Goal: Task Accomplishment & Management: Manage account settings

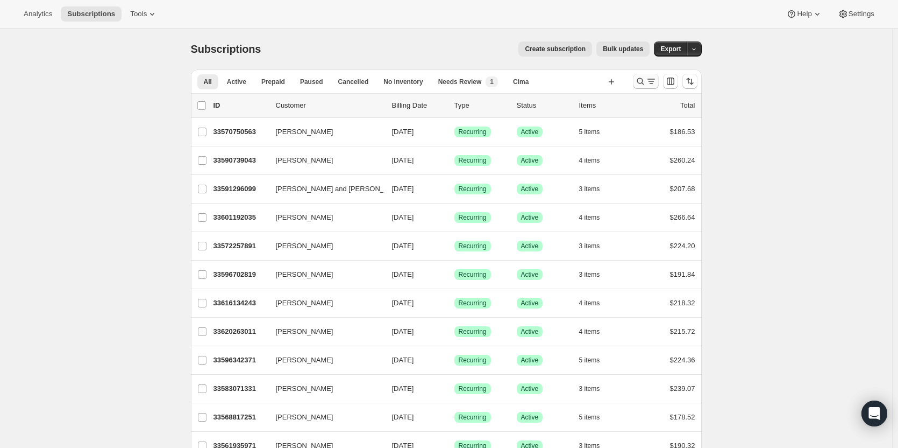
click at [646, 79] on icon "Search and filter results" at bounding box center [640, 81] width 11 height 11
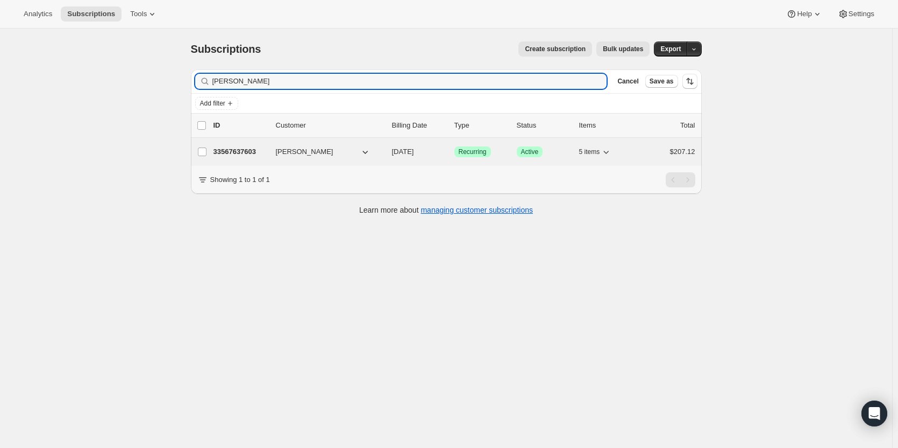
type input "michael dwo"
click at [251, 145] on div "33567637603 Michael Dwork 09/17/2025 Success Recurring Success Active 5 items $…" at bounding box center [455, 151] width 482 height 15
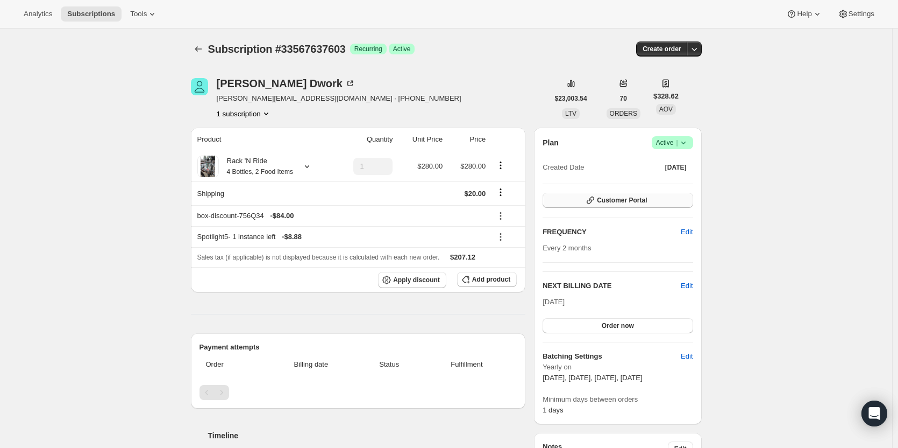
click at [639, 201] on span "Customer Portal" at bounding box center [622, 200] width 50 height 9
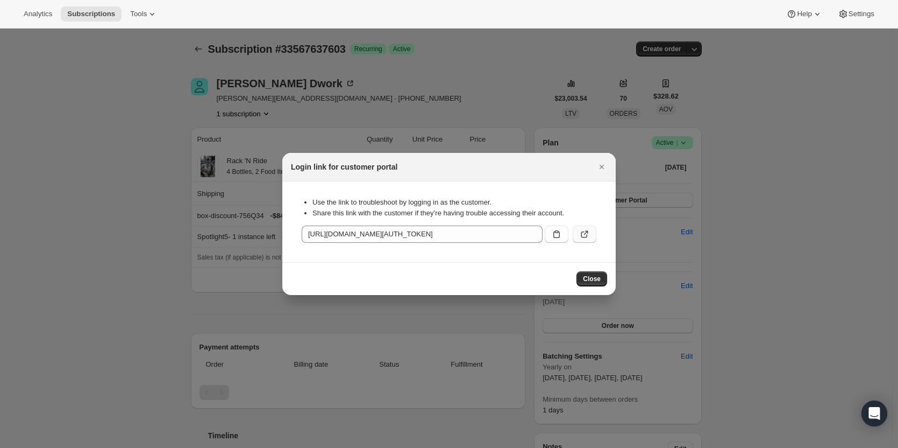
click at [586, 237] on icon ":rc7:" at bounding box center [584, 234] width 11 height 11
click at [600, 164] on icon "Close" at bounding box center [602, 166] width 11 height 11
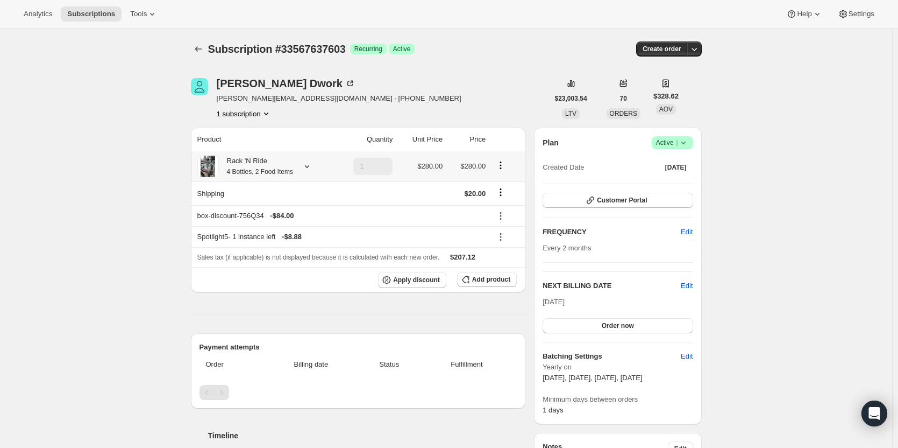
click at [311, 164] on icon at bounding box center [307, 166] width 11 height 11
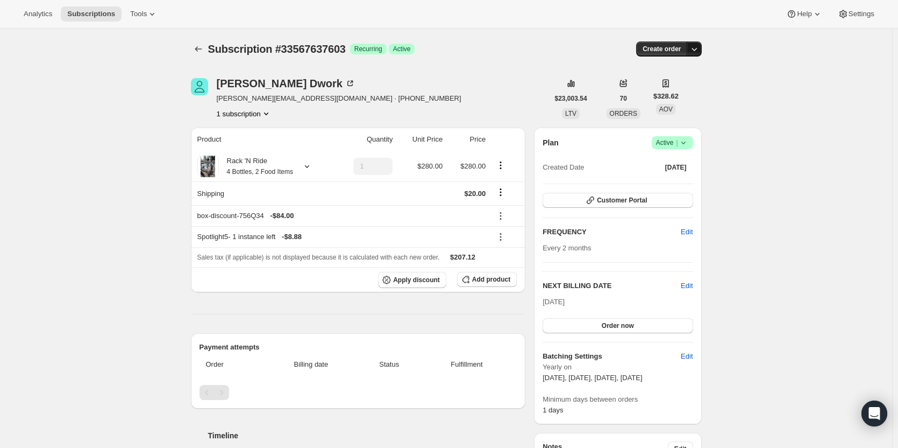
click at [700, 48] on icon "button" at bounding box center [694, 49] width 11 height 11
click at [677, 83] on button "Create custom one-time order" at bounding box center [645, 89] width 114 height 17
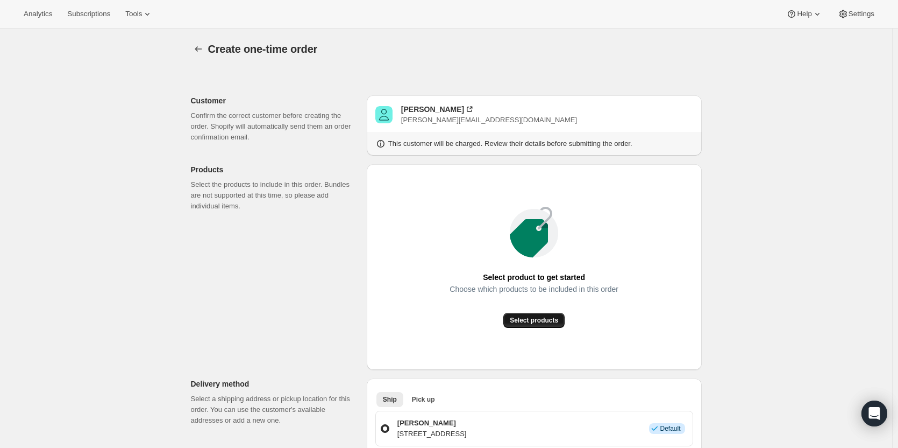
click at [549, 324] on button "Select products" at bounding box center [534, 320] width 61 height 15
click at [537, 321] on span "Select products" at bounding box center [534, 320] width 48 height 9
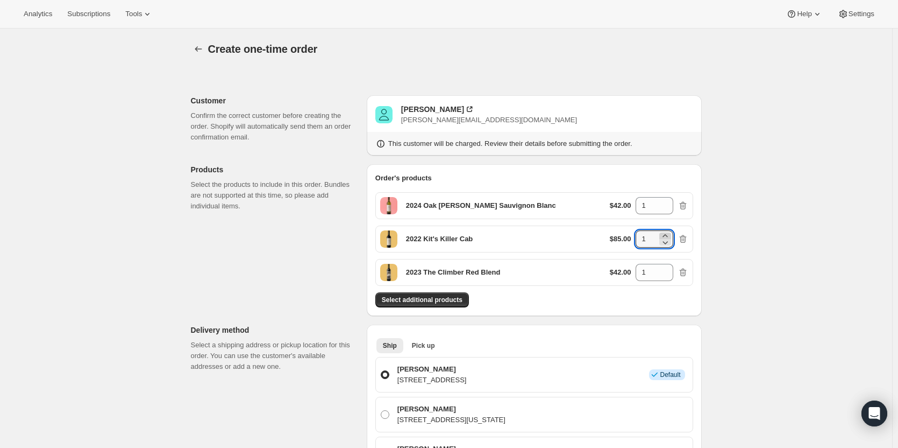
click at [669, 234] on icon at bounding box center [665, 235] width 11 height 11
type input "2"
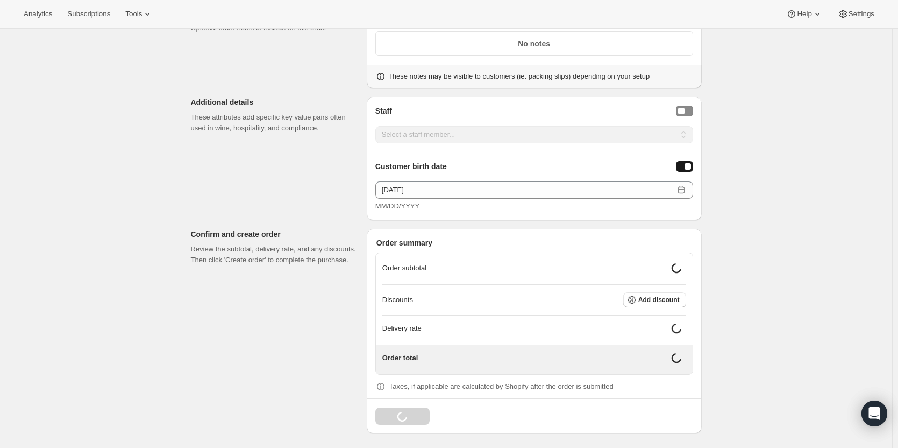
scroll to position [1064, 0]
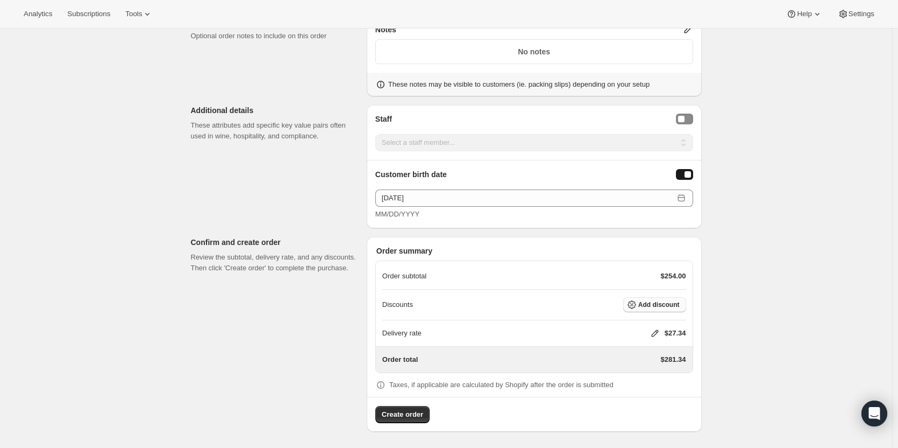
click at [655, 299] on button "Add discount" at bounding box center [655, 304] width 63 height 15
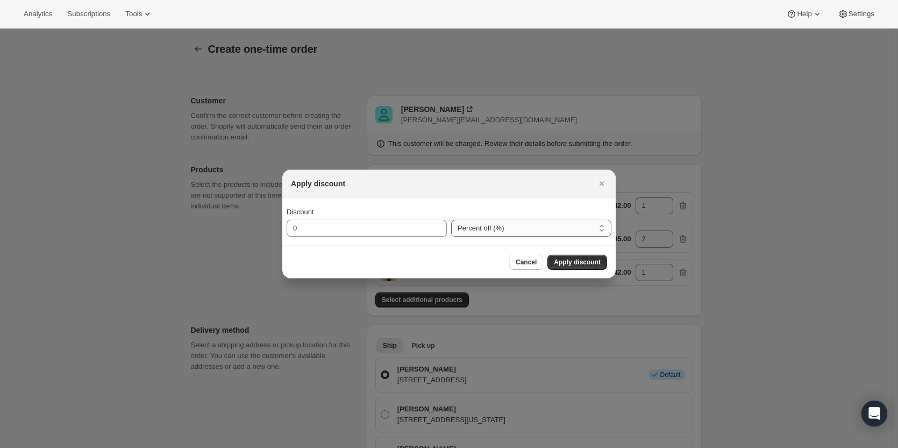
scroll to position [0, 0]
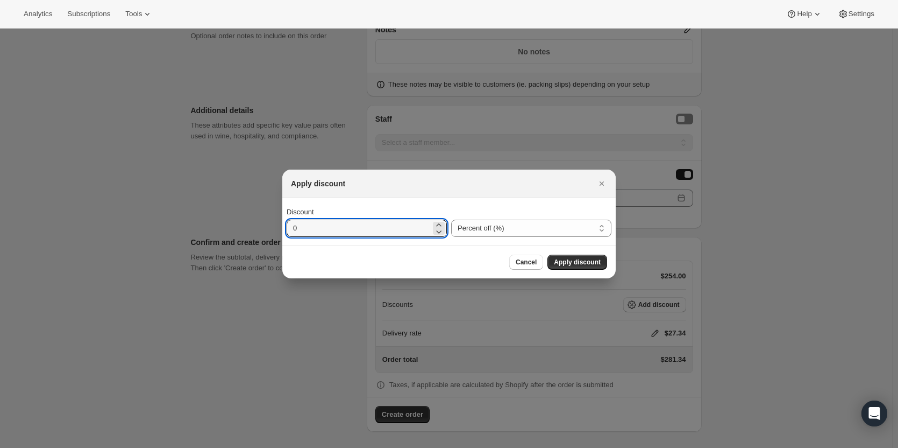
drag, startPoint x: 402, startPoint y: 230, endPoint x: 285, endPoint y: 240, distance: 117.7
click at [285, 240] on div "Discount 0 Percent off (%) Amount off ($) Percent off (%)" at bounding box center [449, 221] width 334 height 47
type input "30"
click at [580, 264] on span "Apply discount" at bounding box center [577, 262] width 47 height 9
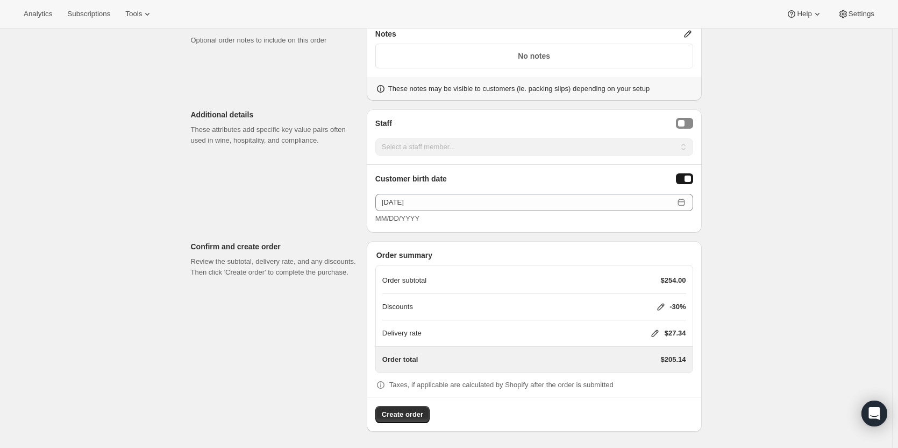
click at [657, 331] on icon at bounding box center [655, 333] width 7 height 7
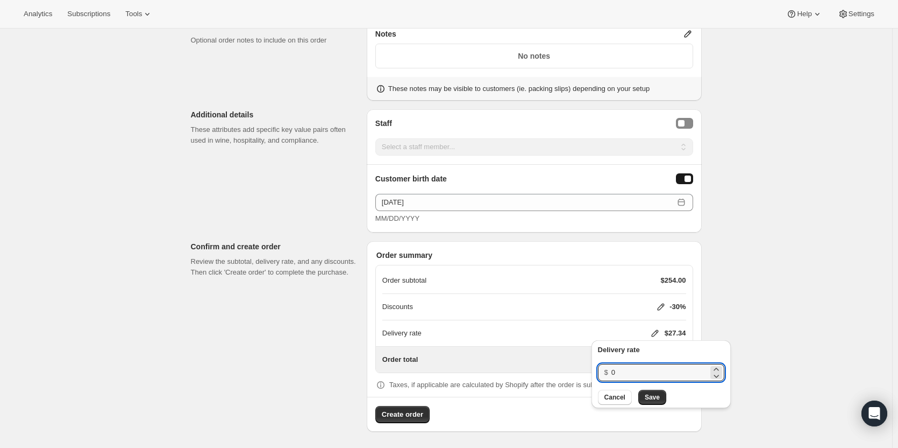
drag, startPoint x: 631, startPoint y: 372, endPoint x: 592, endPoint y: 374, distance: 38.3
click at [592, 374] on div "Delivery rate $ 0 Cancel Save" at bounding box center [661, 374] width 139 height 68
type input "20"
click at [645, 398] on span "Save" at bounding box center [652, 397] width 15 height 9
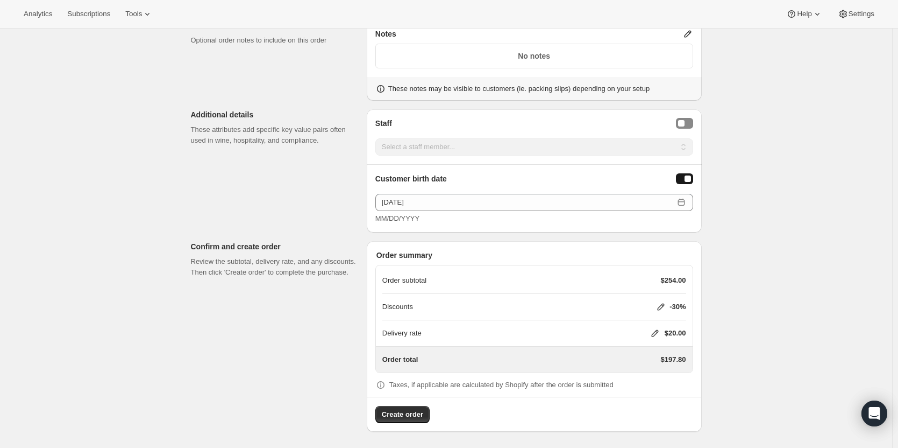
drag, startPoint x: 408, startPoint y: 409, endPoint x: 716, endPoint y: 345, distance: 314.3
click at [408, 409] on span "Create order" at bounding box center [402, 414] width 41 height 11
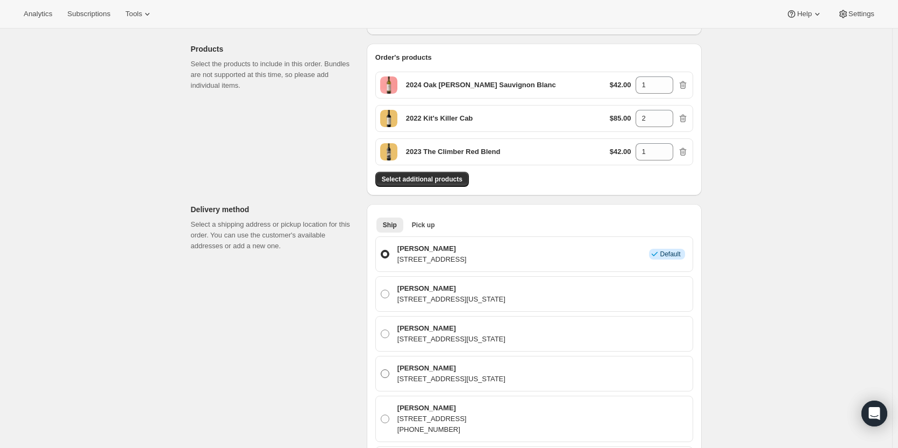
scroll to position [269, 0]
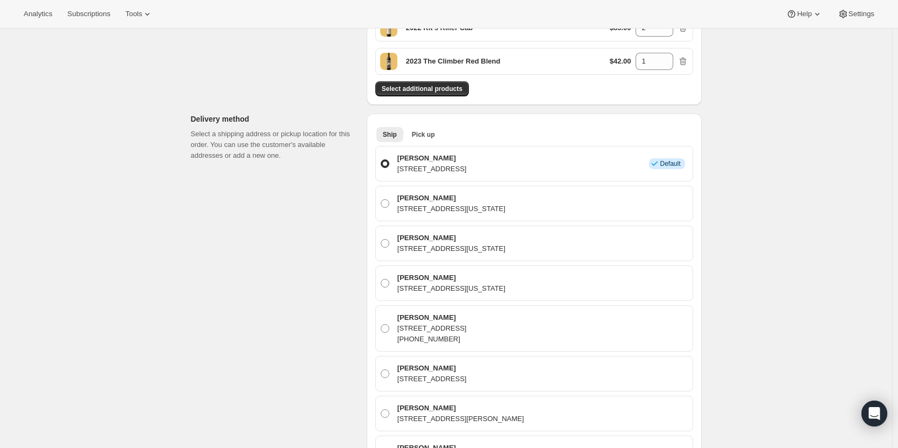
click at [467, 173] on p "13 Sprucewood Lane, Westport, CT, 06880, United States" at bounding box center [432, 169] width 69 height 11
click at [381, 160] on input "Michael Dwork 13 Sprucewood Lane, Westport, CT, 06880, United States Info Defau…" at bounding box center [381, 159] width 1 height 1
click at [467, 171] on p "13 Sprucewood Lane, Westport, CT, 06880, United States" at bounding box center [432, 169] width 69 height 11
click at [381, 160] on input "Michael Dwork 13 Sprucewood Lane, Westport, CT, 06880, United States Info Defau…" at bounding box center [381, 159] width 1 height 1
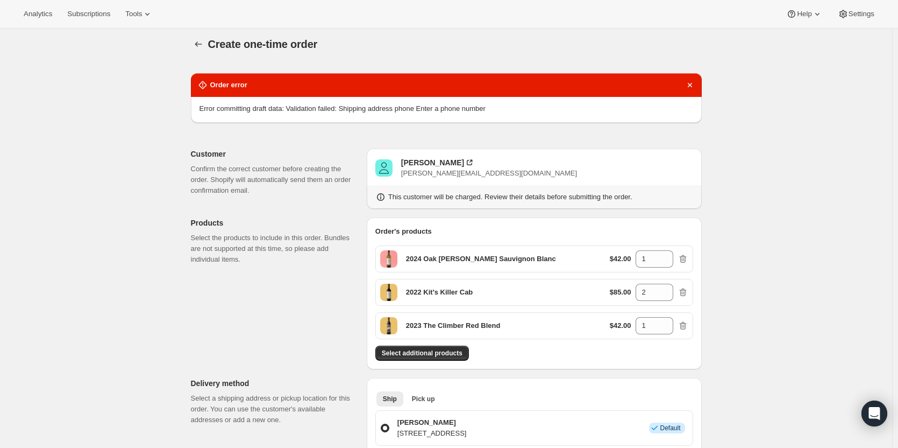
scroll to position [0, 0]
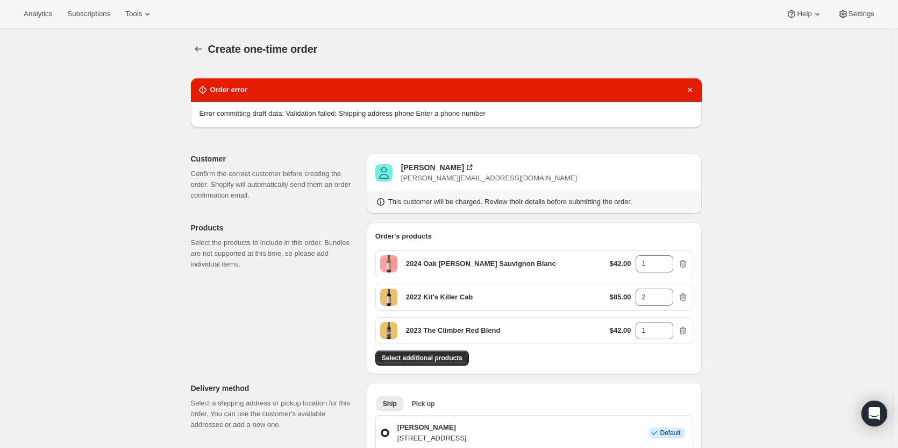
drag, startPoint x: 416, startPoint y: 167, endPoint x: 658, endPoint y: 135, distance: 244.3
click at [667, 131] on div "Order error Error committing draft data: Validation failed: Shipping address ph…" at bounding box center [446, 107] width 511 height 58
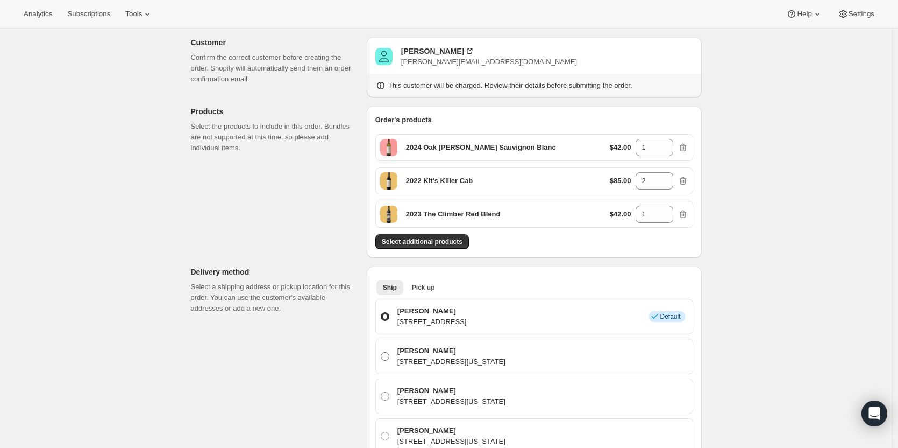
scroll to position [269, 0]
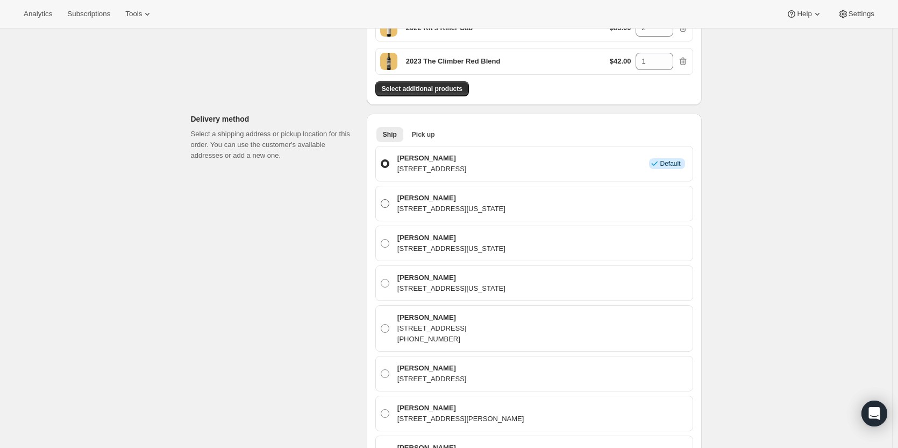
click at [483, 211] on p "300 E 75th, New York, NY, 10021, United States" at bounding box center [452, 208] width 108 height 11
click at [381, 200] on input "Michael Dwork 300 E 75th, New York, NY, 10021, United States" at bounding box center [381, 199] width 1 height 1
radio input "true"
click at [434, 171] on p "13 Sprucewood Lane, Westport, CT, 06880, United States" at bounding box center [432, 169] width 69 height 11
click at [381, 160] on input "Michael Dwork 13 Sprucewood Lane, Westport, CT, 06880, United States Info Defau…" at bounding box center [381, 159] width 1 height 1
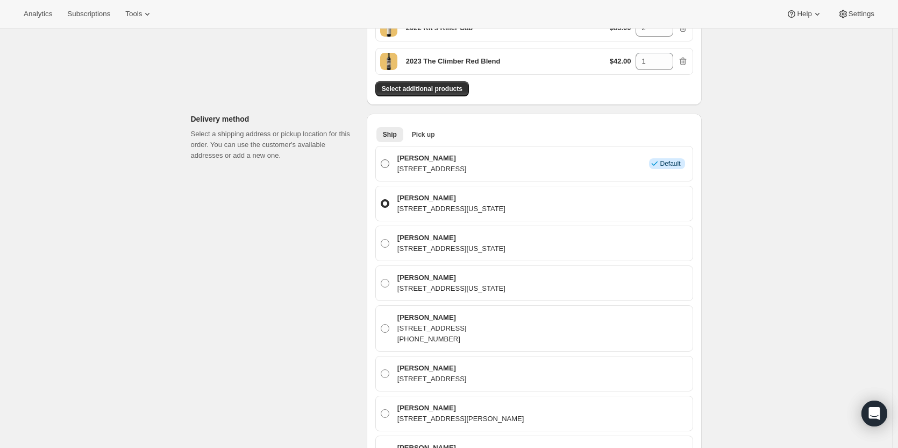
radio input "true"
click at [424, 136] on span "Pick up" at bounding box center [423, 134] width 23 height 9
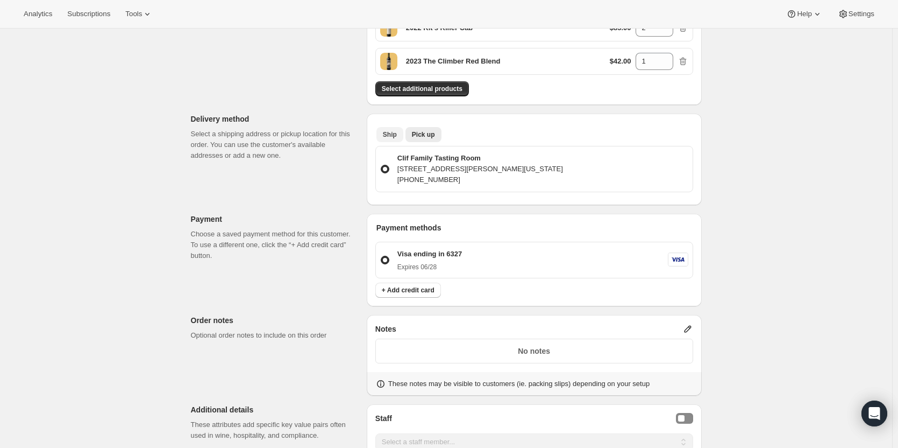
click at [394, 130] on span "Ship" at bounding box center [390, 134] width 14 height 9
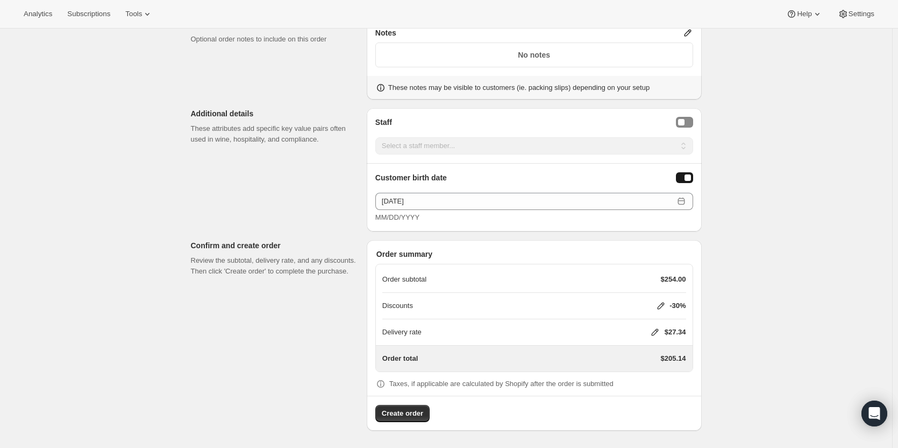
scroll to position [1060, 0]
click at [663, 330] on div "$27.34" at bounding box center [674, 333] width 26 height 11
click at [656, 325] on div "Delivery rate $27.34" at bounding box center [535, 333] width 304 height 26
click at [661, 331] on icon at bounding box center [655, 333] width 11 height 11
click at [650, 391] on button "Save" at bounding box center [653, 397] width 28 height 15
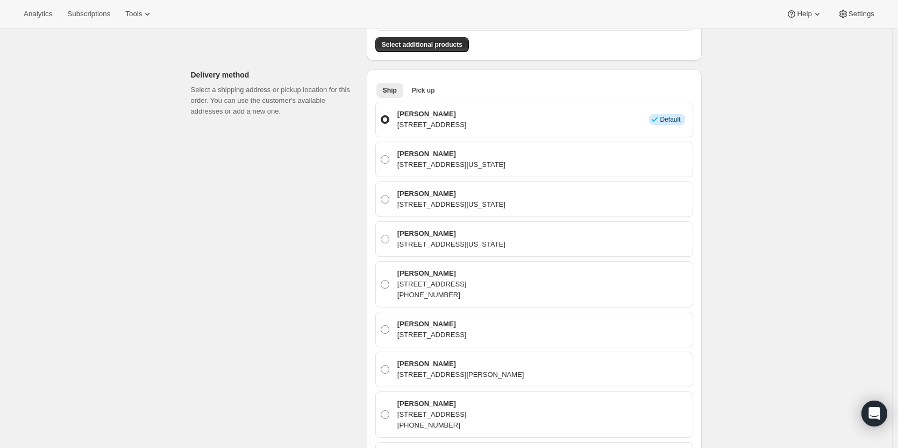
scroll to position [145, 0]
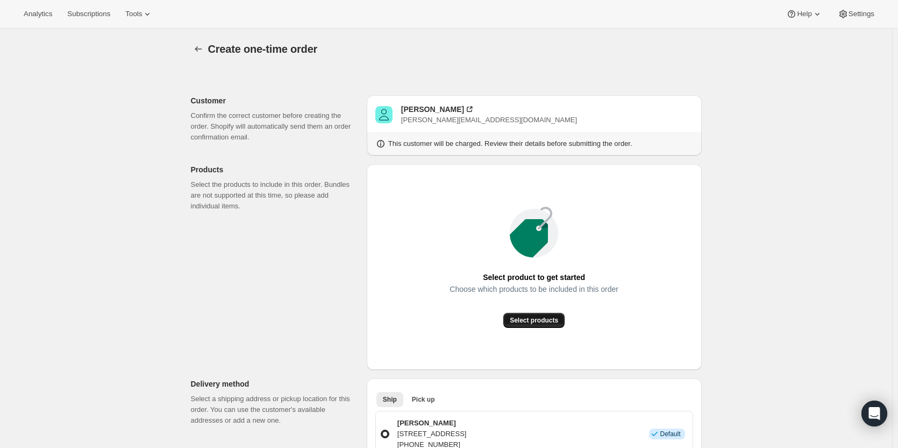
click at [546, 323] on span "Select products" at bounding box center [534, 320] width 48 height 9
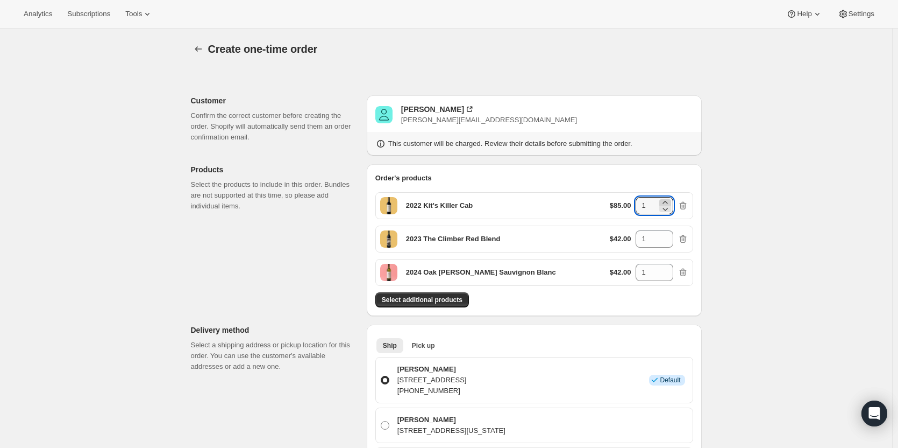
click at [671, 199] on icon at bounding box center [665, 202] width 11 height 11
type input "2"
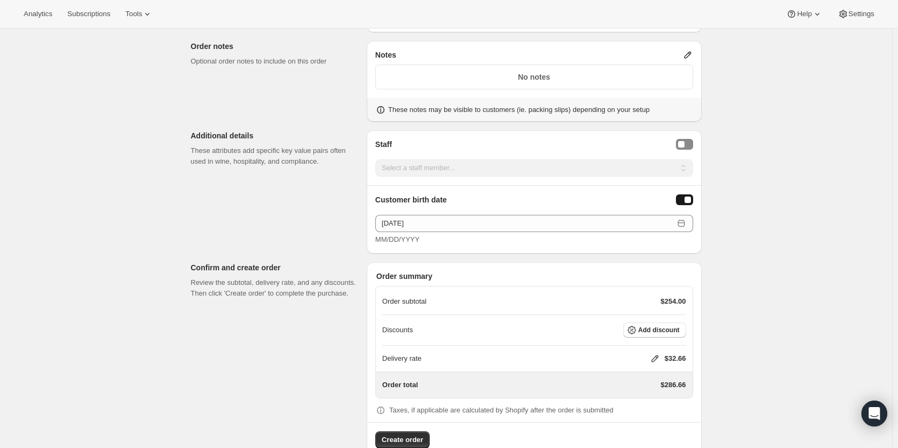
scroll to position [1075, 0]
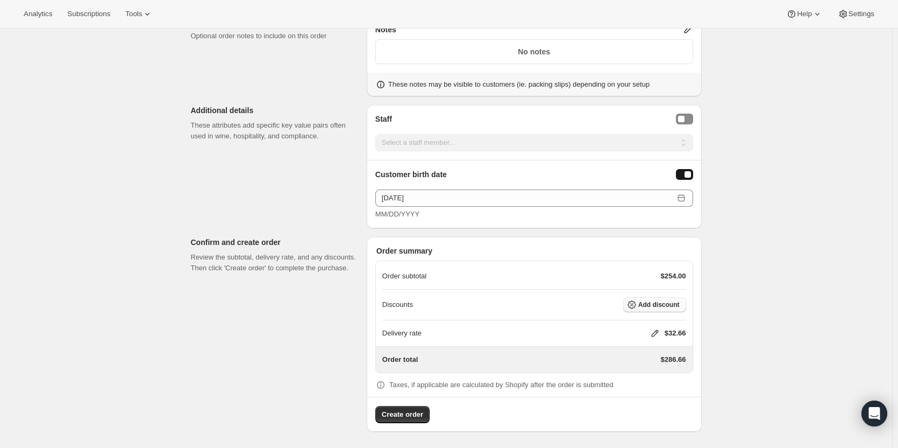
click at [660, 305] on span "Add discount" at bounding box center [659, 304] width 41 height 9
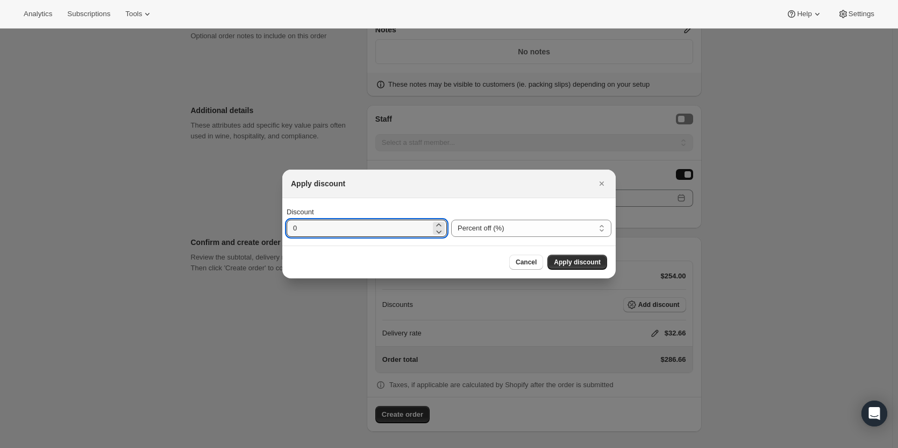
drag, startPoint x: 336, startPoint y: 225, endPoint x: 237, endPoint y: 237, distance: 99.7
click at [237, 447] on div "Apply discount Discount 0 Percent off (%) Amount off ($) Percent off (%) Cancel…" at bounding box center [449, 449] width 898 height 0
type input "2"
type input "30"
click at [561, 259] on span "Apply discount" at bounding box center [577, 262] width 47 height 9
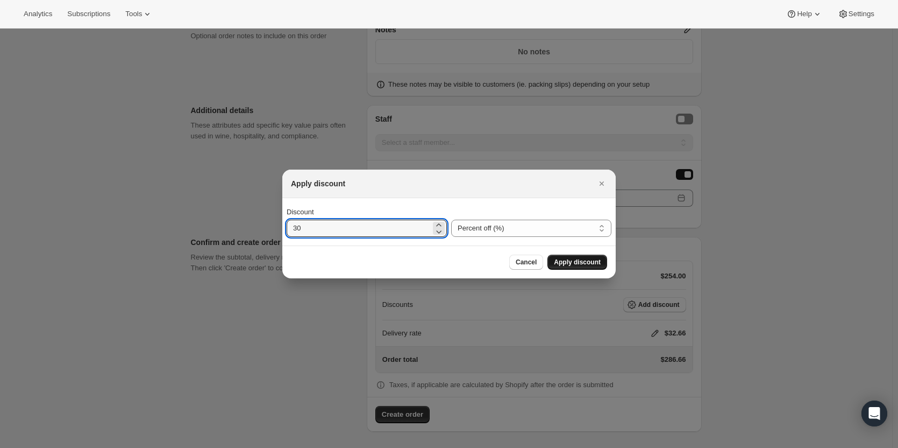
scroll to position [1071, 0]
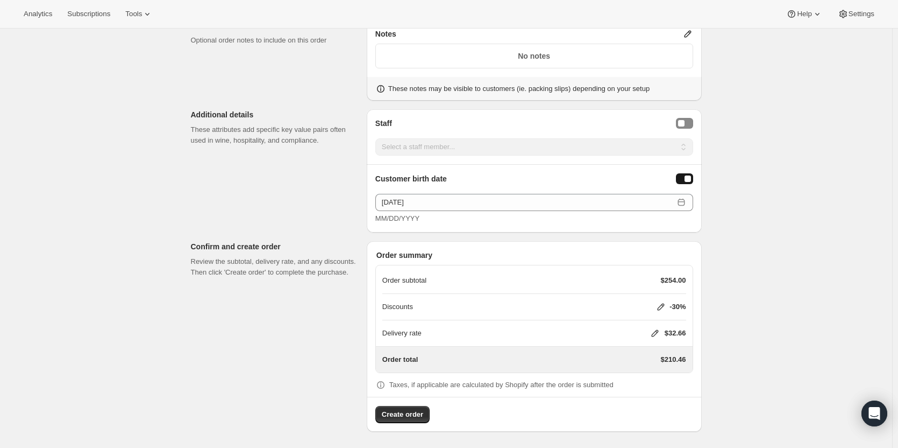
click at [654, 334] on icon at bounding box center [655, 333] width 7 height 7
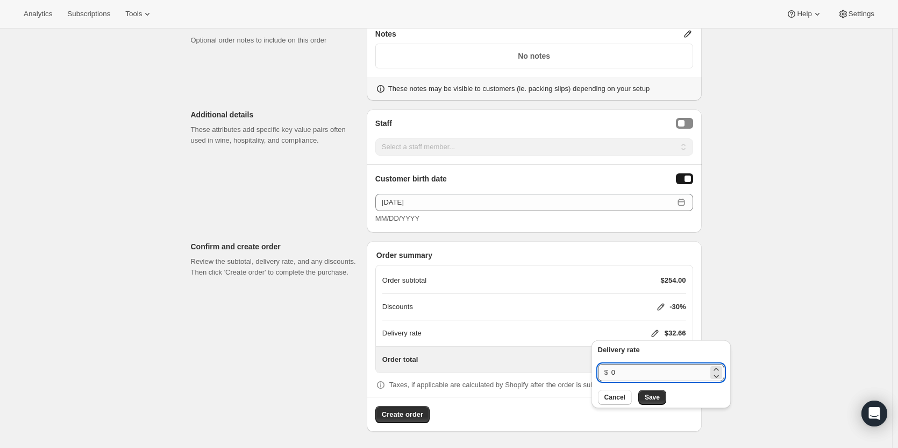
drag, startPoint x: 640, startPoint y: 378, endPoint x: 632, endPoint y: 378, distance: 8.1
click at [632, 378] on input "0" at bounding box center [660, 372] width 97 height 17
type input "20"
click at [643, 406] on div "Delivery rate $ 20 Cancel Save" at bounding box center [661, 374] width 139 height 68
click at [643, 404] on button "Save" at bounding box center [653, 397] width 28 height 15
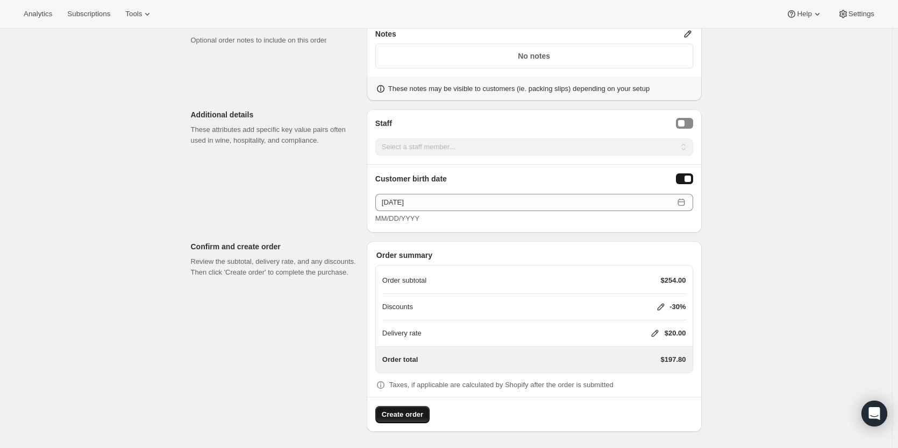
click at [422, 406] on button "Create order" at bounding box center [403, 414] width 54 height 17
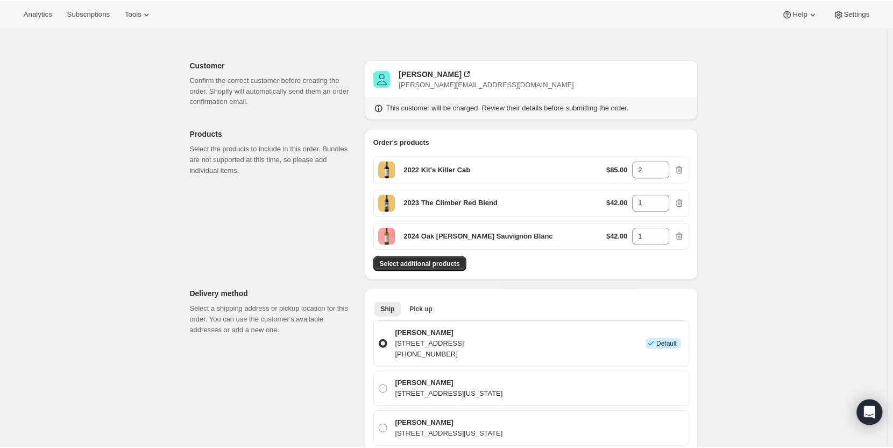
scroll to position [0, 0]
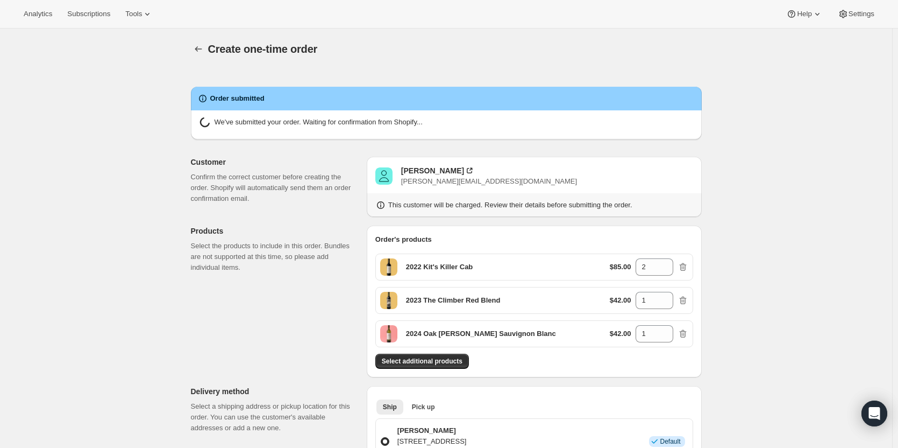
radio input "true"
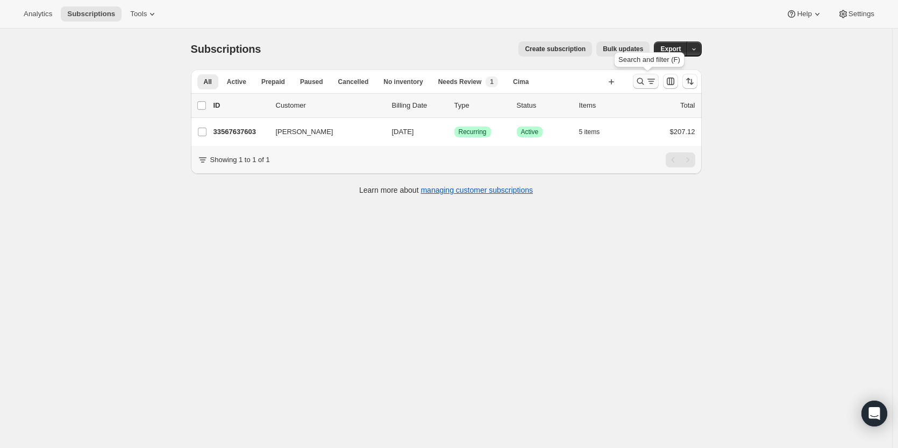
click at [646, 82] on icon "Search and filter results" at bounding box center [640, 81] width 11 height 11
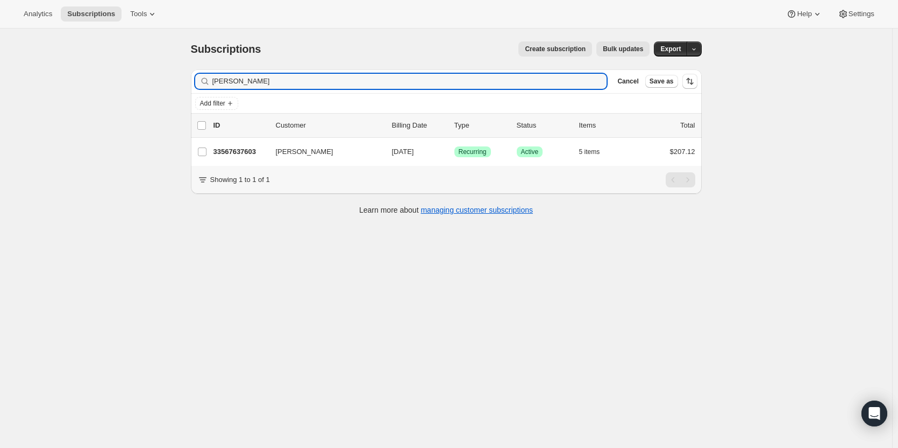
drag, startPoint x: 303, startPoint y: 83, endPoint x: 180, endPoint y: 86, distance: 123.2
click at [180, 86] on div "Subscriptions. This page is ready Subscriptions Create subscription Bulk update…" at bounding box center [446, 127] width 537 height 197
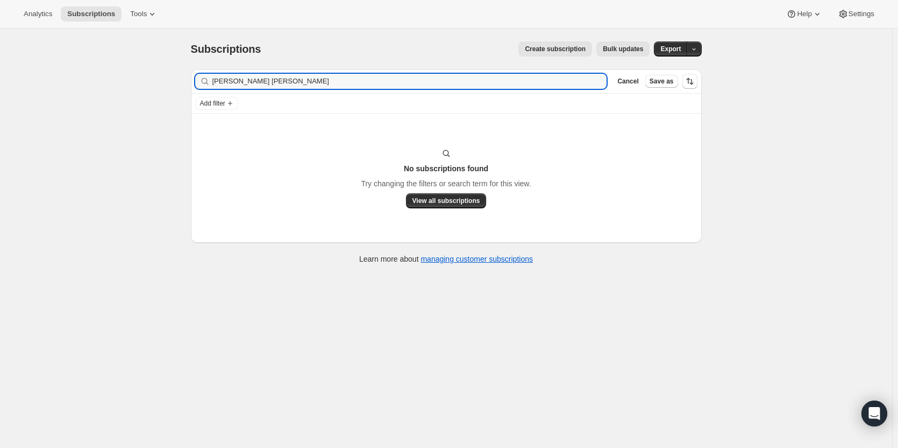
drag, startPoint x: 261, startPoint y: 80, endPoint x: 147, endPoint y: 81, distance: 113.5
click at [150, 78] on div "Subscriptions. This page is ready Subscriptions Create subscription Bulk update…" at bounding box center [446, 253] width 893 height 448
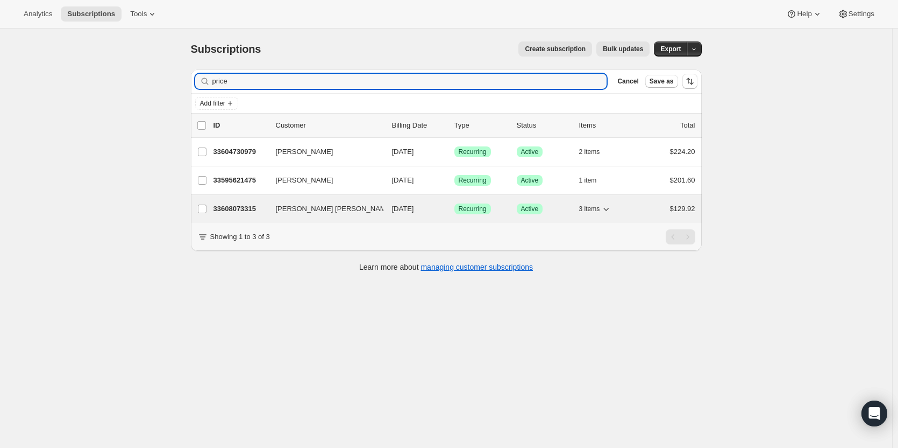
type input "price"
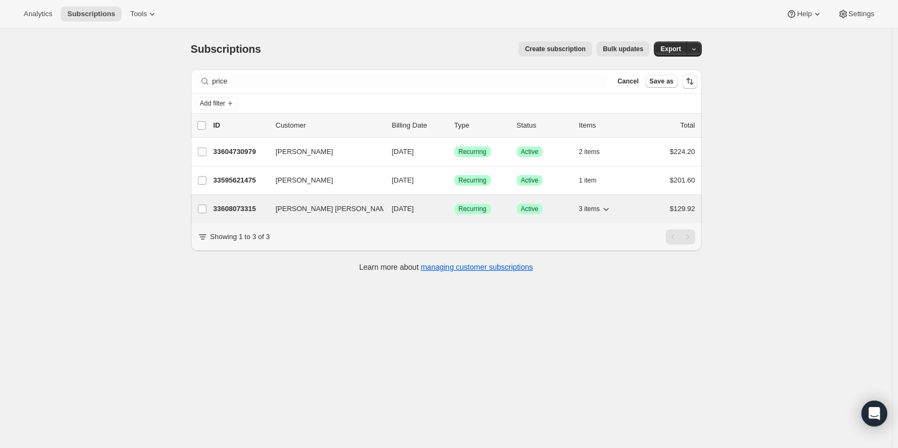
click at [243, 210] on p "33608073315" at bounding box center [241, 208] width 54 height 11
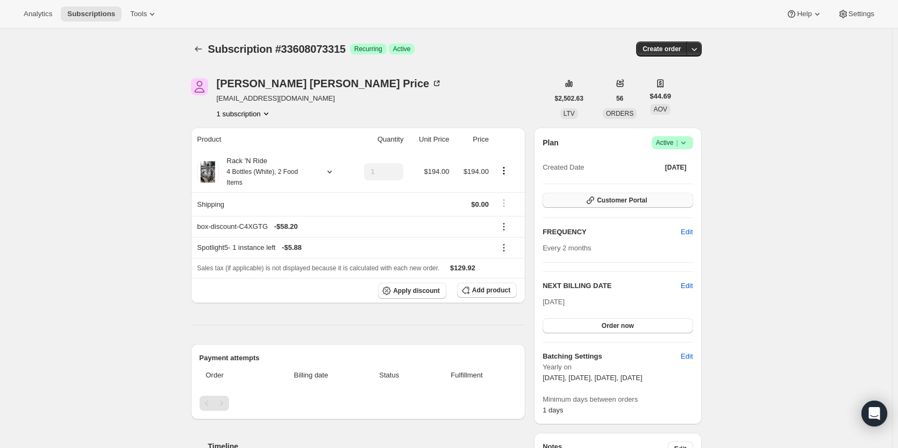
click at [637, 204] on button "Customer Portal" at bounding box center [618, 200] width 150 height 15
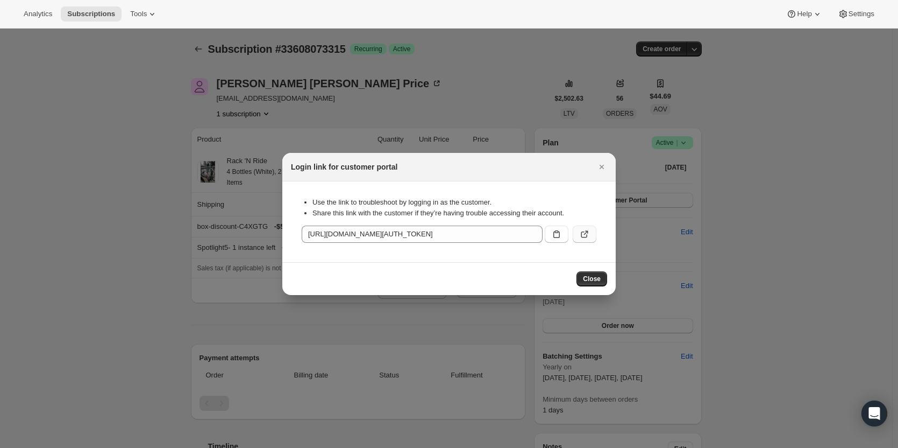
click at [592, 234] on button ":rd7:" at bounding box center [585, 233] width 24 height 17
click at [604, 164] on icon "Close" at bounding box center [602, 166] width 11 height 11
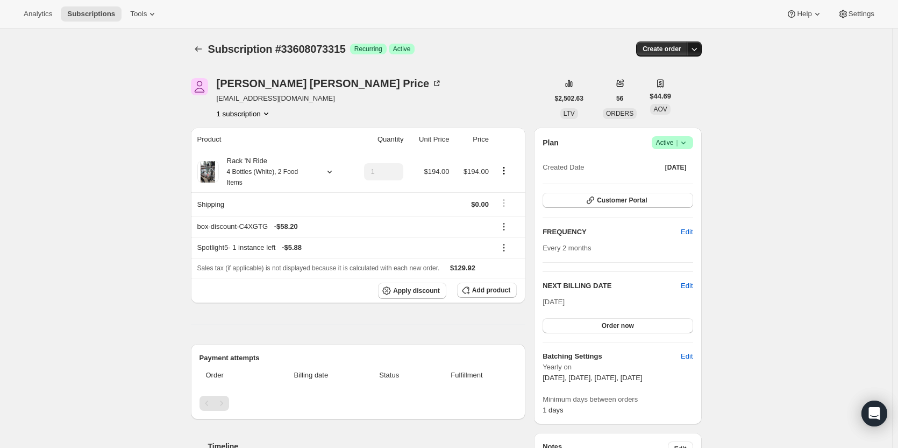
click at [694, 51] on icon "button" at bounding box center [694, 49] width 11 height 11
click at [681, 90] on span "Create custom one-time order" at bounding box center [651, 90] width 93 height 8
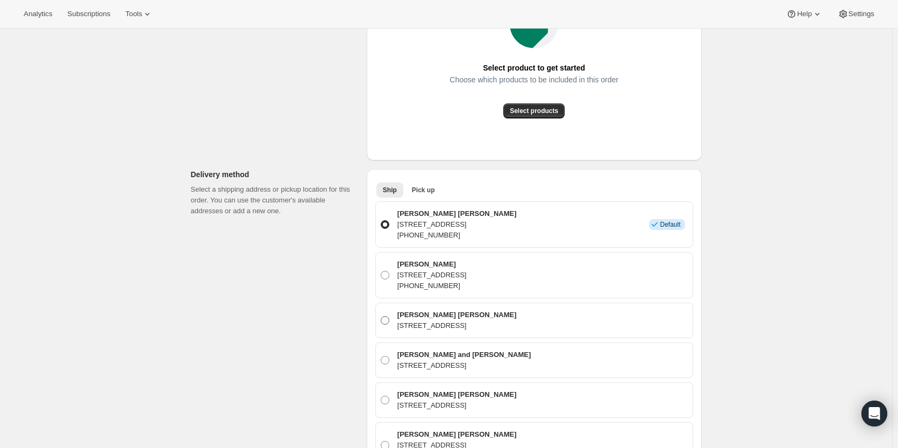
scroll to position [215, 0]
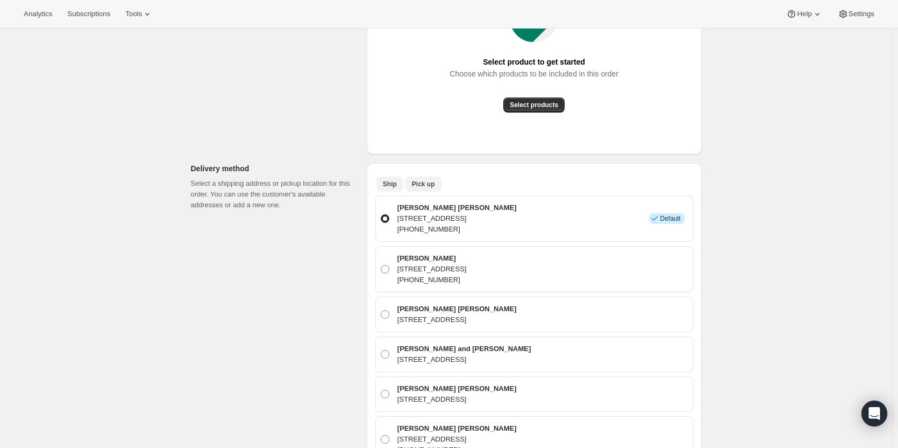
click at [421, 186] on span "Pick up" at bounding box center [423, 184] width 23 height 9
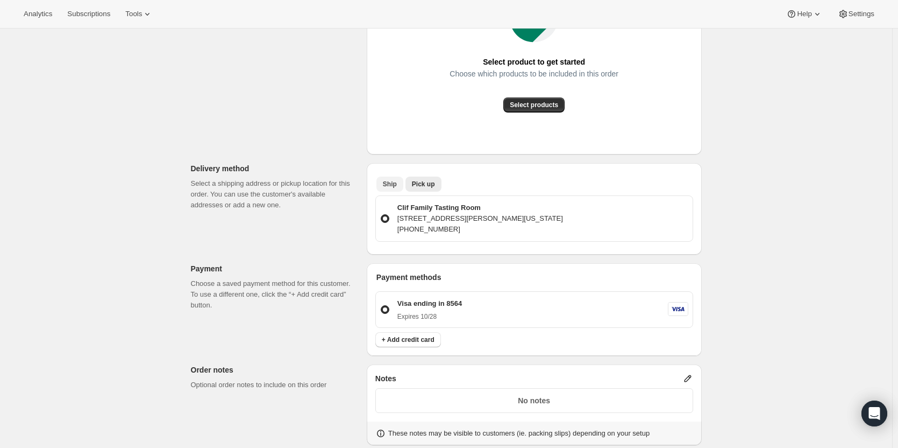
click at [398, 184] on button "Ship" at bounding box center [390, 183] width 27 height 15
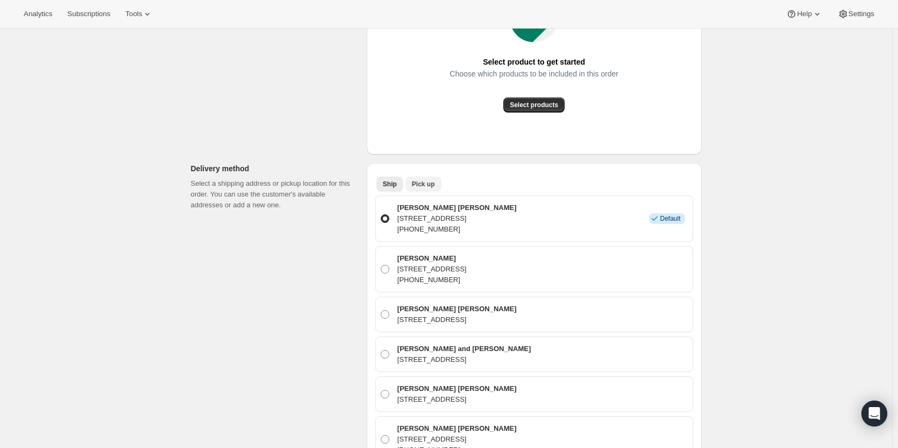
click at [421, 183] on span "Pick up" at bounding box center [423, 184] width 23 height 9
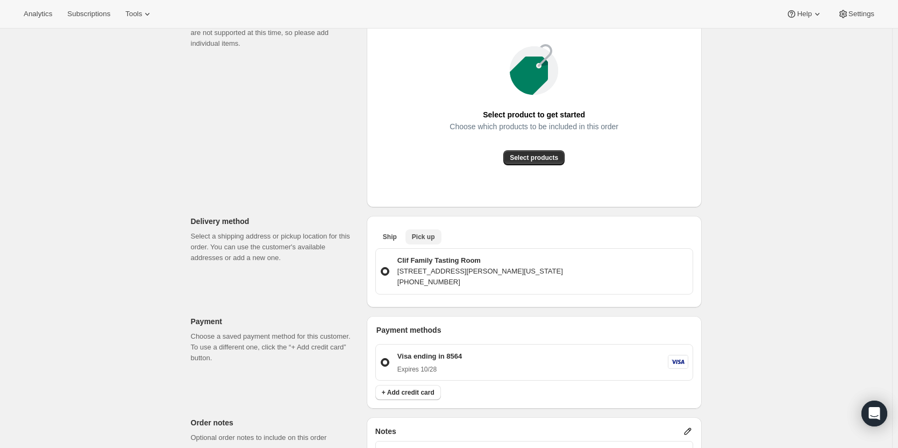
scroll to position [0, 0]
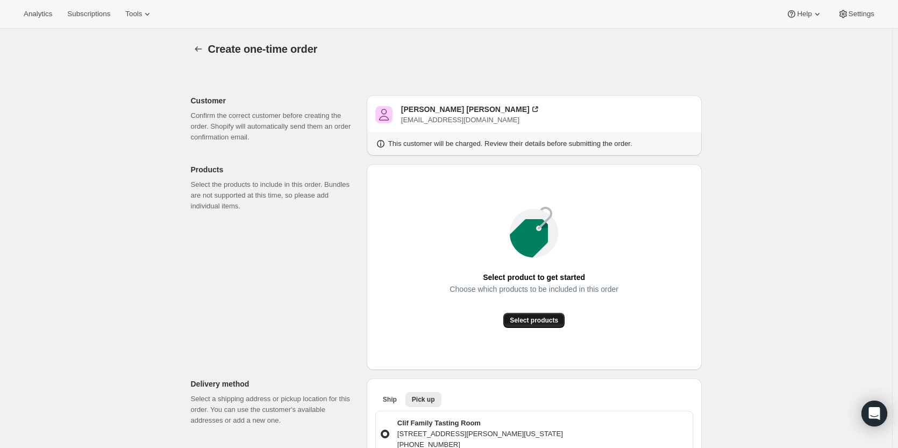
click at [541, 317] on span "Select products" at bounding box center [534, 320] width 48 height 9
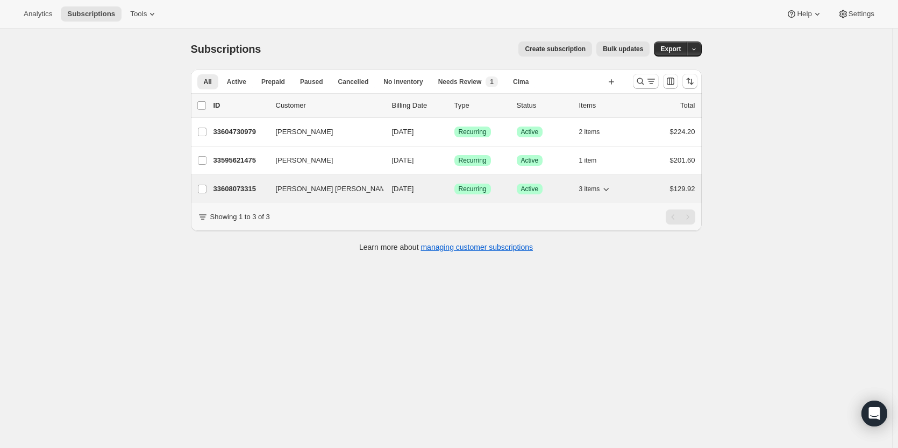
click at [245, 185] on p "33608073315" at bounding box center [241, 188] width 54 height 11
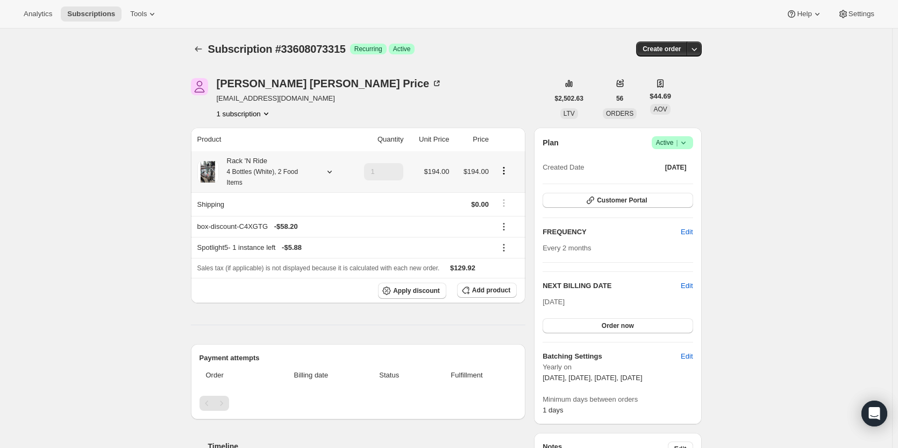
click at [332, 166] on icon at bounding box center [329, 171] width 11 height 11
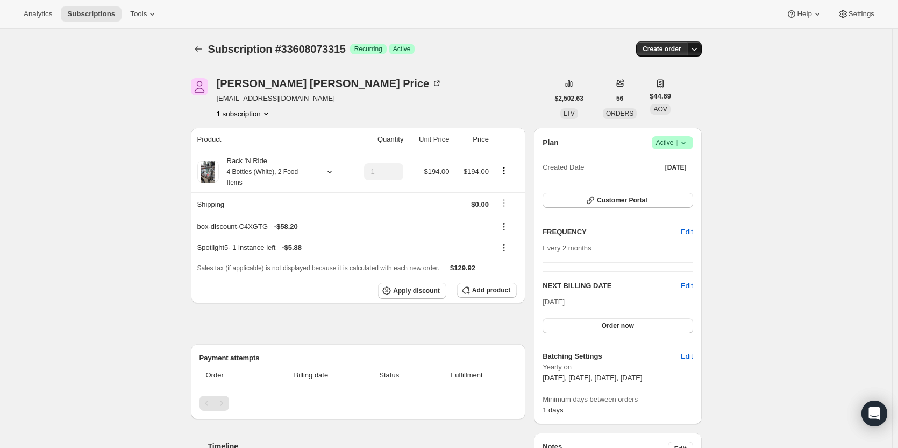
click at [700, 46] on icon "button" at bounding box center [694, 49] width 11 height 11
click at [681, 91] on span "Create custom one-time order" at bounding box center [651, 90] width 93 height 8
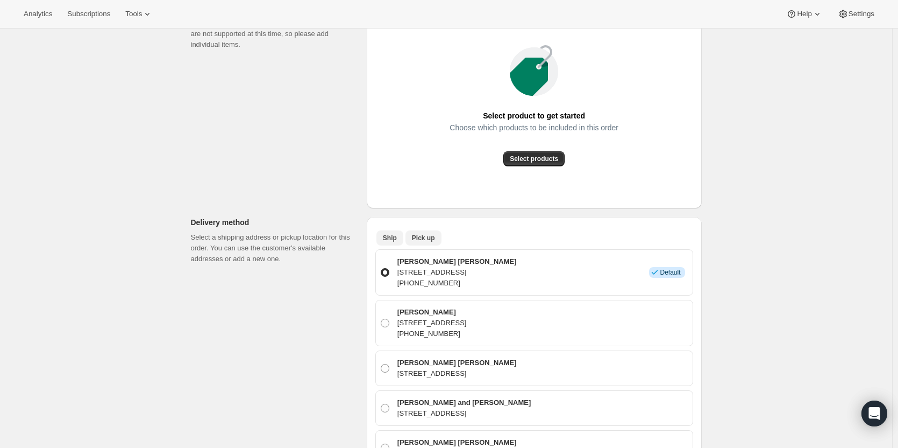
click at [428, 239] on span "Pick up" at bounding box center [423, 238] width 23 height 9
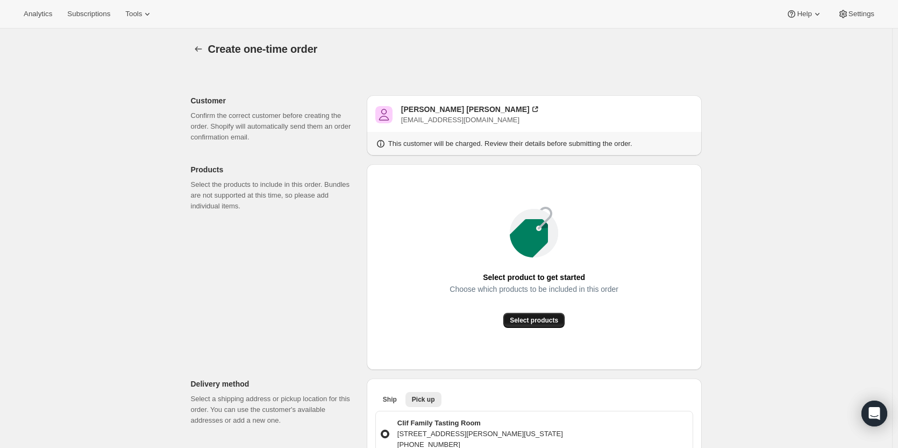
click at [548, 317] on span "Select products" at bounding box center [534, 320] width 48 height 9
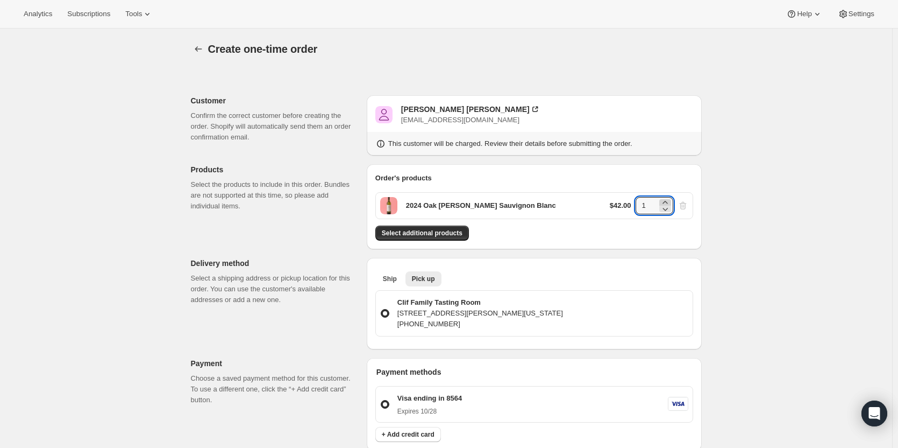
click at [671, 202] on icon at bounding box center [665, 202] width 11 height 11
click at [671, 201] on icon at bounding box center [665, 202] width 11 height 11
type input "4"
click at [742, 232] on div "Create one-time order. This page is ready Create one-time order Customer Confir…" at bounding box center [446, 451] width 893 height 844
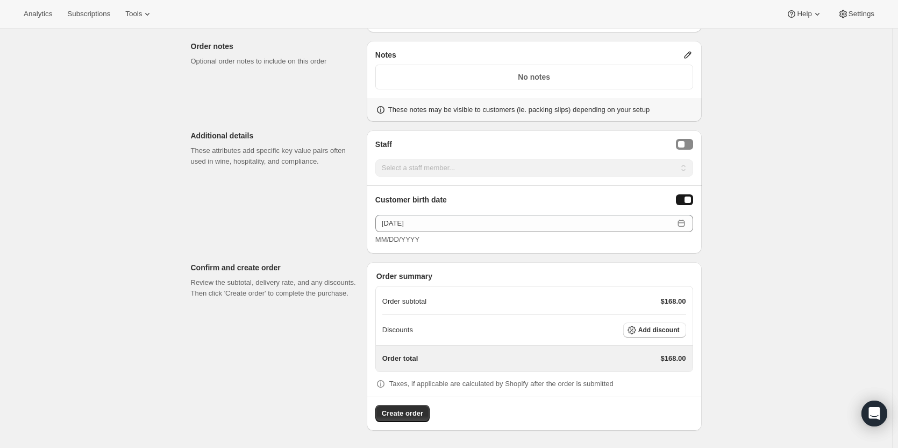
scroll to position [417, 0]
click at [664, 328] on span "Add discount" at bounding box center [659, 331] width 41 height 9
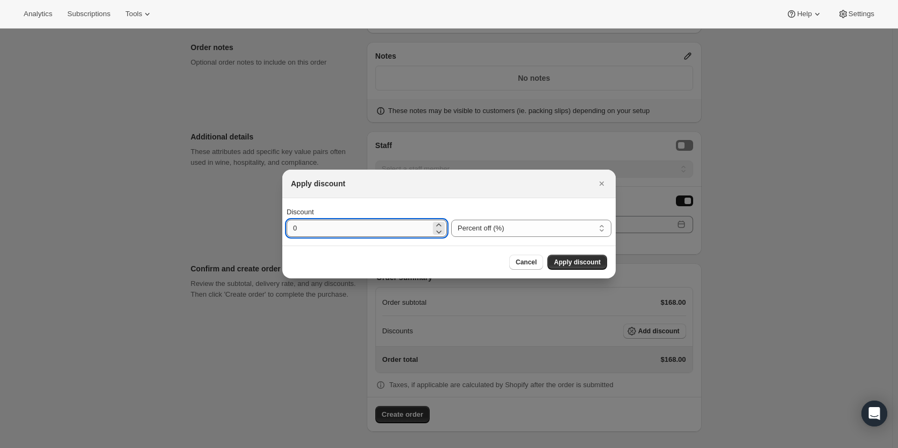
click at [416, 224] on input "0" at bounding box center [359, 228] width 144 height 17
type input "30"
click at [583, 265] on span "Apply discount" at bounding box center [577, 262] width 47 height 9
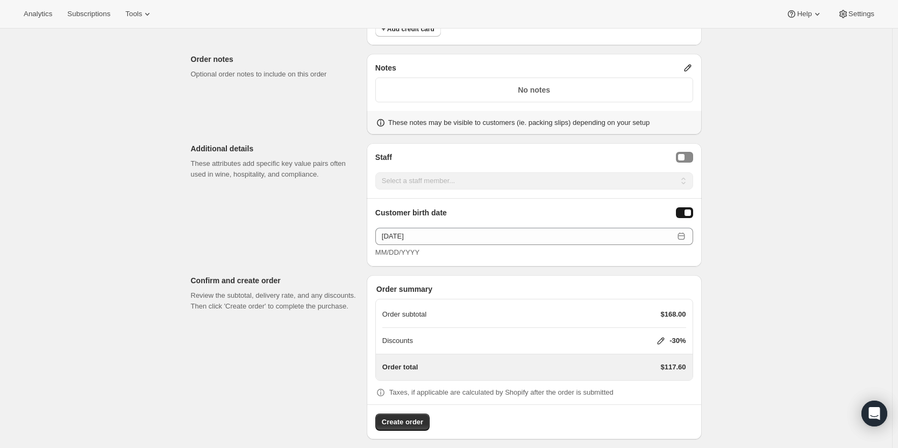
scroll to position [413, 0]
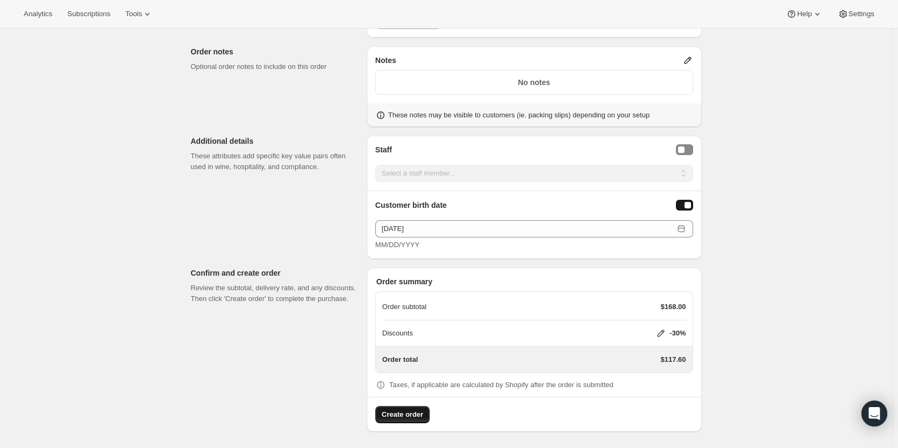
click at [403, 407] on button "Create order" at bounding box center [403, 414] width 54 height 17
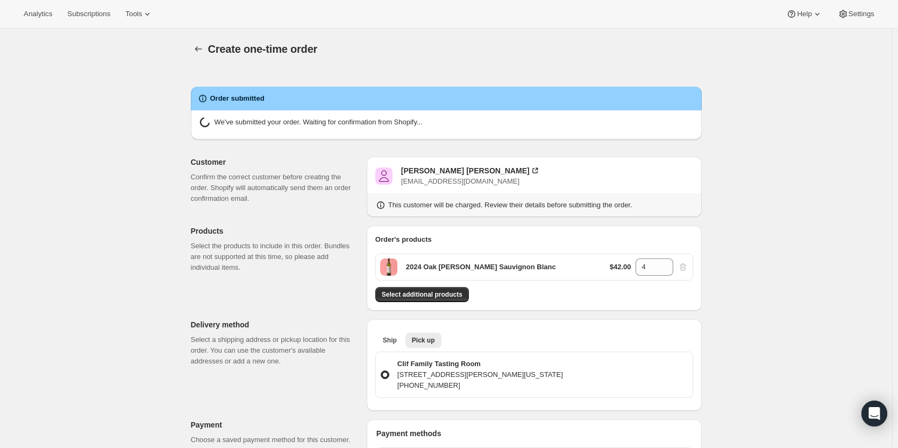
radio input "true"
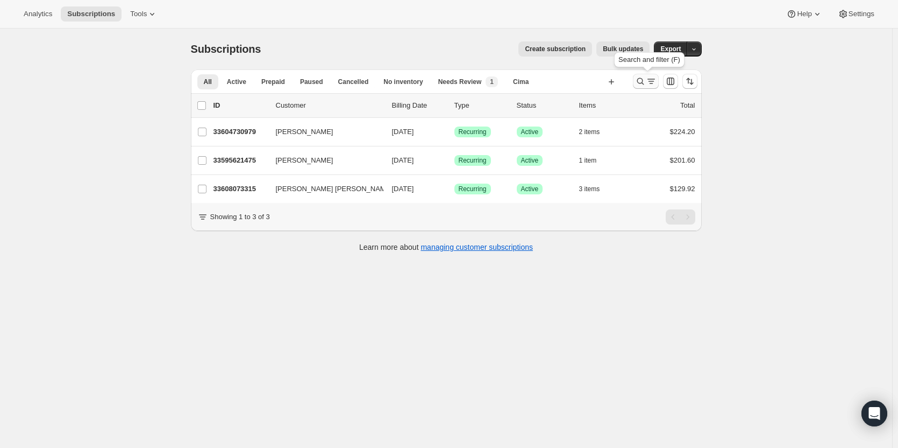
click at [654, 79] on icon "Search and filter results" at bounding box center [651, 81] width 11 height 11
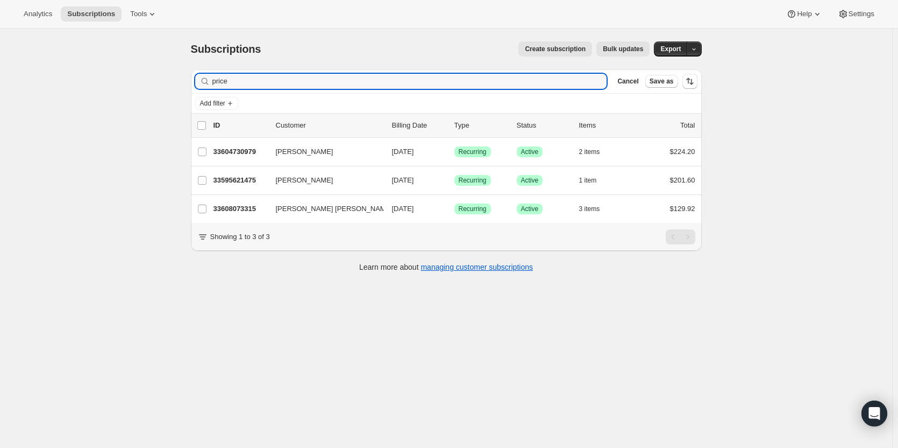
drag, startPoint x: 302, startPoint y: 80, endPoint x: 199, endPoint y: 84, distance: 104.0
click at [203, 84] on div "price Clear" at bounding box center [401, 81] width 412 height 15
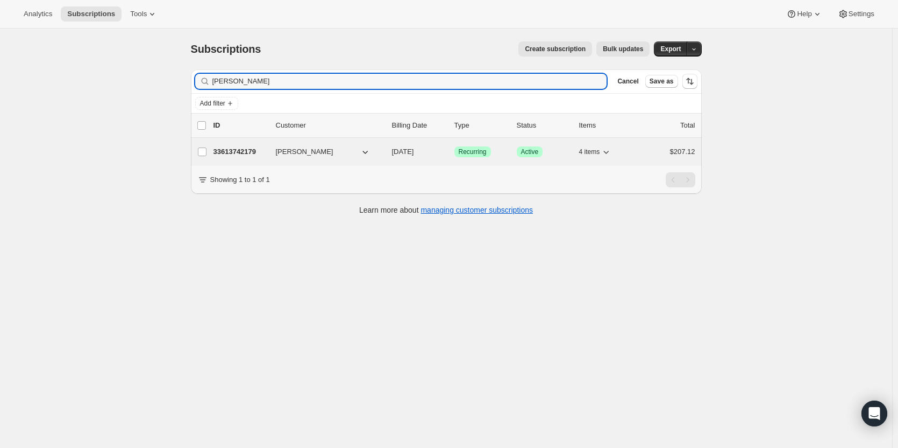
type input "[PERSON_NAME]"
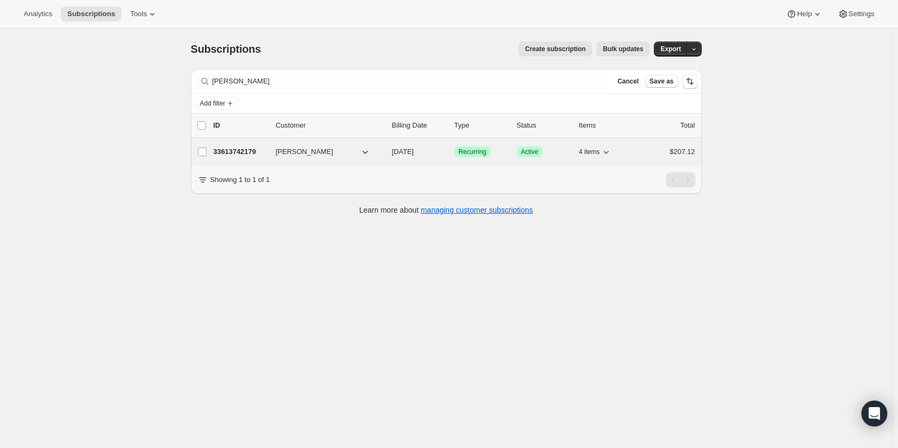
click at [227, 148] on p "33613742179" at bounding box center [241, 151] width 54 height 11
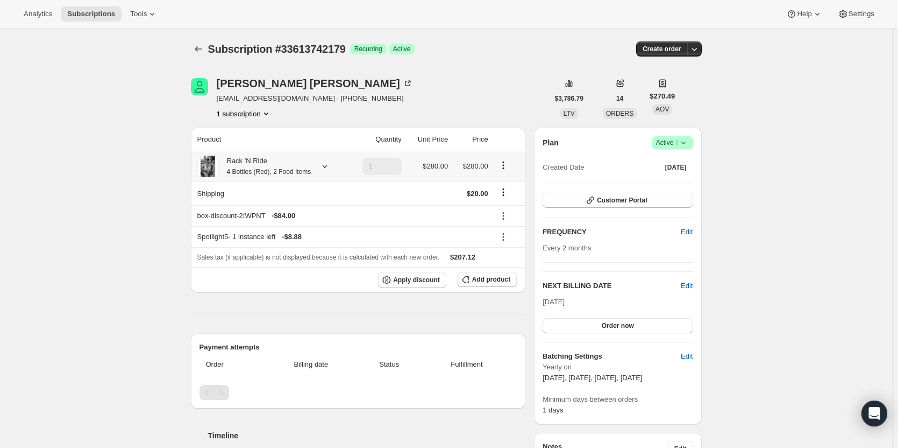
click at [325, 165] on icon at bounding box center [325, 166] width 11 height 11
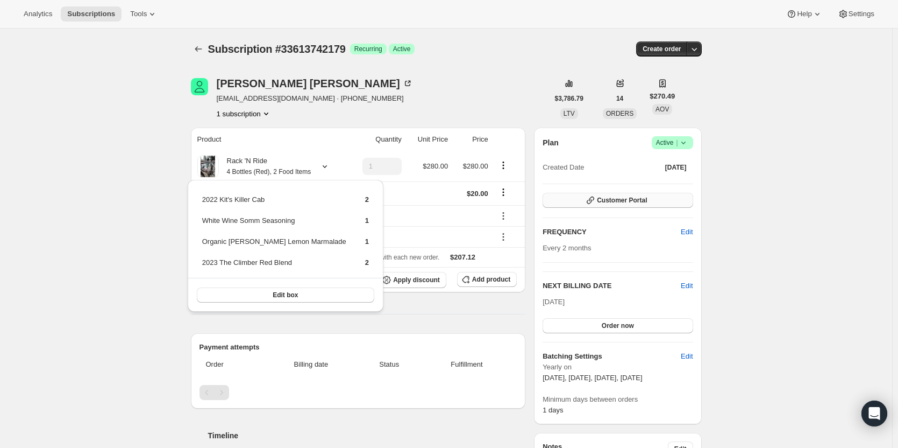
click at [656, 196] on button "Customer Portal" at bounding box center [618, 200] width 150 height 15
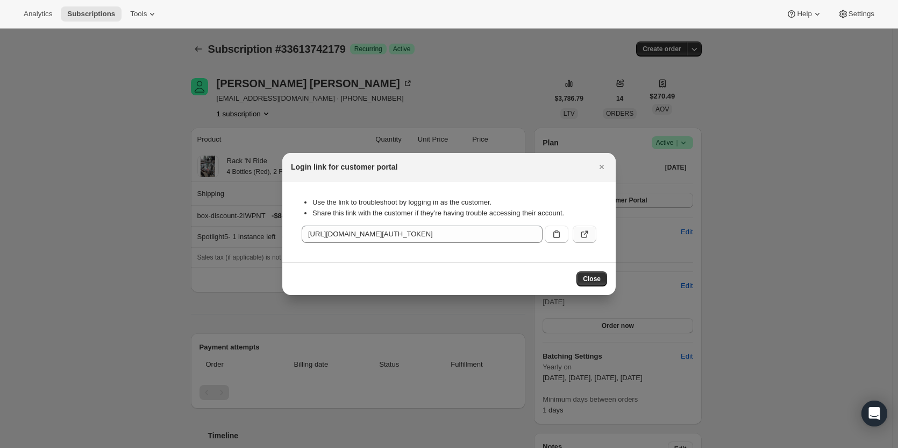
click at [583, 234] on icon ":rce:" at bounding box center [584, 234] width 11 height 11
click at [605, 166] on icon "Close" at bounding box center [602, 166] width 11 height 11
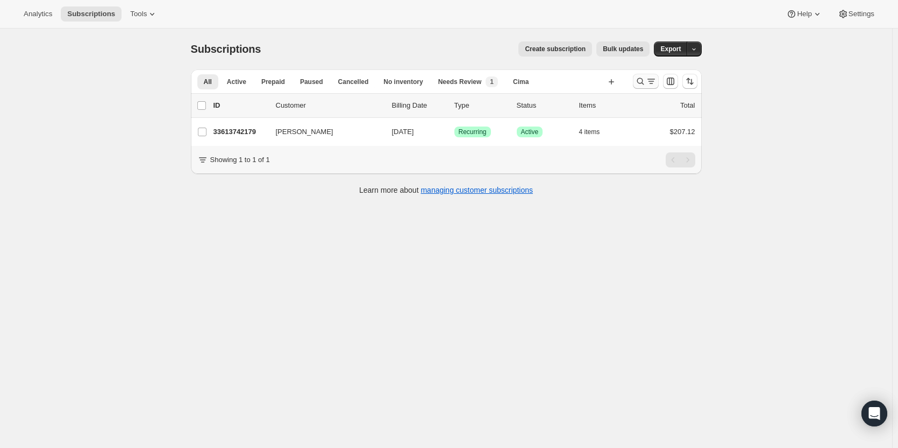
click at [644, 80] on icon "Search and filter results" at bounding box center [640, 81] width 11 height 11
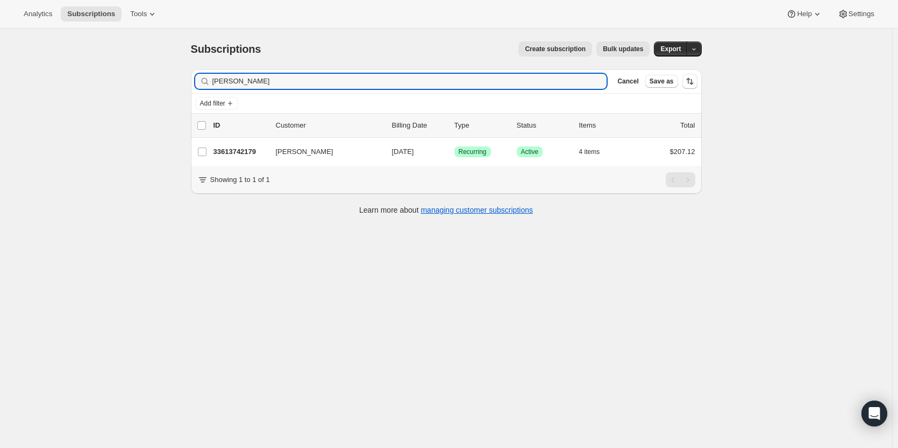
drag, startPoint x: 267, startPoint y: 76, endPoint x: 168, endPoint y: 80, distance: 99.1
click at [179, 76] on div "Subscriptions. This page is ready Subscriptions Create subscription Bulk update…" at bounding box center [446, 253] width 893 height 448
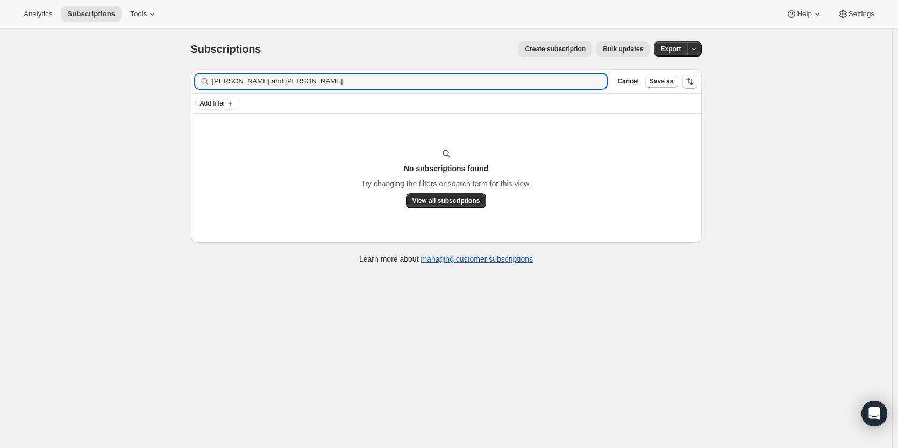
drag, startPoint x: 284, startPoint y: 80, endPoint x: 163, endPoint y: 85, distance: 121.2
click at [164, 84] on div "Subscriptions. This page is ready Subscriptions Create subscription Bulk update…" at bounding box center [446, 253] width 893 height 448
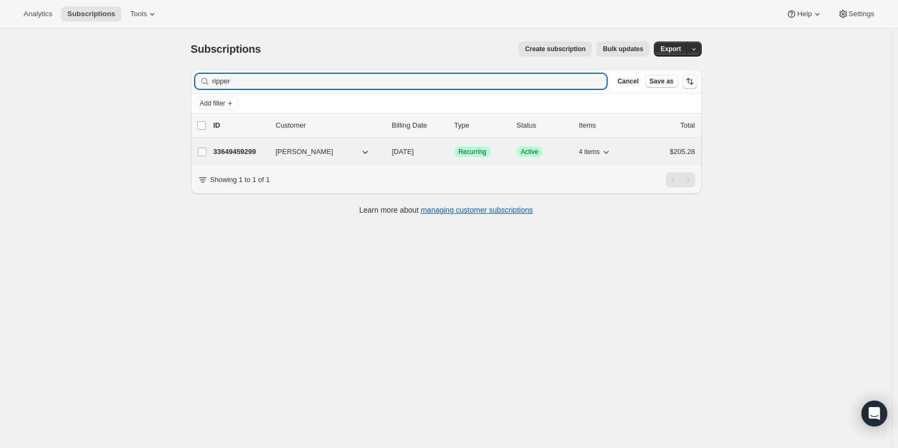
type input "ripper"
click at [250, 152] on p "33649459299" at bounding box center [241, 151] width 54 height 11
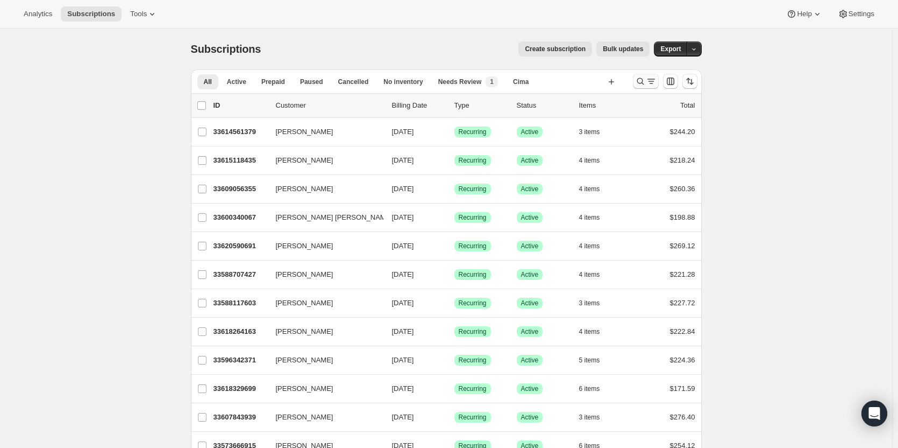
click at [649, 78] on icon "Search and filter results" at bounding box center [651, 81] width 11 height 11
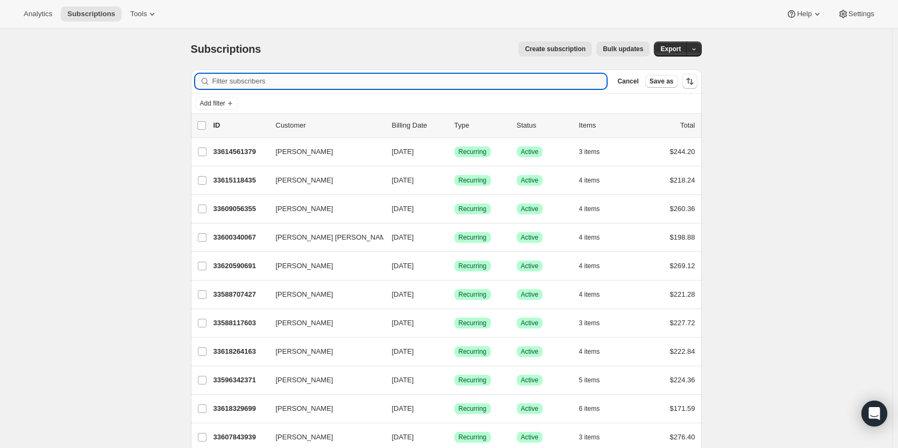
click at [370, 83] on input "Filter subscribers" at bounding box center [410, 81] width 395 height 15
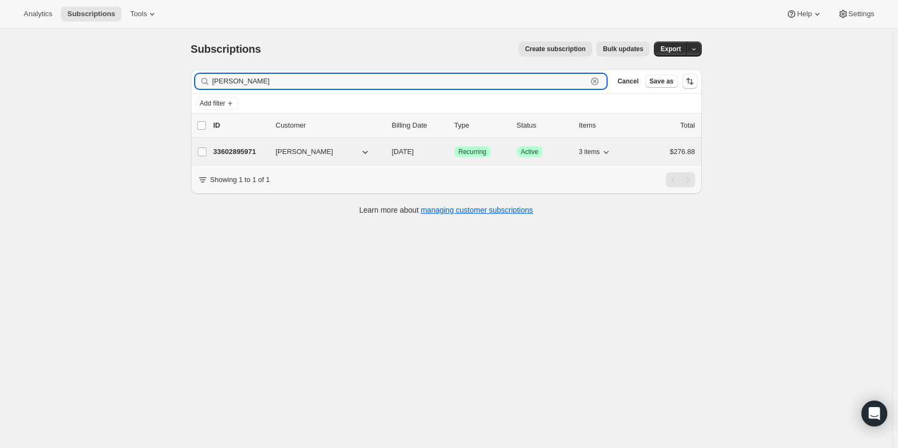
type input "[PERSON_NAME]"
click at [223, 155] on p "33602895971" at bounding box center [241, 151] width 54 height 11
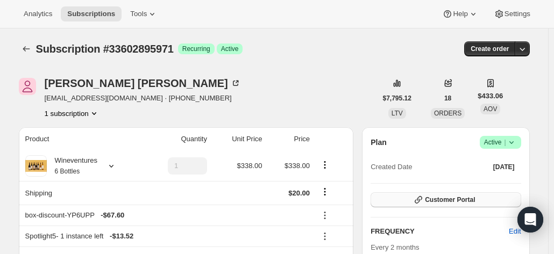
click at [473, 200] on span "Customer Portal" at bounding box center [450, 200] width 50 height 9
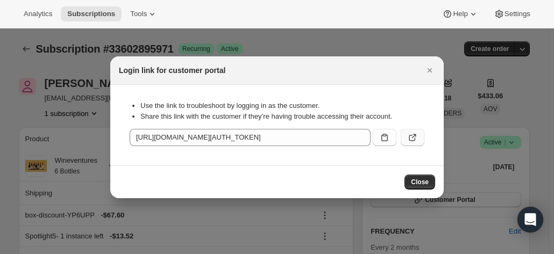
click at [413, 141] on icon ":rc7:" at bounding box center [412, 137] width 11 height 11
click at [435, 73] on icon "Close" at bounding box center [429, 70] width 11 height 11
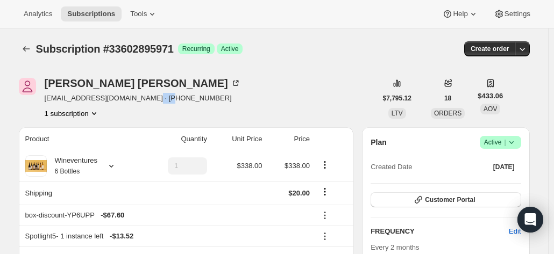
drag, startPoint x: 138, startPoint y: 96, endPoint x: 158, endPoint y: 97, distance: 19.4
click at [158, 97] on span "[EMAIL_ADDRESS][DOMAIN_NAME] · [PHONE_NUMBER]" at bounding box center [143, 98] width 196 height 11
click at [523, 48] on icon "button" at bounding box center [522, 49] width 11 height 11
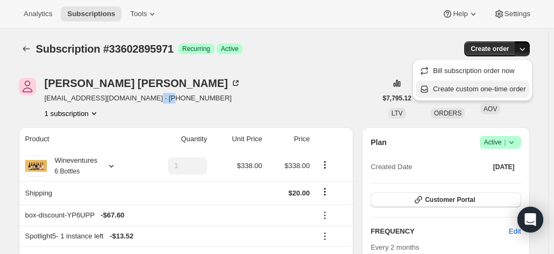
click at [481, 91] on span "Create custom one-time order" at bounding box center [479, 89] width 93 height 8
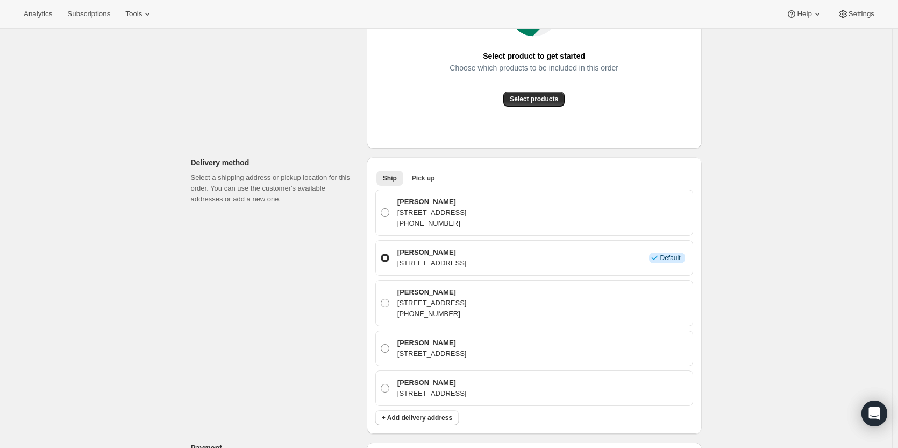
scroll to position [269, 0]
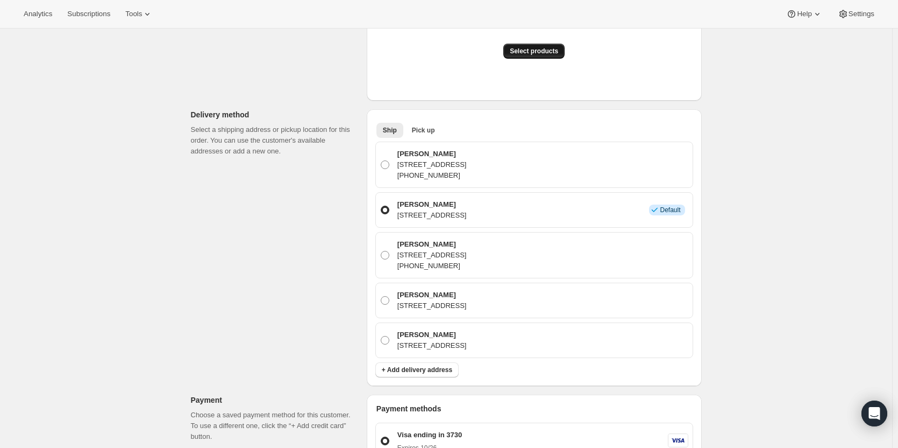
click at [526, 54] on span "Select products" at bounding box center [534, 51] width 48 height 9
click at [423, 154] on p "[PERSON_NAME]" at bounding box center [432, 153] width 69 height 11
click at [381, 160] on input "[PERSON_NAME] [STREET_ADDRESS] [PHONE_NUMBER]" at bounding box center [381, 160] width 1 height 1
radio input "true"
click at [553, 57] on button "Select products" at bounding box center [534, 51] width 61 height 15
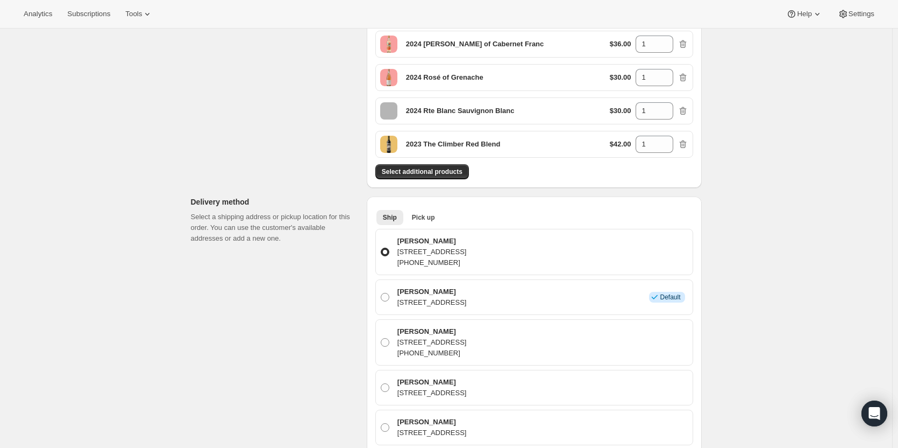
scroll to position [108, 0]
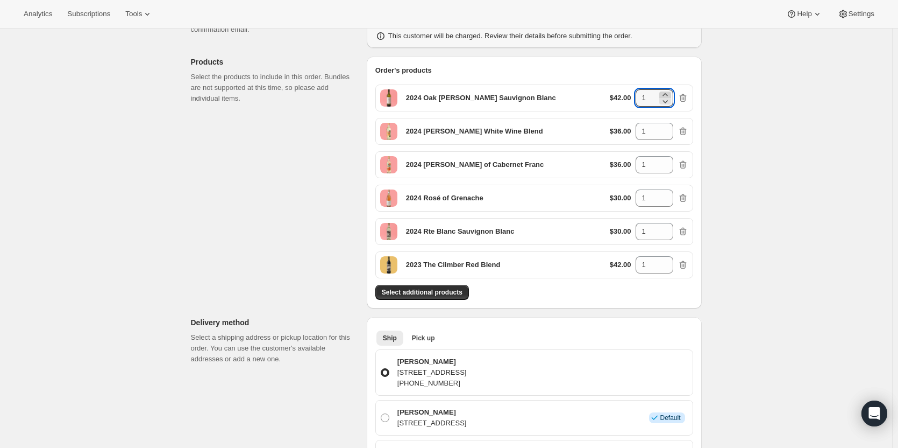
click at [668, 94] on icon at bounding box center [665, 94] width 5 height 3
type input "2"
click at [670, 128] on icon at bounding box center [665, 128] width 11 height 11
type input "2"
click at [667, 160] on icon at bounding box center [665, 161] width 11 height 11
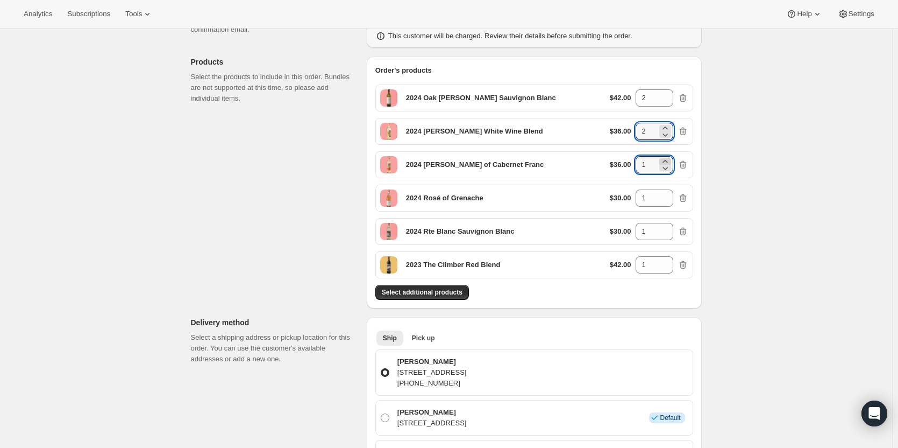
type input "2"
drag, startPoint x: 668, startPoint y: 193, endPoint x: 671, endPoint y: 201, distance: 8.7
click at [668, 194] on icon at bounding box center [665, 194] width 11 height 11
type input "2"
click at [668, 228] on icon at bounding box center [665, 228] width 5 height 3
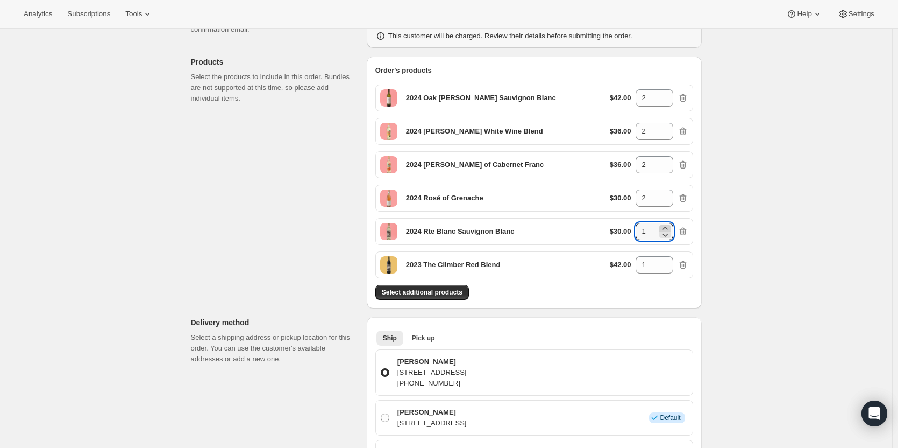
type input "2"
click at [671, 258] on icon at bounding box center [665, 261] width 11 height 11
type input "2"
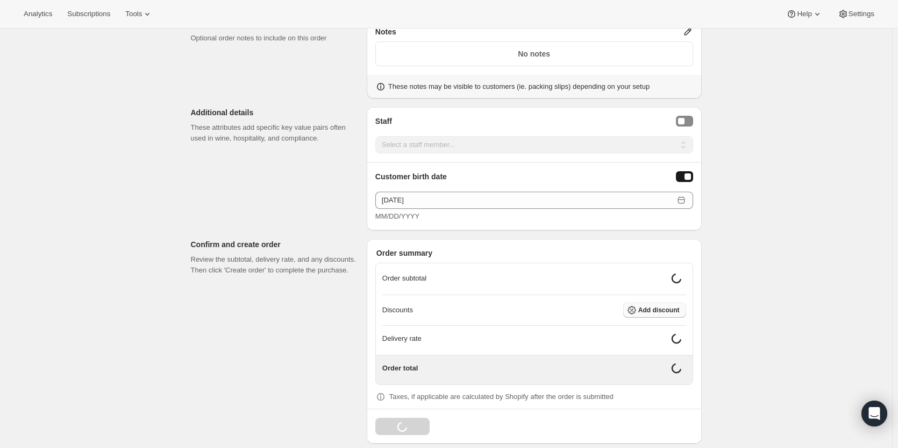
scroll to position [803, 0]
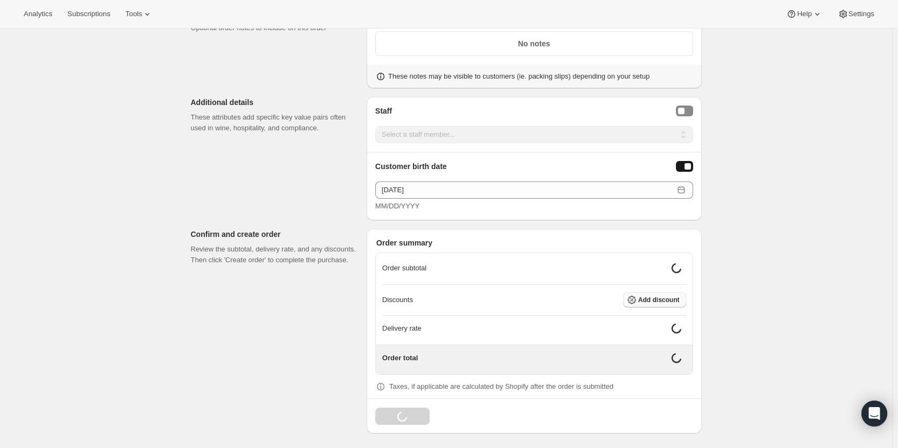
click at [676, 297] on span "Add discount" at bounding box center [659, 299] width 41 height 9
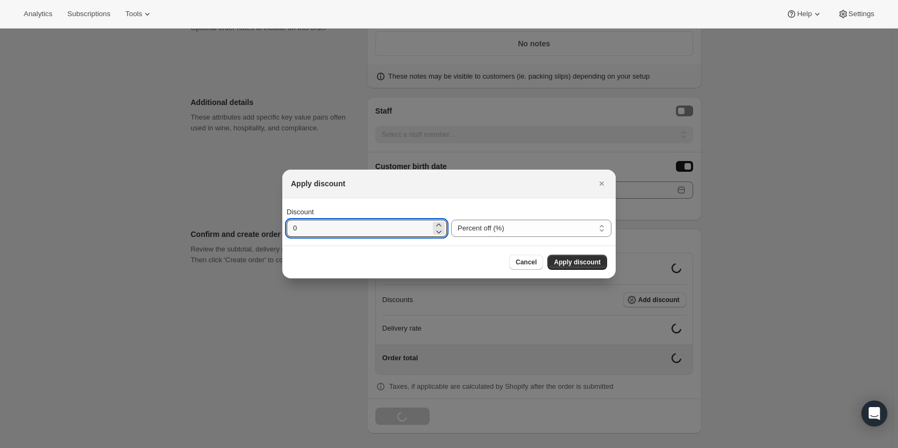
drag, startPoint x: 367, startPoint y: 229, endPoint x: 254, endPoint y: 245, distance: 113.7
click at [256, 447] on div "Apply discount Discount 0 Percent off (%) Amount off ($) Percent off (%) Cancel…" at bounding box center [449, 450] width 898 height 0
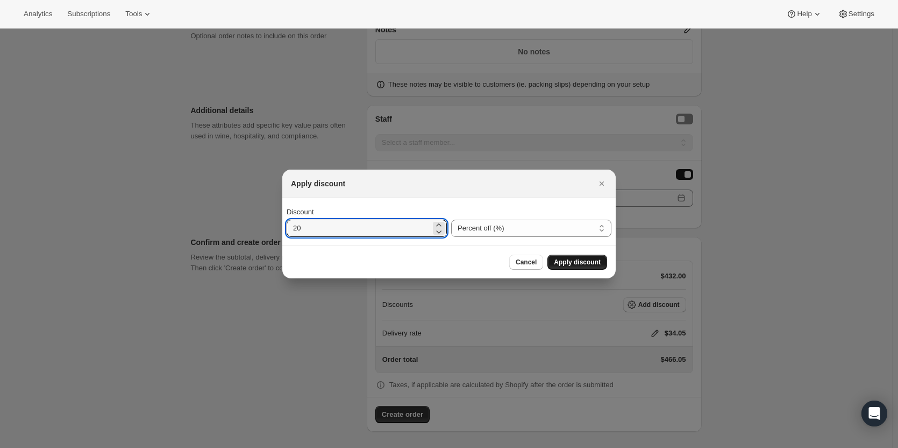
type input "20"
click at [568, 261] on span "Apply discount" at bounding box center [577, 262] width 47 height 9
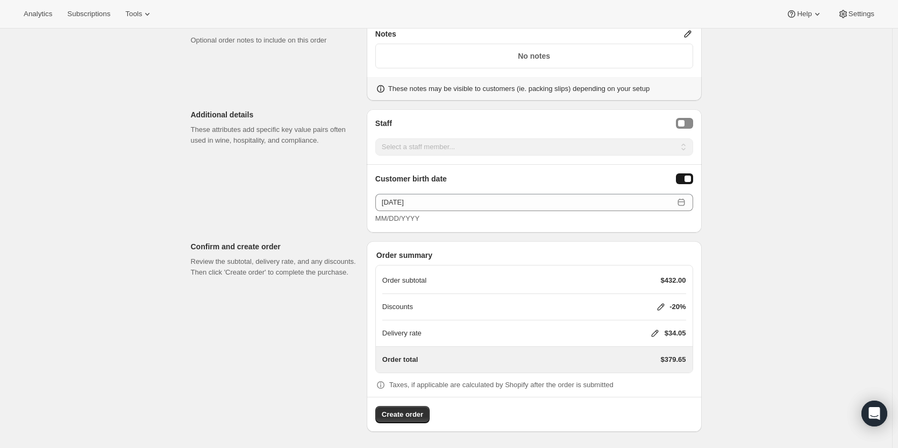
click at [659, 330] on icon at bounding box center [655, 333] width 7 height 7
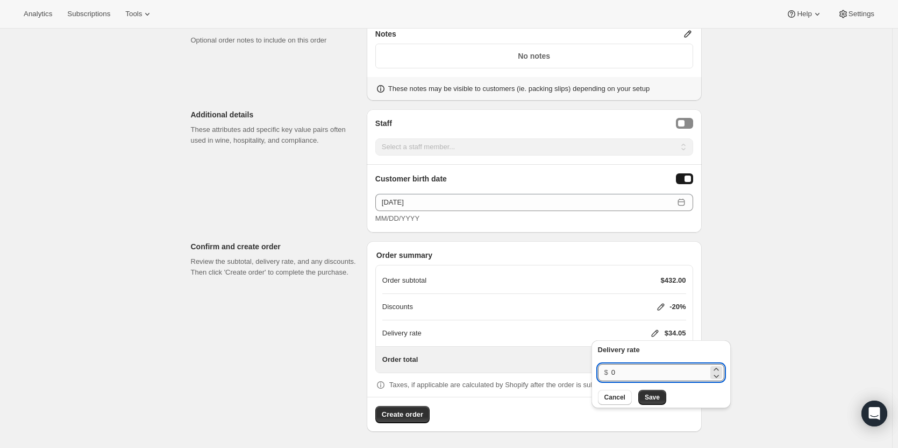
click at [631, 366] on input "0" at bounding box center [660, 372] width 97 height 17
click at [659, 397] on button "Save" at bounding box center [653, 397] width 28 height 15
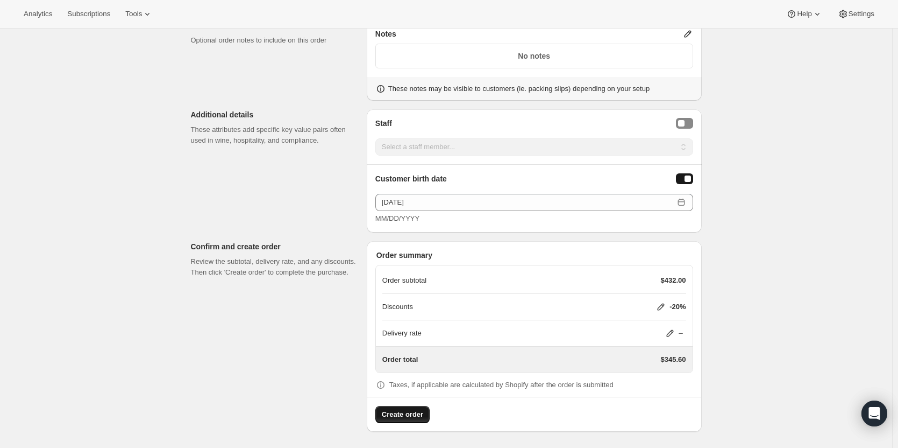
click at [406, 409] on span "Create order" at bounding box center [402, 414] width 41 height 11
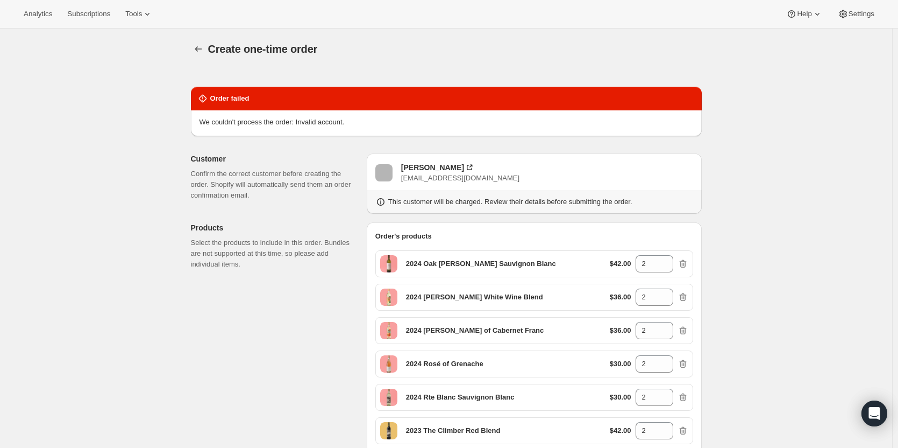
click at [452, 258] on div "2024 Oak [PERSON_NAME] Sauvignon Blanc" at bounding box center [481, 263] width 150 height 17
click at [667, 268] on icon at bounding box center [665, 266] width 11 height 11
click at [668, 254] on div "2024 Oak Knoll Sauvignon Blanc $42.00 1" at bounding box center [535, 263] width 318 height 27
click at [668, 260] on icon at bounding box center [665, 260] width 5 height 3
type input "2"
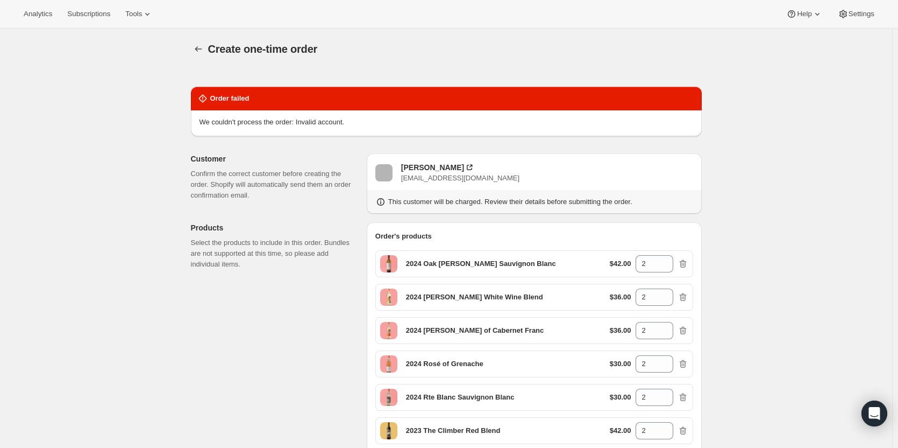
drag, startPoint x: 334, startPoint y: 124, endPoint x: 363, endPoint y: 126, distance: 29.1
click at [347, 124] on div "We couldn't process the order: Invalid account." at bounding box center [447, 122] width 494 height 11
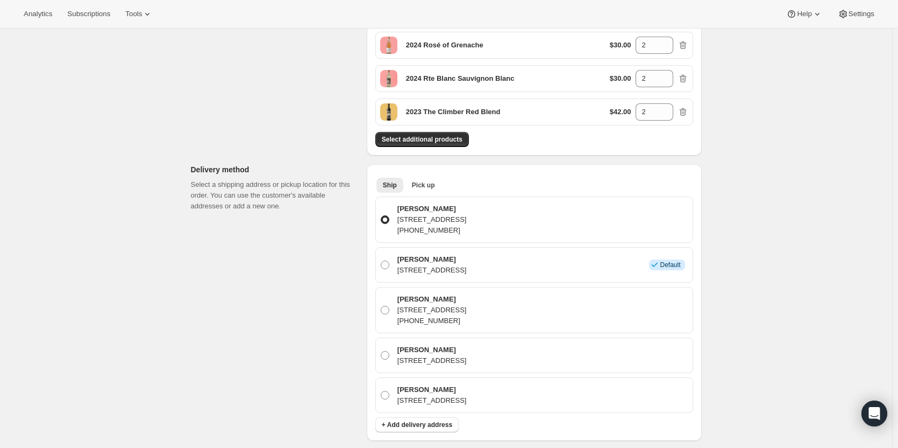
scroll to position [430, 0]
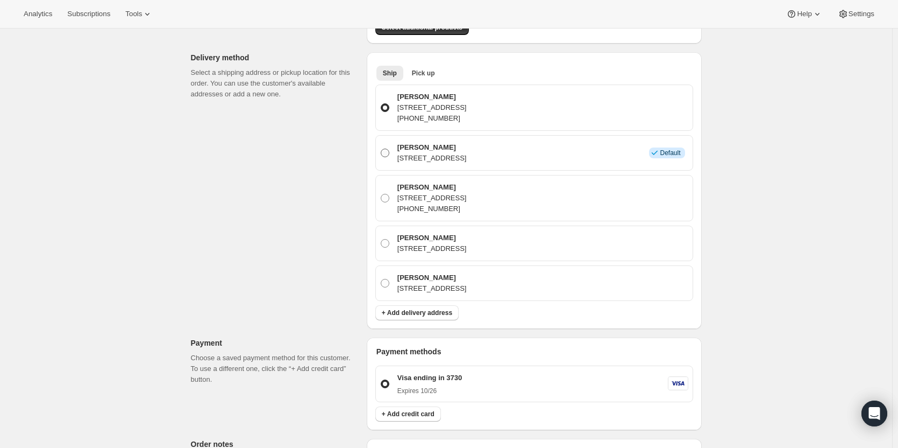
click at [441, 149] on p "Tina Hermsen" at bounding box center [432, 147] width 69 height 11
click at [381, 149] on input "Tina Hermsen 3329 34th Ave S, Minneapolis, MN, 55406, United States Info Default" at bounding box center [381, 148] width 1 height 1
radio input "true"
click at [449, 107] on p "3329 34th Ave S, Minneapolis, MN, 55406, United States" at bounding box center [432, 107] width 69 height 11
click at [381, 104] on input "Tina Hermsen 3329 34th Ave S, Minneapolis, MN, 55406, United States +16128056119" at bounding box center [381, 103] width 1 height 1
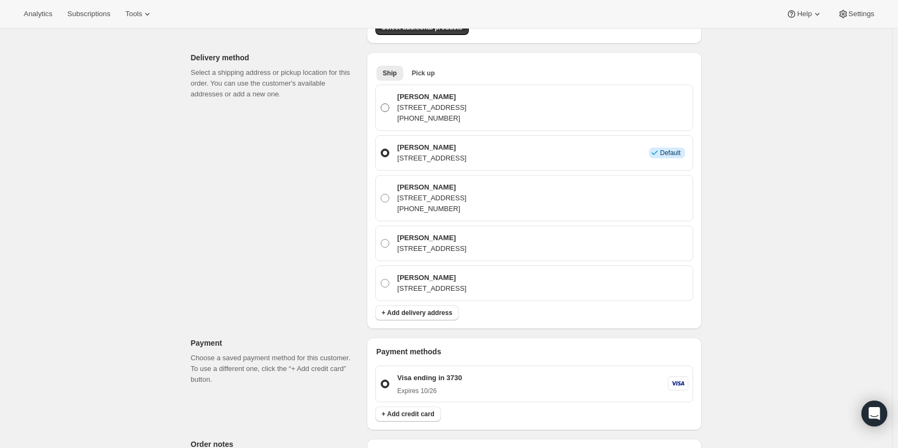
radio input "true"
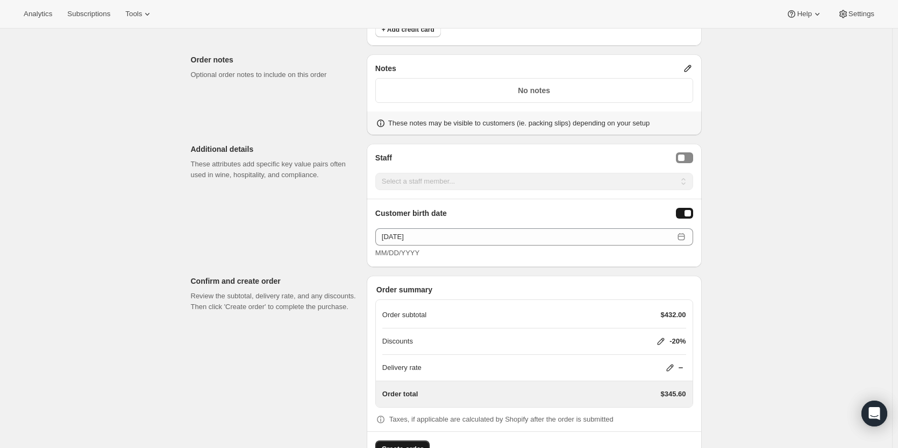
scroll to position [849, 0]
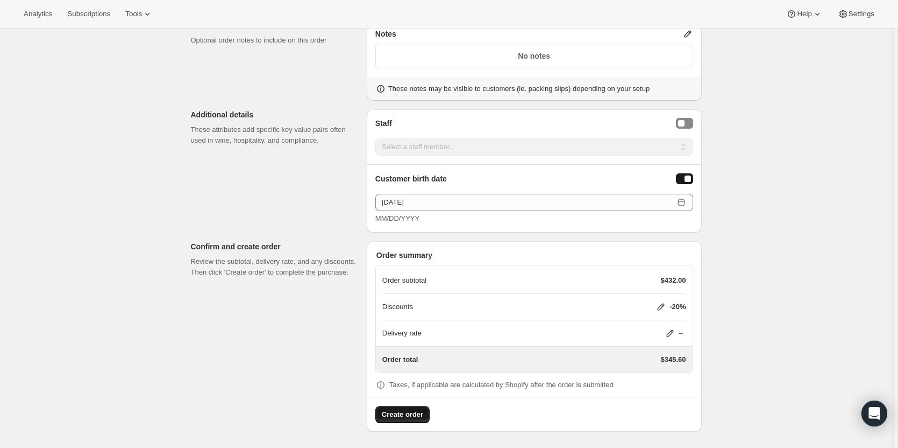
click at [666, 301] on icon at bounding box center [661, 306] width 11 height 11
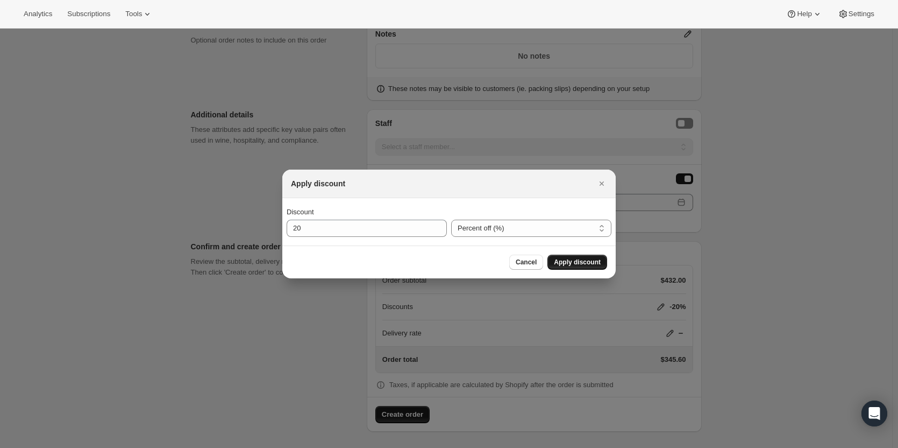
click at [569, 261] on span "Apply discount" at bounding box center [577, 262] width 47 height 9
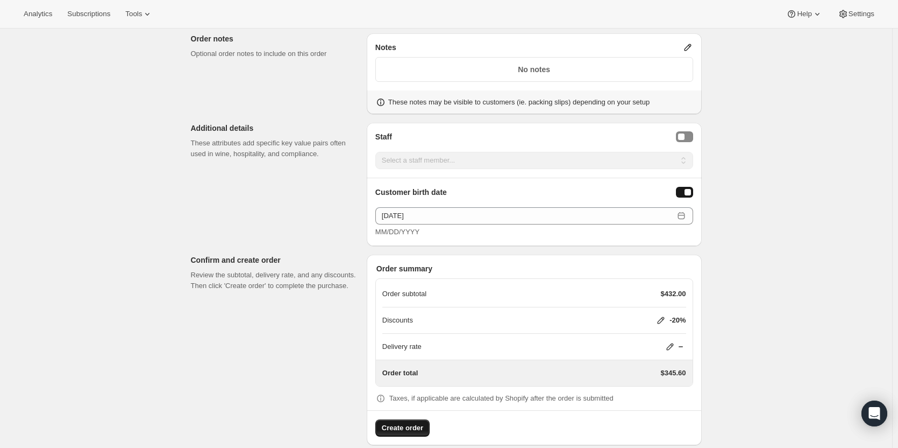
scroll to position [849, 0]
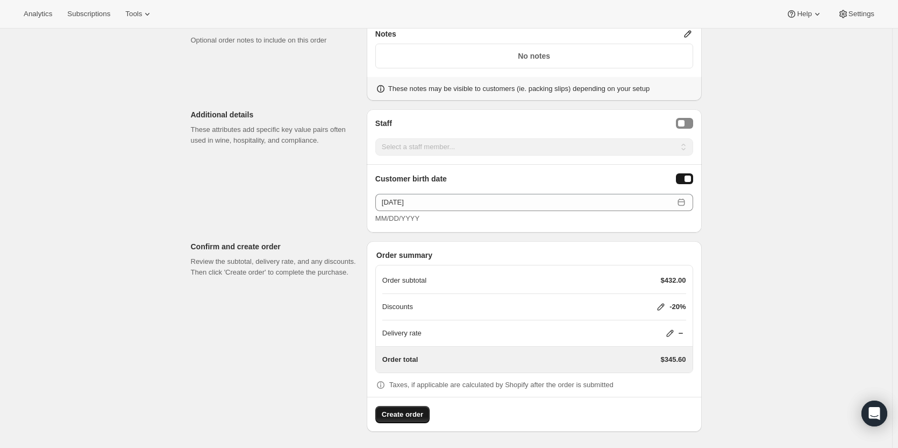
click at [416, 409] on span "Create order" at bounding box center [402, 414] width 41 height 11
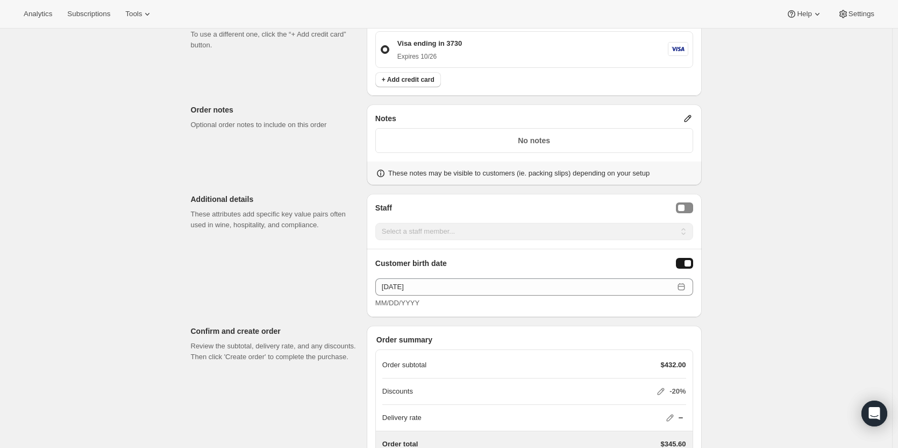
scroll to position [849, 0]
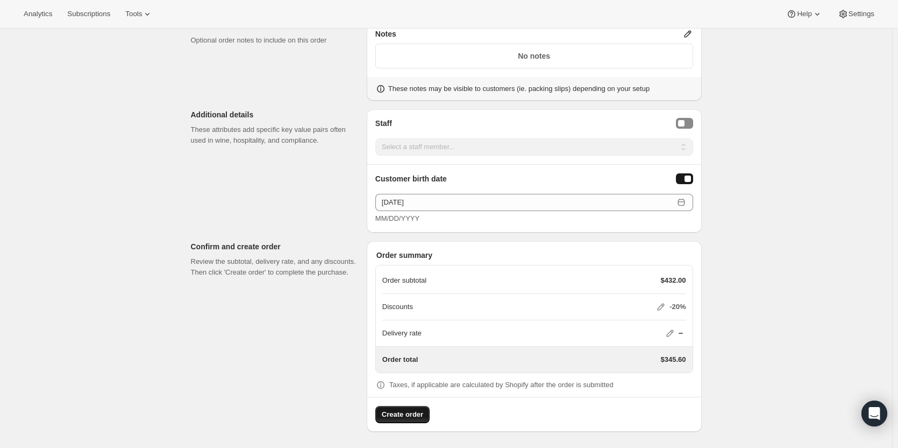
click at [671, 334] on icon at bounding box center [670, 333] width 11 height 11
click at [669, 330] on icon at bounding box center [670, 333] width 11 height 11
click at [674, 331] on icon at bounding box center [670, 333] width 11 height 11
click at [673, 331] on icon at bounding box center [670, 333] width 11 height 11
click at [670, 332] on icon at bounding box center [670, 333] width 11 height 11
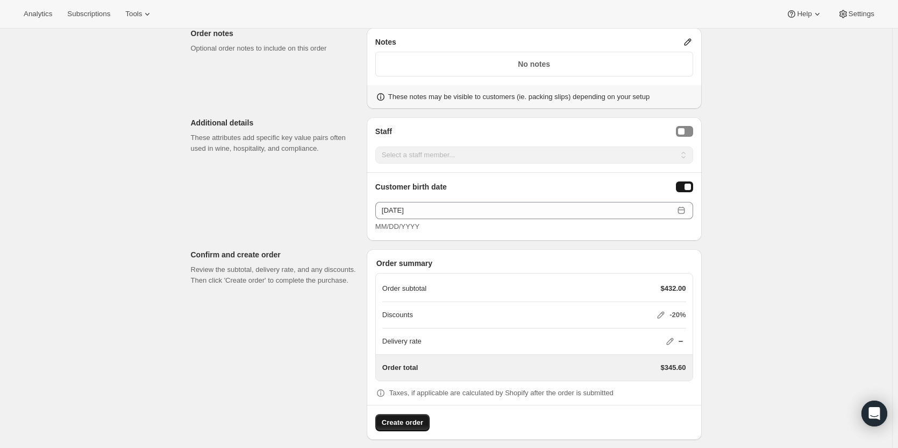
scroll to position [688, 0]
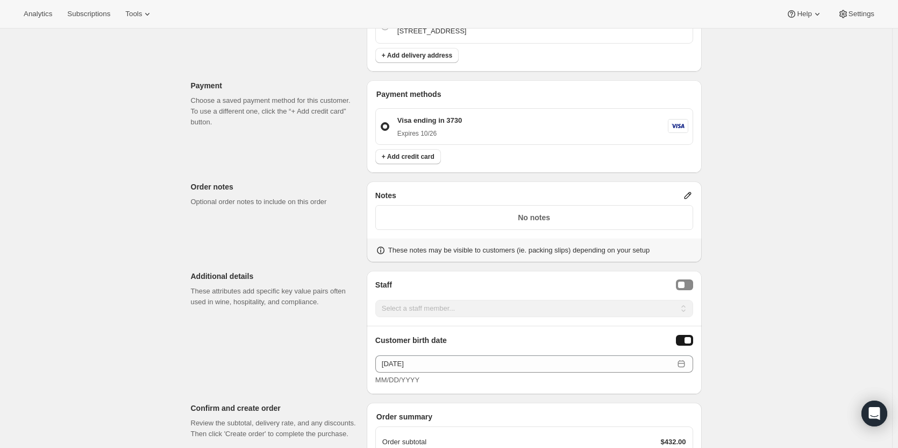
click at [692, 196] on icon at bounding box center [688, 195] width 11 height 11
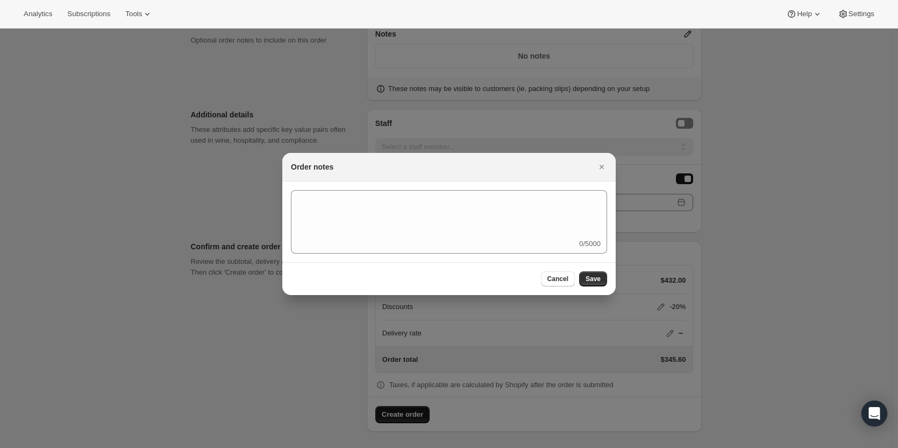
scroll to position [0, 0]
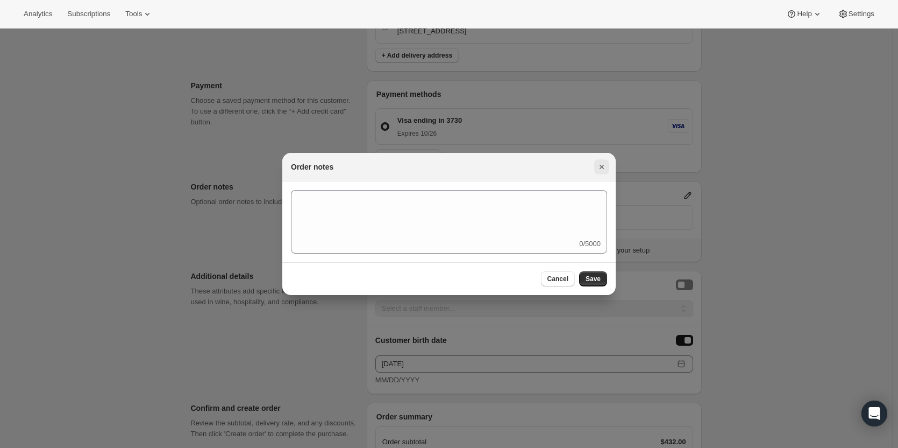
click at [601, 163] on icon "Close" at bounding box center [602, 166] width 11 height 11
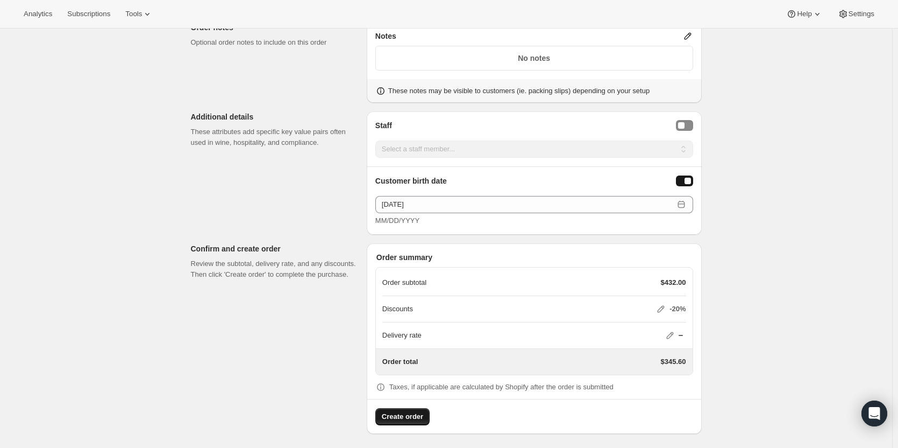
scroll to position [795, 0]
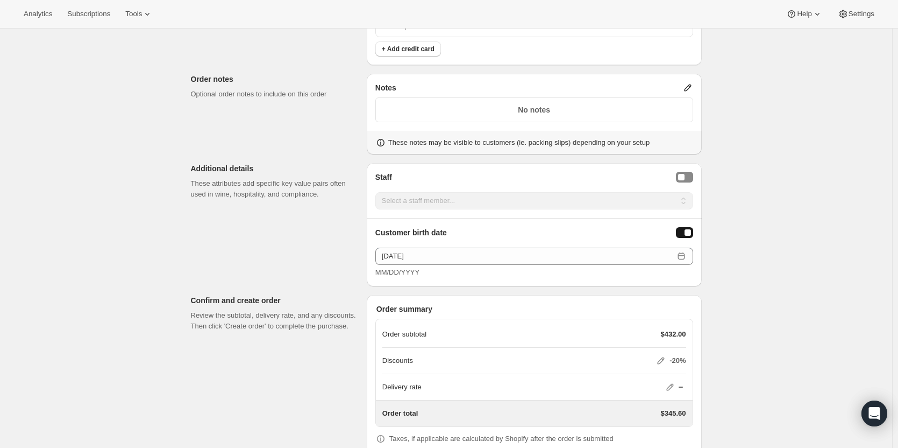
click at [676, 388] on icon at bounding box center [670, 386] width 11 height 11
click at [676, 386] on icon at bounding box center [670, 386] width 11 height 11
click at [674, 385] on icon at bounding box center [670, 386] width 11 height 11
drag, startPoint x: 667, startPoint y: 363, endPoint x: 660, endPoint y: 357, distance: 9.5
click at [667, 363] on icon at bounding box center [661, 360] width 11 height 11
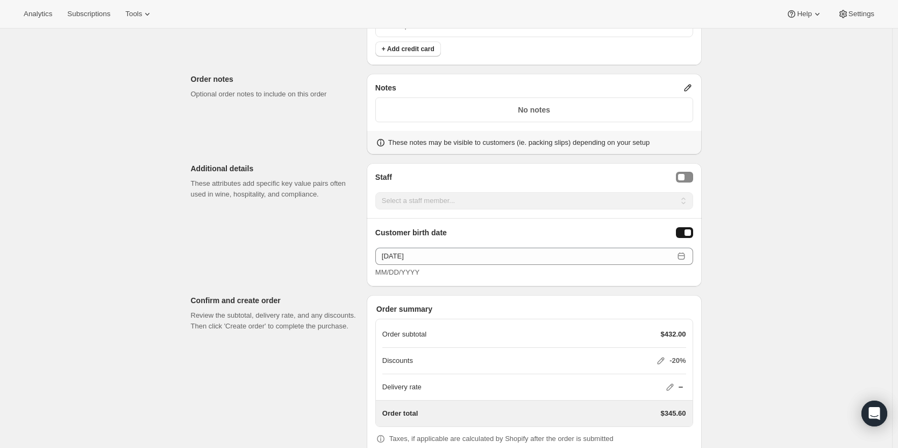
click at [660, 356] on icon at bounding box center [661, 360] width 11 height 11
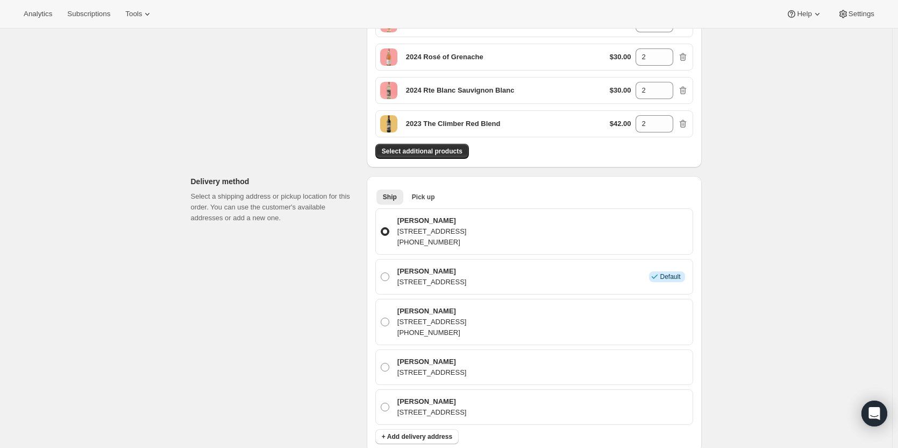
scroll to position [96, 0]
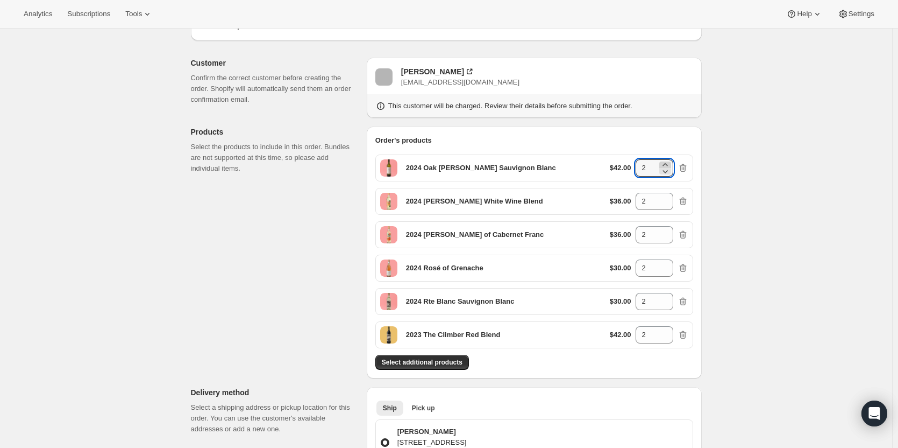
click at [666, 162] on icon at bounding box center [665, 164] width 11 height 11
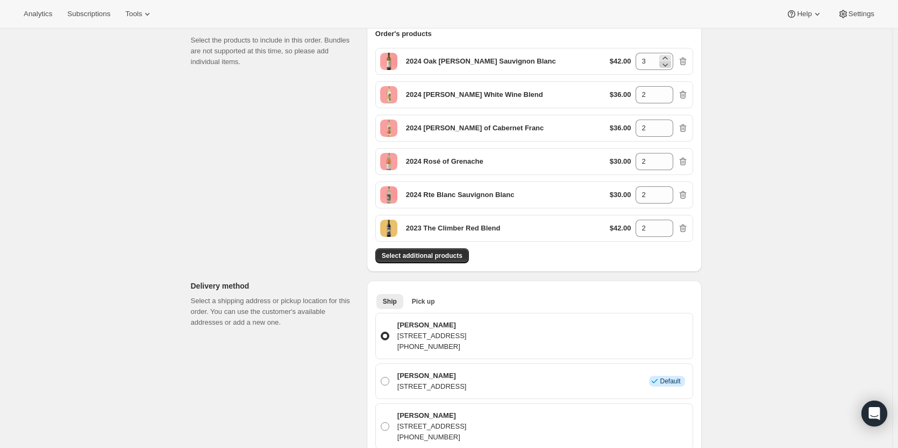
scroll to position [150, 0]
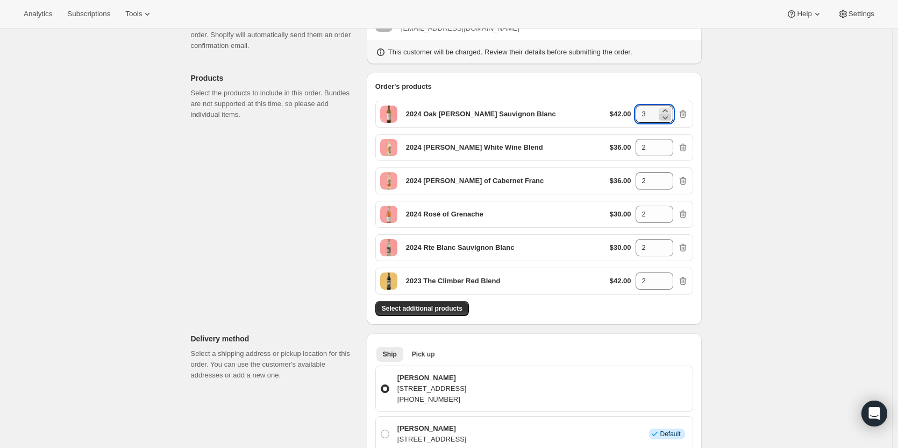
click at [668, 118] on icon at bounding box center [665, 117] width 5 height 3
type input "2"
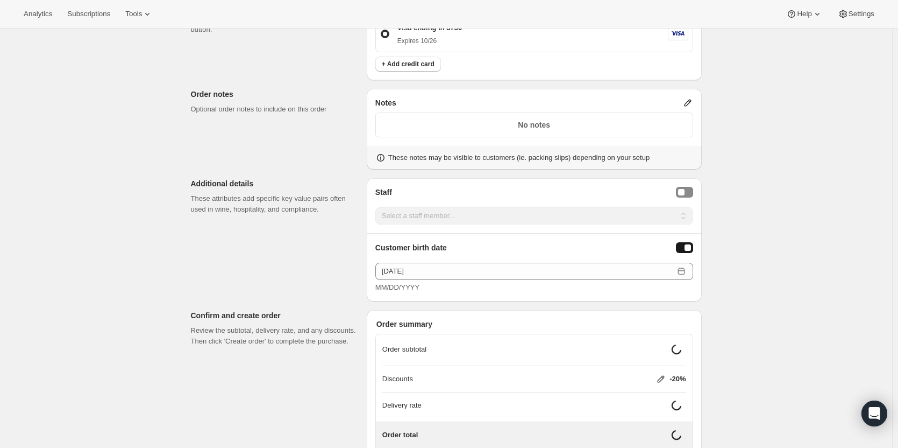
scroll to position [857, 0]
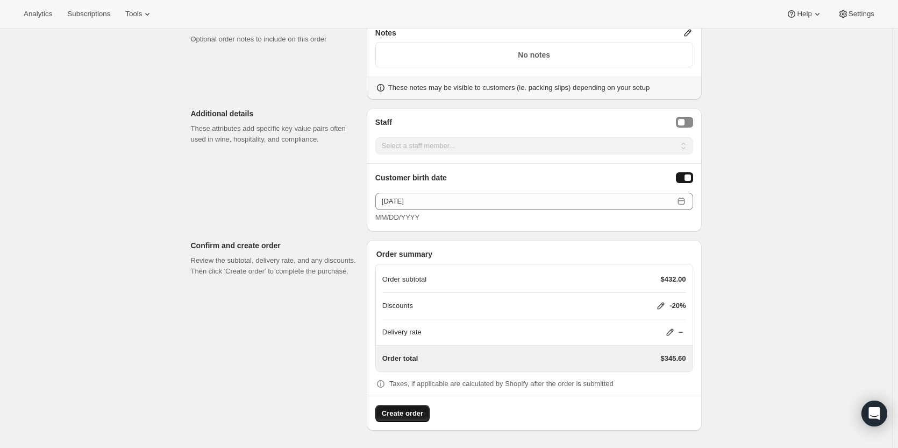
scroll to position [849, 0]
click at [670, 335] on icon at bounding box center [670, 333] width 7 height 7
drag, startPoint x: 662, startPoint y: 395, endPoint x: 669, endPoint y: 387, distance: 10.7
click at [662, 395] on span "Save" at bounding box center [668, 397] width 15 height 9
click at [674, 332] on icon at bounding box center [670, 333] width 7 height 7
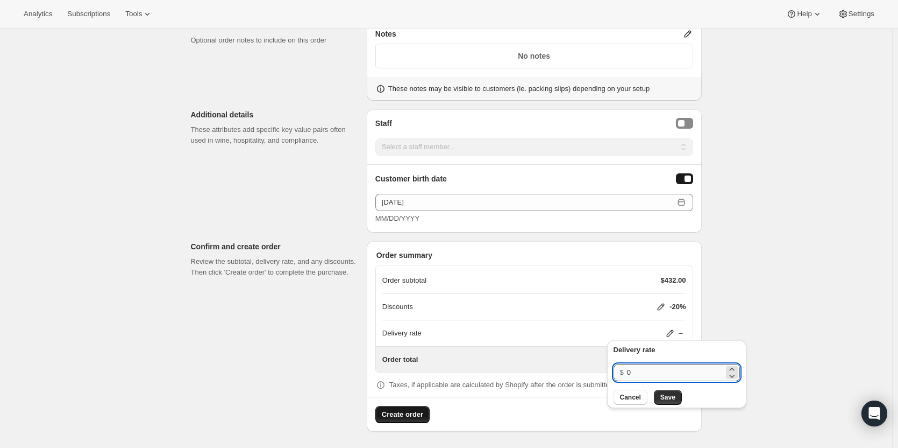
click at [627, 369] on div "$ 0" at bounding box center [677, 372] width 126 height 17
drag, startPoint x: 632, startPoint y: 370, endPoint x: 639, endPoint y: 371, distance: 7.7
click at [639, 371] on input "0" at bounding box center [675, 372] width 97 height 17
click at [673, 397] on button "Save" at bounding box center [668, 397] width 28 height 15
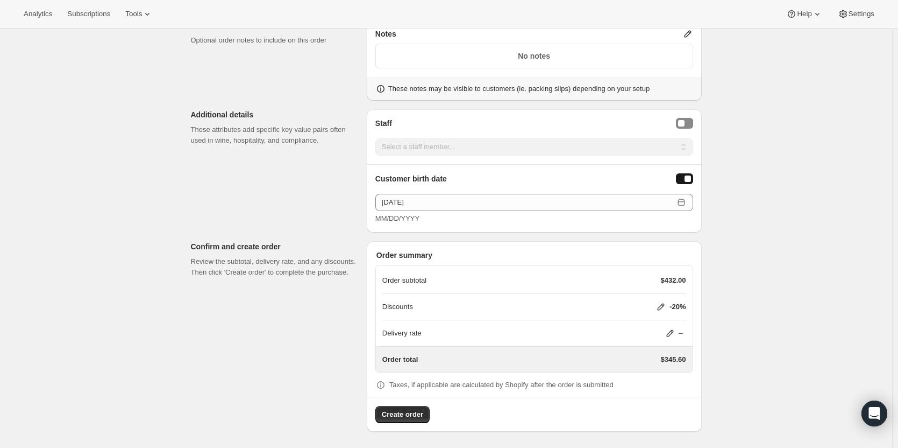
drag, startPoint x: 407, startPoint y: 409, endPoint x: 412, endPoint y: 406, distance: 5.7
click at [408, 411] on span "Create order" at bounding box center [402, 414] width 41 height 11
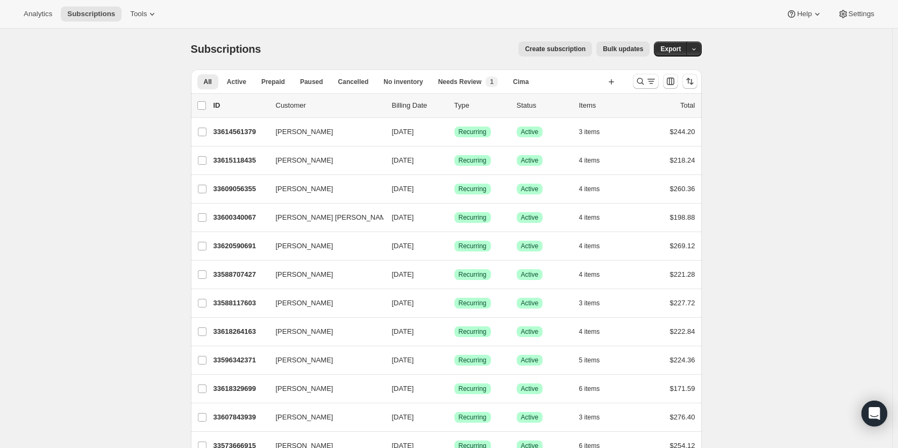
click at [640, 81] on icon "Search and filter results" at bounding box center [640, 81] width 11 height 11
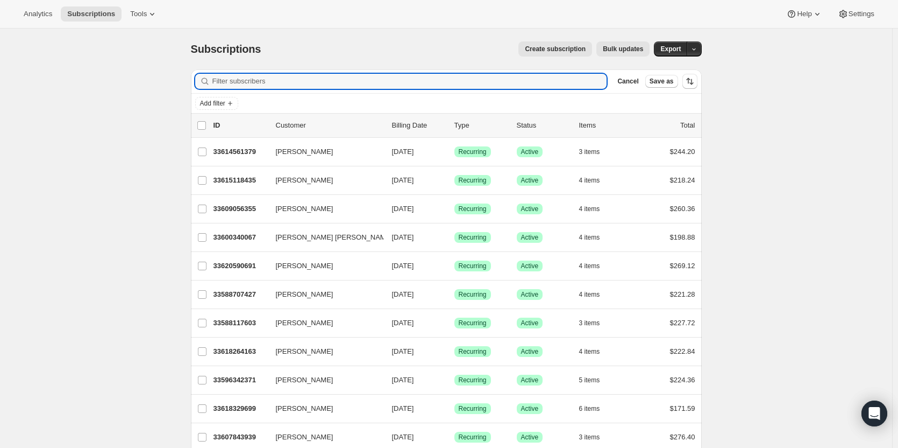
drag, startPoint x: 367, startPoint y: 76, endPoint x: 164, endPoint y: 75, distance: 203.9
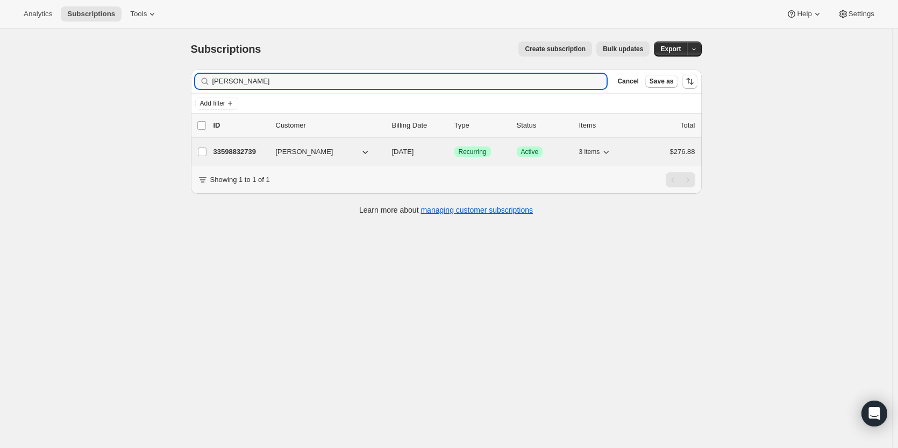
type input "[PERSON_NAME]"
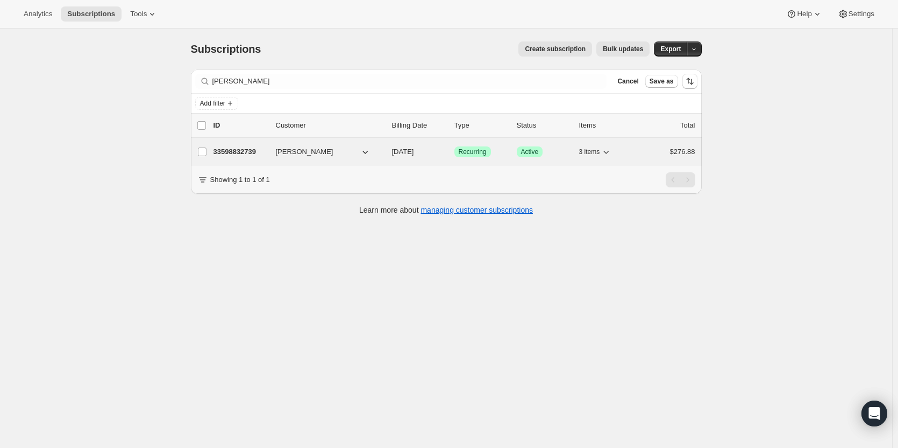
click at [245, 152] on p "33598832739" at bounding box center [241, 151] width 54 height 11
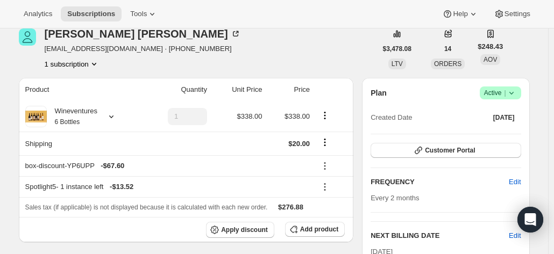
scroll to position [63, 0]
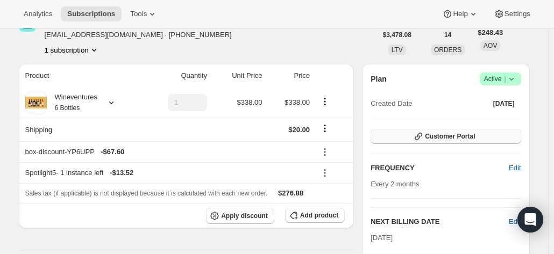
click at [487, 140] on button "Customer Portal" at bounding box center [446, 136] width 150 height 15
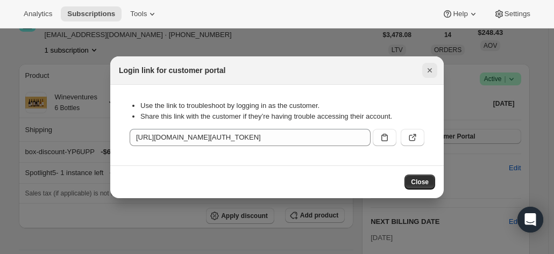
click at [430, 74] on icon "Close" at bounding box center [429, 70] width 11 height 11
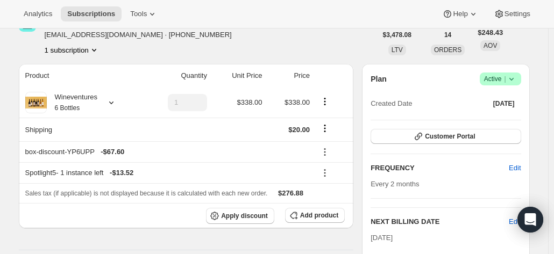
scroll to position [0, 0]
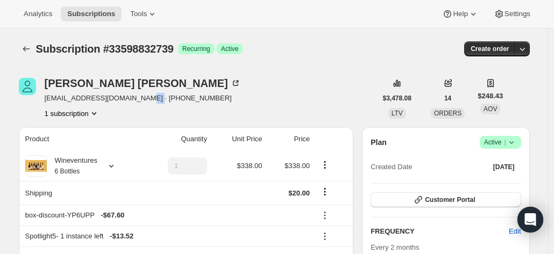
drag, startPoint x: 139, startPoint y: 97, endPoint x: 151, endPoint y: 98, distance: 12.4
click at [151, 98] on span "[EMAIL_ADDRESS][DOMAIN_NAME] · [PHONE_NUMBER]" at bounding box center [143, 98] width 196 height 11
click at [250, 88] on div "[PERSON_NAME] [PERSON_NAME][EMAIL_ADDRESS][DOMAIN_NAME] · [PHONE_NUMBER] 1 subs…" at bounding box center [198, 98] width 358 height 41
click at [121, 169] on div "Wineventures 6 Bottles" at bounding box center [82, 166] width 114 height 22
click at [111, 165] on icon at bounding box center [111, 166] width 11 height 11
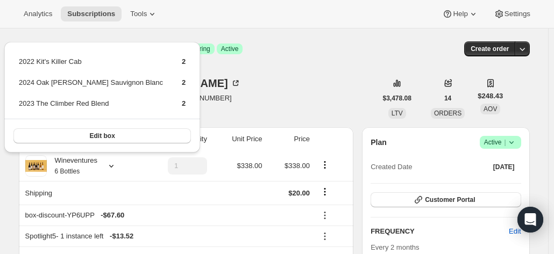
click at [206, 101] on div "[PERSON_NAME] [PERSON_NAME][EMAIL_ADDRESS][DOMAIN_NAME] · [PHONE_NUMBER] 1 subs…" at bounding box center [198, 98] width 358 height 41
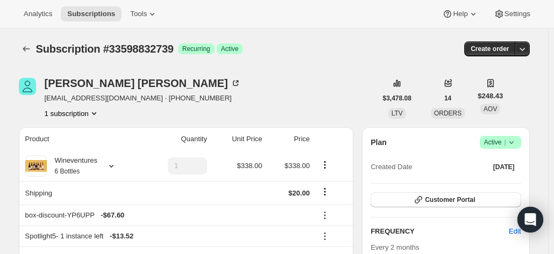
scroll to position [107, 0]
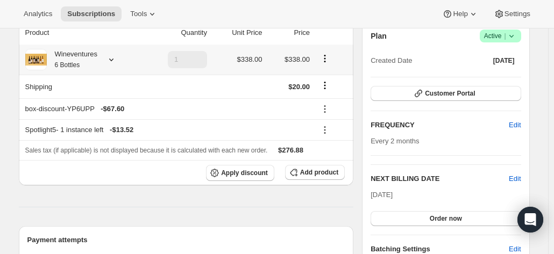
click at [114, 61] on icon at bounding box center [111, 59] width 11 height 11
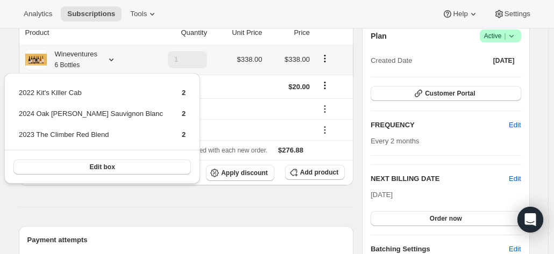
click at [351, 72] on td at bounding box center [333, 60] width 40 height 30
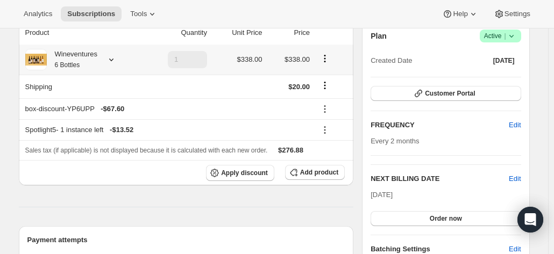
click at [110, 55] on icon at bounding box center [111, 59] width 11 height 11
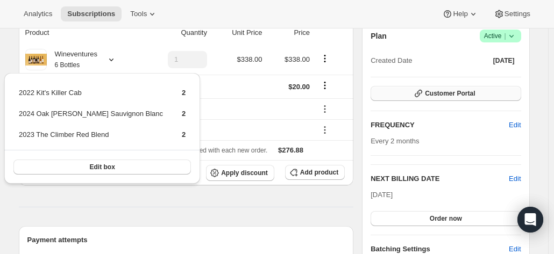
click at [402, 98] on button "Customer Portal" at bounding box center [446, 93] width 150 height 15
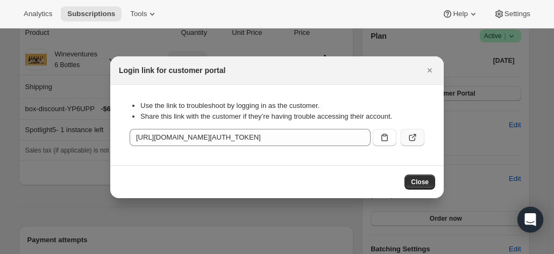
click at [413, 138] on icon ":rck:" at bounding box center [412, 137] width 11 height 11
click at [435, 67] on icon "Close" at bounding box center [429, 70] width 11 height 11
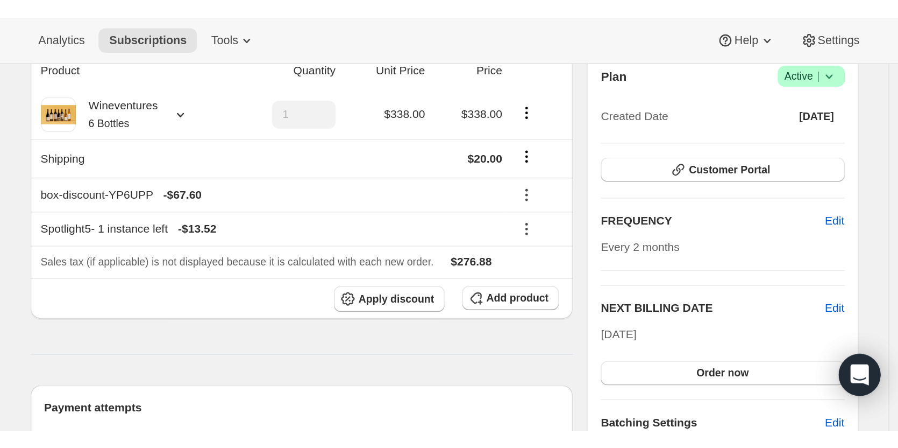
scroll to position [0, 0]
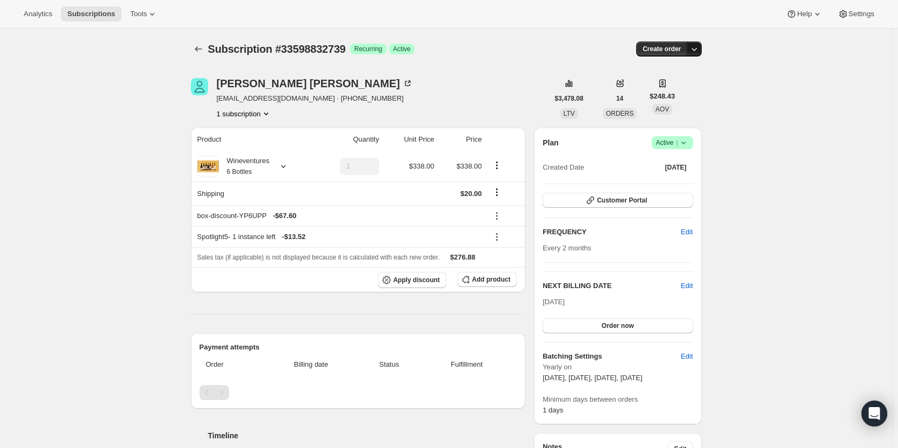
click at [696, 55] on button "button" at bounding box center [694, 48] width 15 height 15
click at [683, 90] on span "Create custom one-time order" at bounding box center [651, 90] width 93 height 8
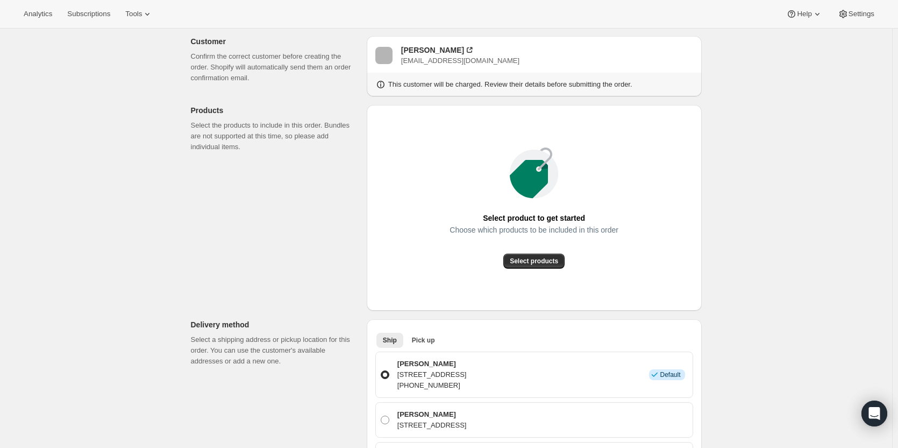
scroll to position [108, 0]
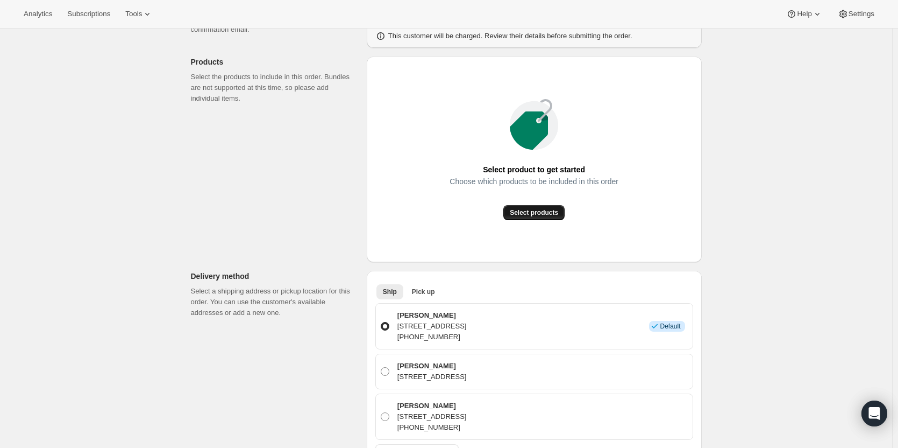
click at [548, 209] on span "Select products" at bounding box center [534, 212] width 48 height 9
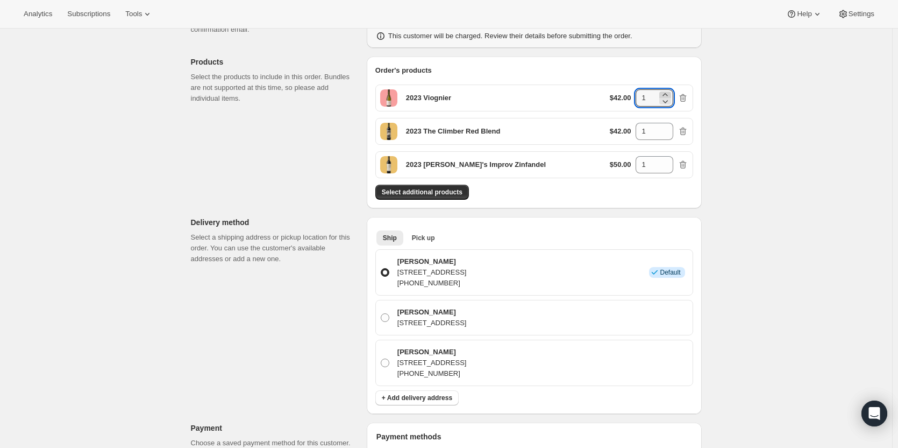
click at [670, 94] on icon at bounding box center [665, 94] width 11 height 11
type input "2"
click at [669, 126] on icon at bounding box center [665, 128] width 11 height 11
type input "2"
click at [671, 159] on icon at bounding box center [665, 161] width 11 height 11
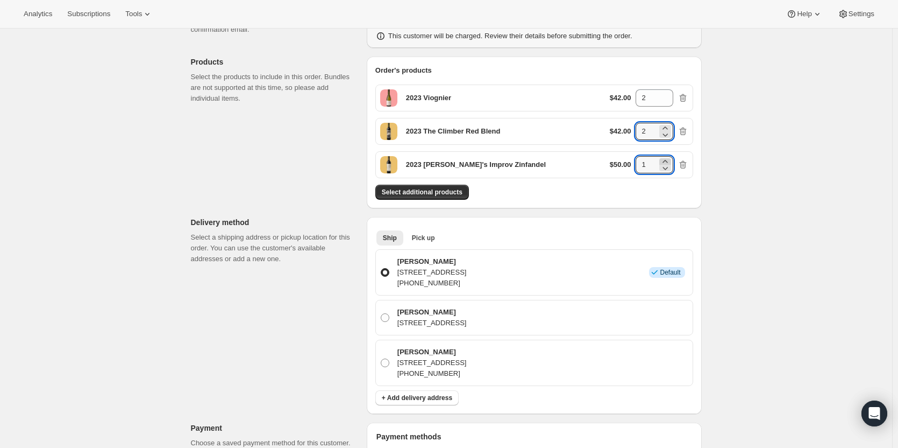
type input "2"
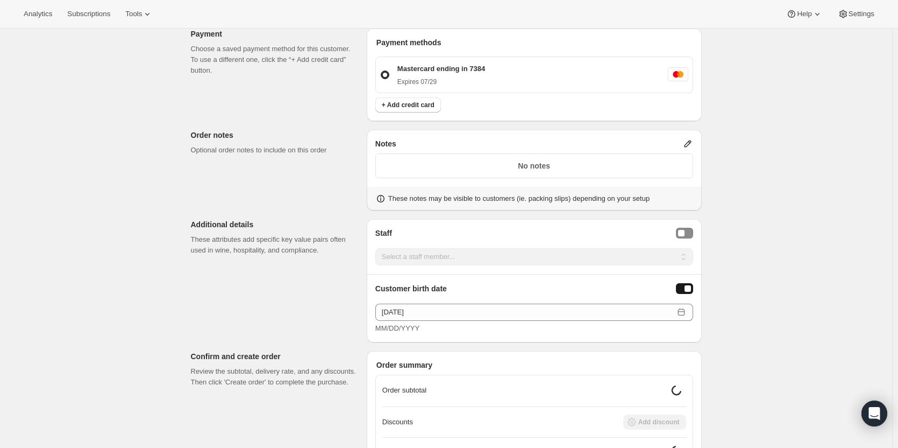
scroll to position [624, 0]
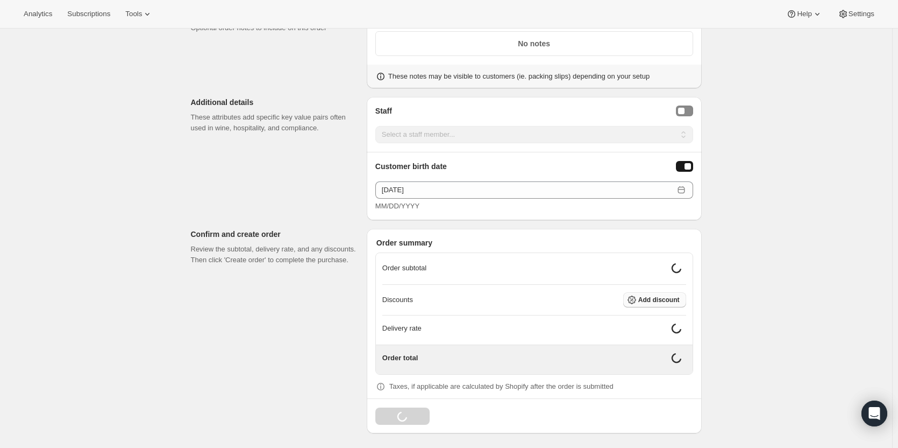
click at [656, 297] on span "Add discount" at bounding box center [659, 299] width 41 height 9
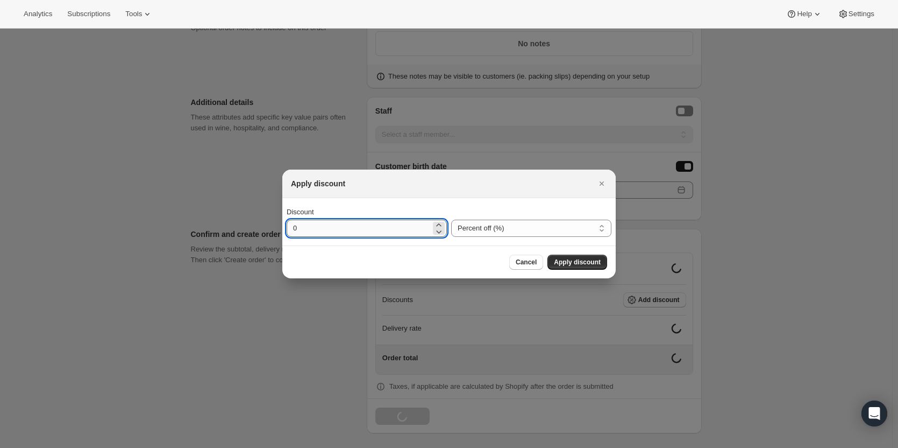
drag, startPoint x: 371, startPoint y: 224, endPoint x: 290, endPoint y: 234, distance: 81.9
click at [290, 234] on input "0" at bounding box center [359, 228] width 144 height 17
type input "20"
click at [586, 266] on span "Apply discount" at bounding box center [577, 262] width 47 height 9
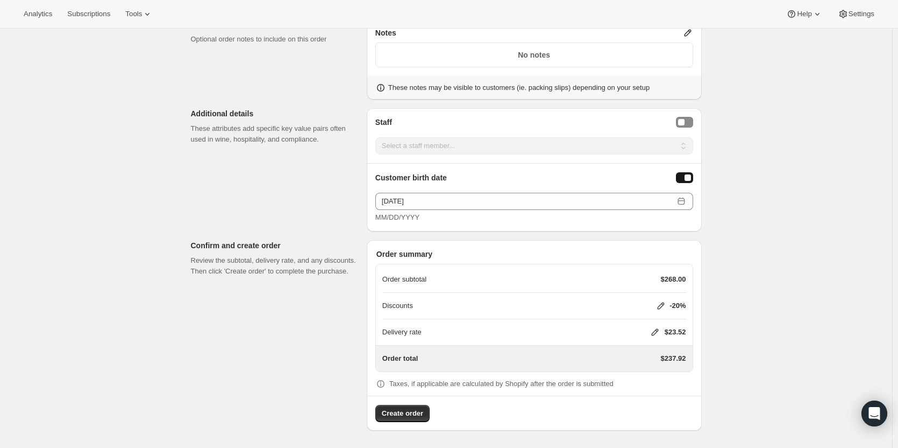
scroll to position [611, 0]
click at [654, 330] on icon at bounding box center [655, 333] width 11 height 11
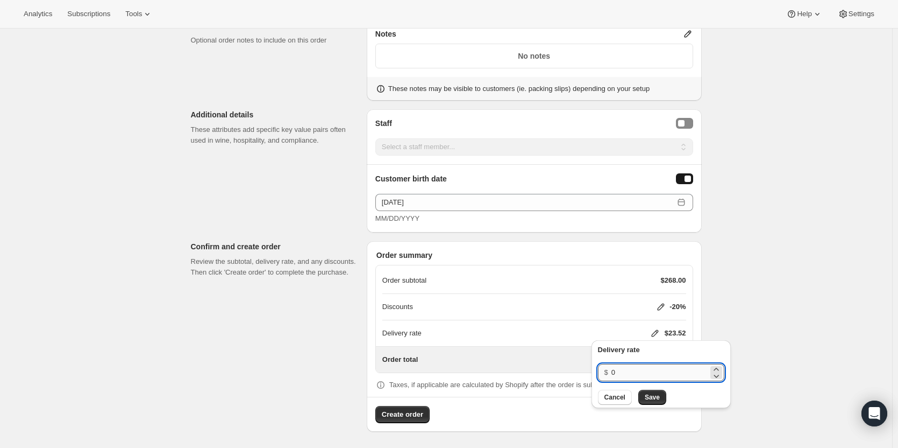
click at [632, 371] on input "0" at bounding box center [660, 372] width 97 height 17
type input "20"
click at [648, 389] on div "Delivery rate $ 20 Cancel Save" at bounding box center [661, 374] width 126 height 60
click at [663, 398] on button "Save" at bounding box center [653, 397] width 28 height 15
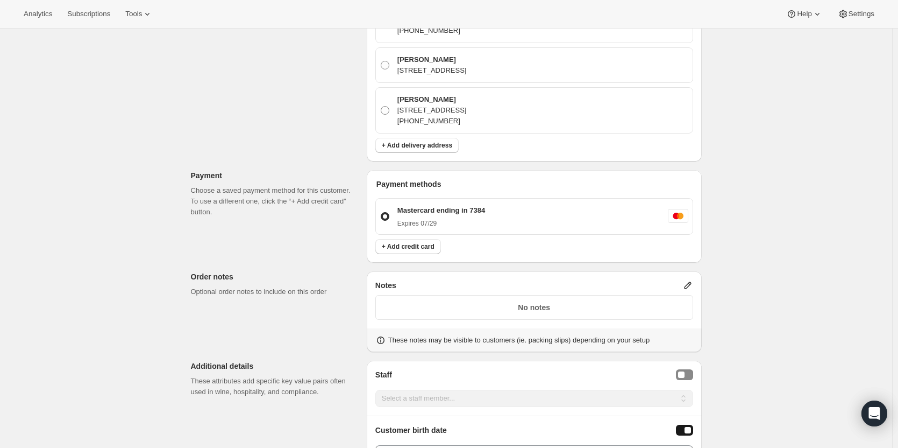
scroll to position [592, 0]
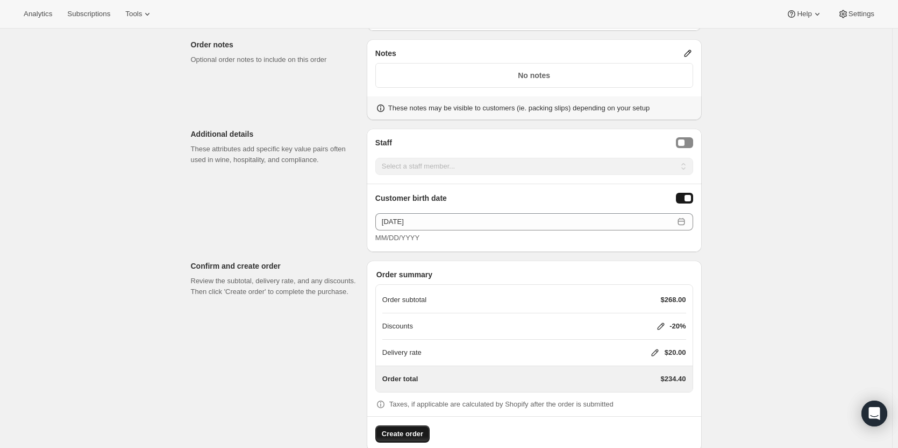
click at [421, 430] on span "Create order" at bounding box center [402, 433] width 41 height 11
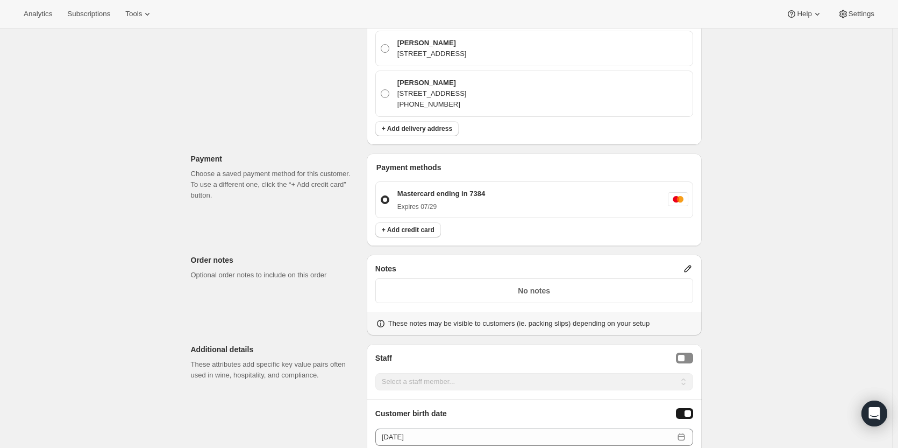
scroll to position [215, 0]
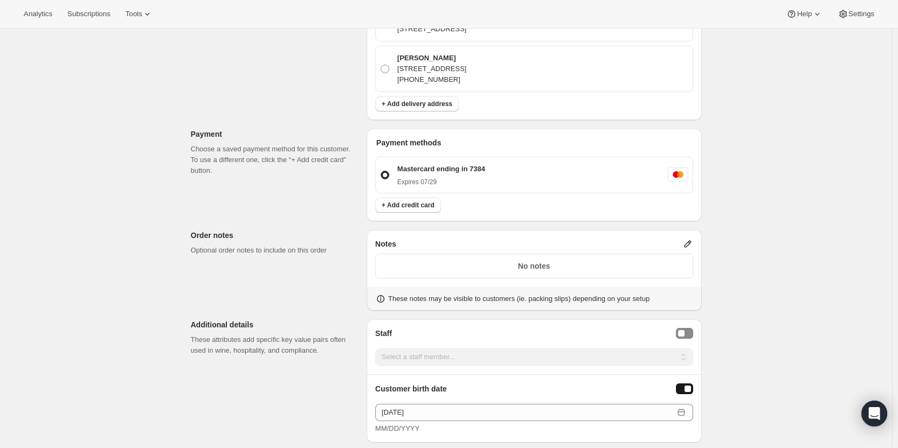
scroll to position [454, 0]
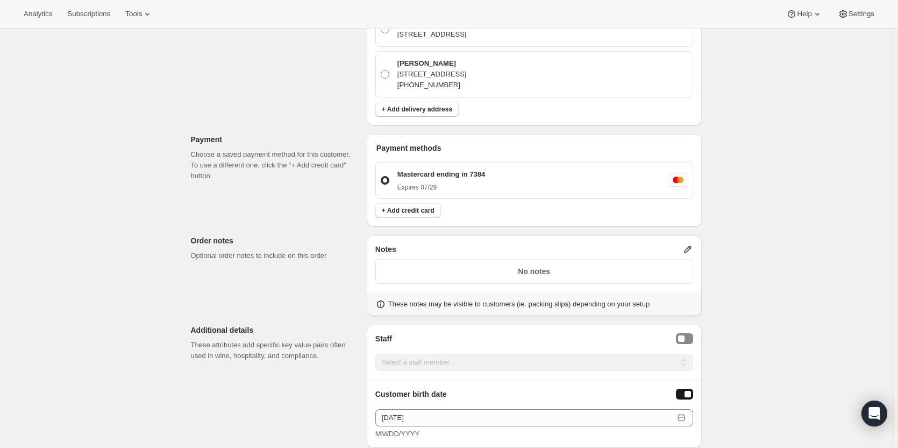
click at [574, 173] on div "Mastercard ending in 7384 Expires 07/29" at bounding box center [541, 180] width 294 height 23
click at [381, 176] on input "Mastercard ending in 7384 Expires 07/29" at bounding box center [381, 176] width 1 height 1
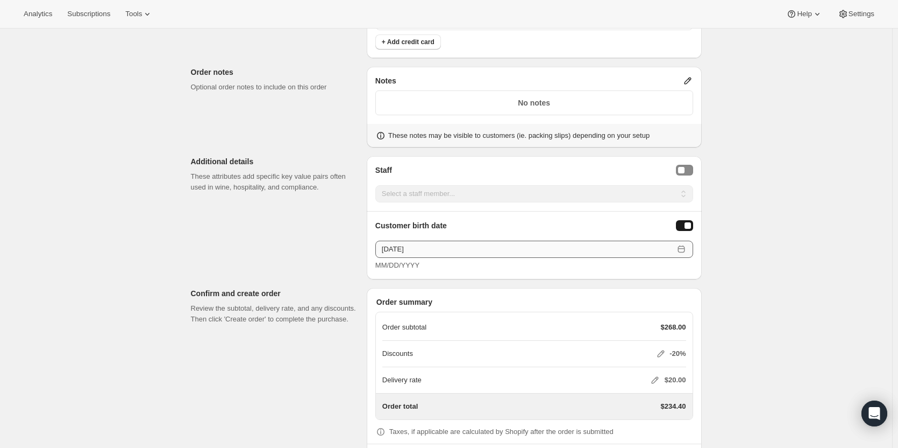
scroll to position [669, 0]
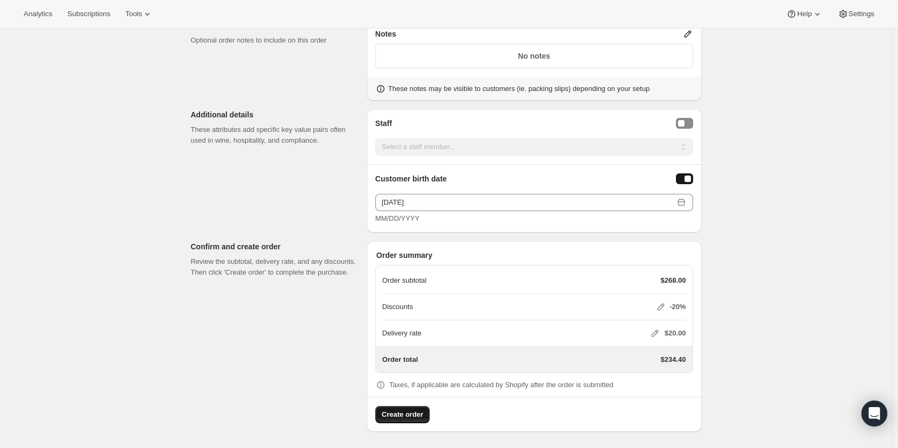
click at [400, 414] on div "Create order" at bounding box center [534, 410] width 334 height 26
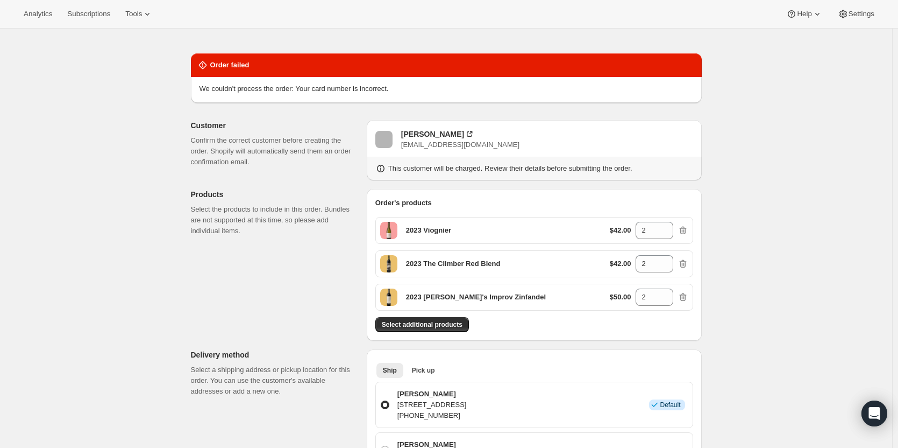
scroll to position [0, 0]
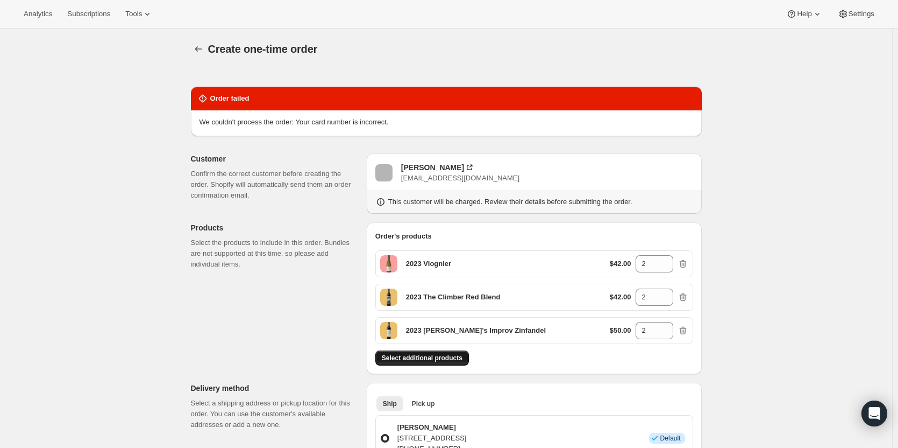
click at [429, 362] on span "Select additional products" at bounding box center [422, 357] width 81 height 9
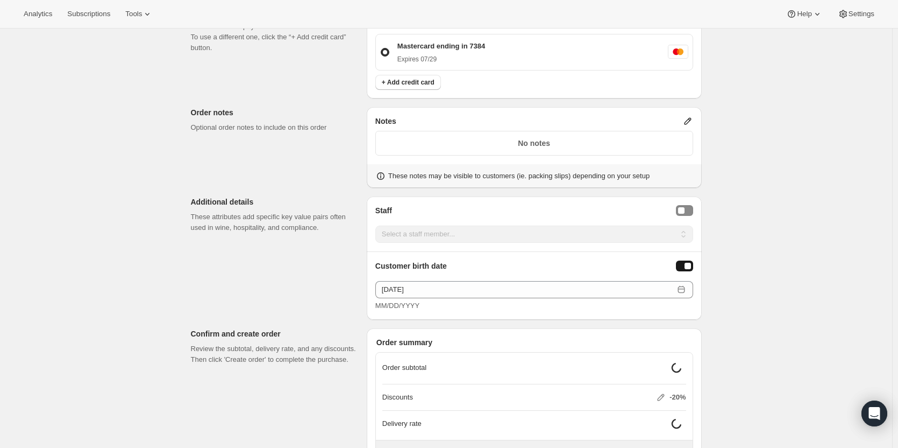
scroll to position [516, 0]
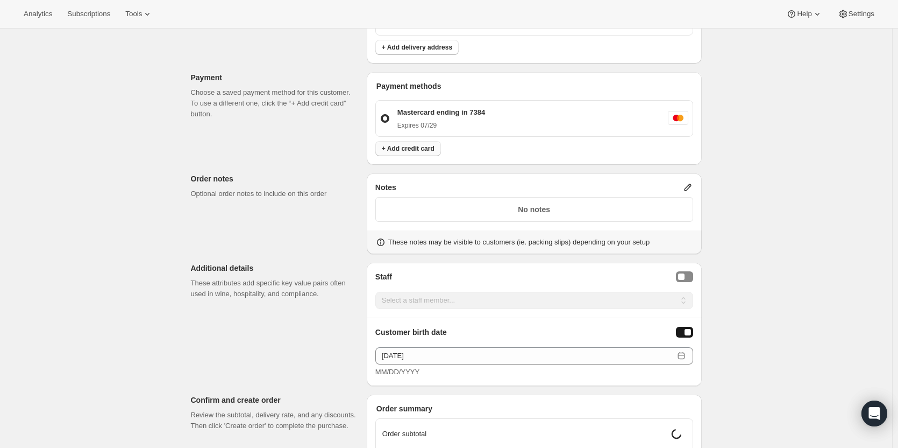
click at [397, 141] on div "Payment methods Mastercard ending in 7384 Expires 07/29 + Add credit card" at bounding box center [534, 118] width 335 height 93
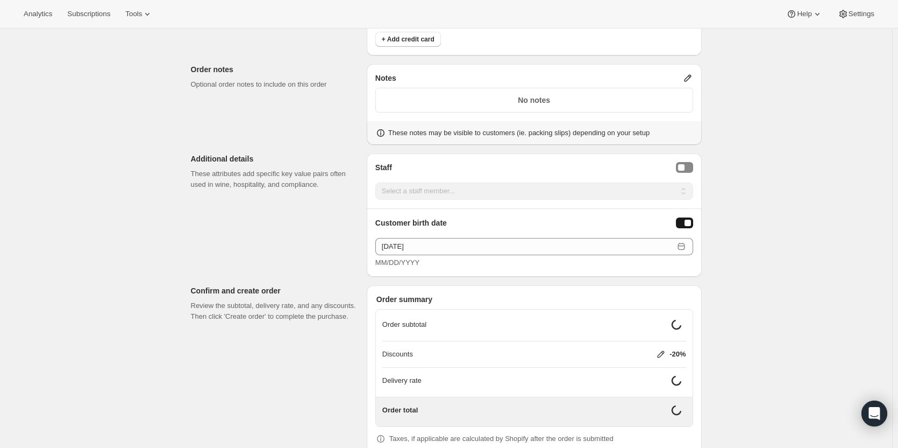
scroll to position [677, 0]
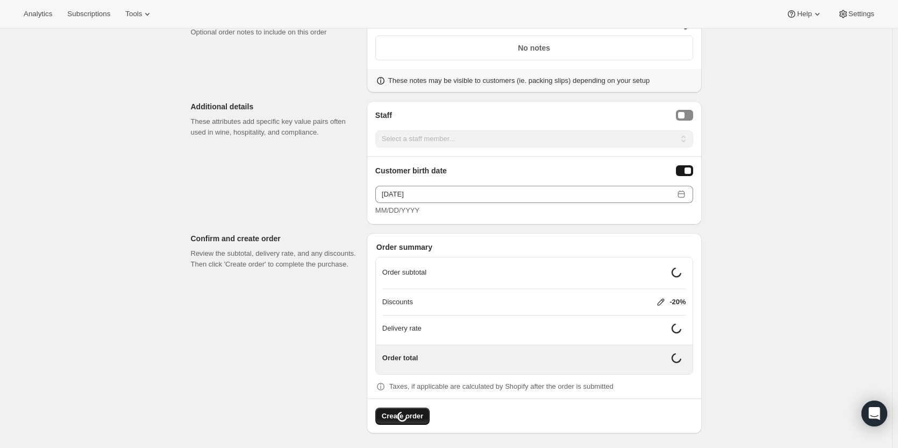
click at [537, 335] on div "Delivery rate" at bounding box center [535, 329] width 304 height 29
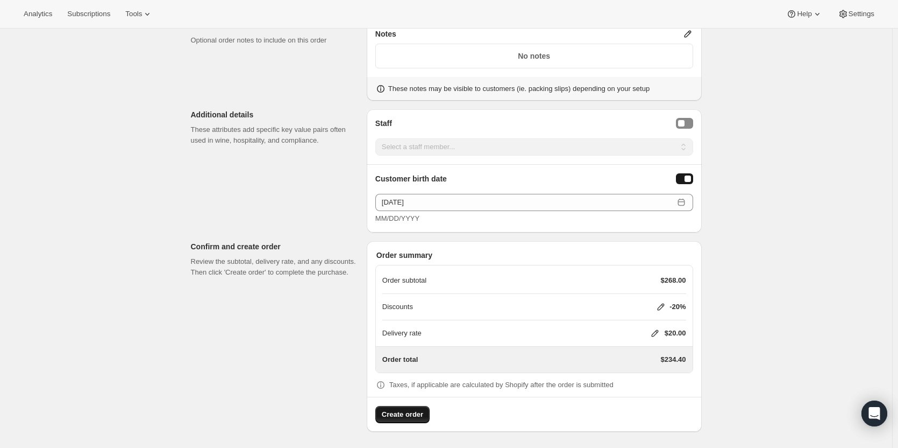
click at [398, 418] on span "Create order" at bounding box center [402, 414] width 41 height 11
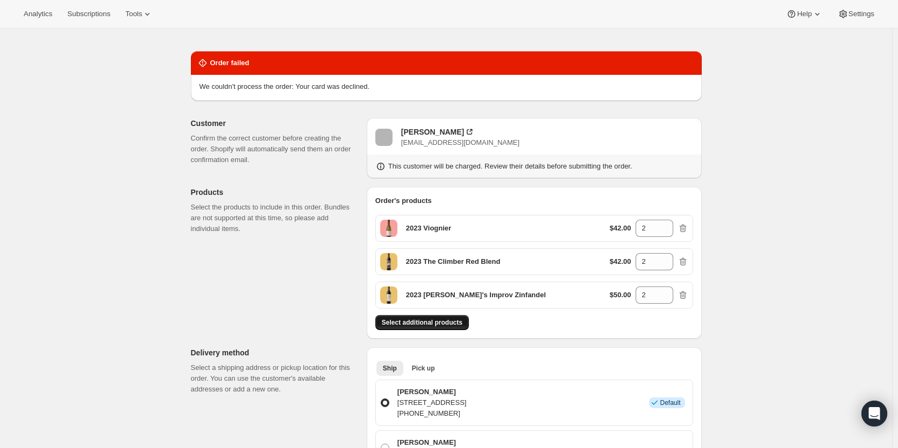
scroll to position [54, 0]
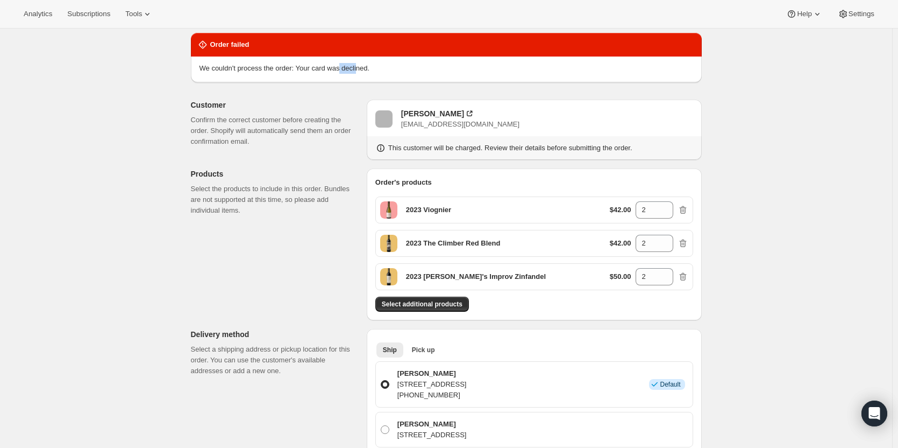
drag, startPoint x: 341, startPoint y: 65, endPoint x: 360, endPoint y: 62, distance: 19.6
click at [360, 62] on div "We couldn't process the order: Your card was declined." at bounding box center [446, 69] width 511 height 26
click at [337, 101] on p "Customer" at bounding box center [274, 105] width 167 height 11
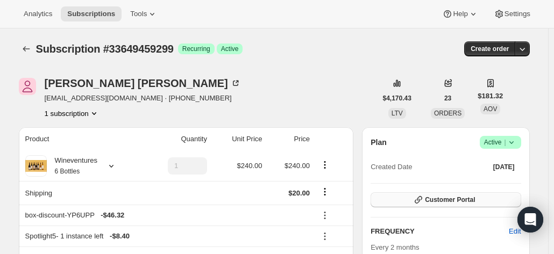
click at [418, 200] on icon "button" at bounding box center [418, 200] width 11 height 11
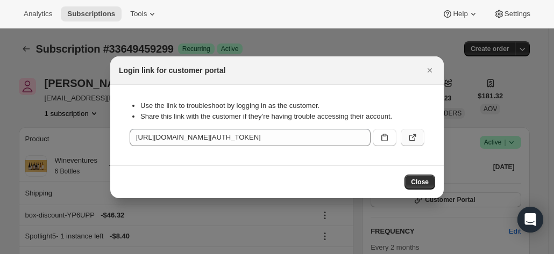
click at [409, 135] on icon ":r1e:" at bounding box center [412, 137] width 11 height 11
click at [428, 68] on icon "Close" at bounding box center [429, 70] width 11 height 11
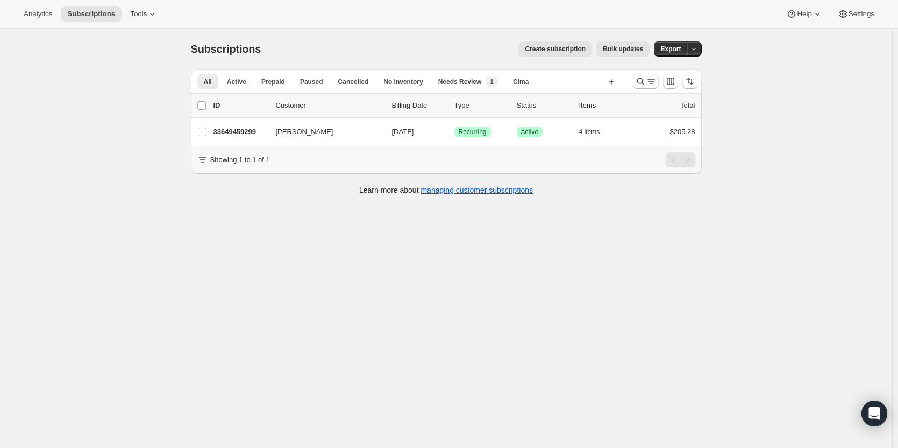
click at [657, 78] on icon "Search and filter results" at bounding box center [651, 81] width 11 height 11
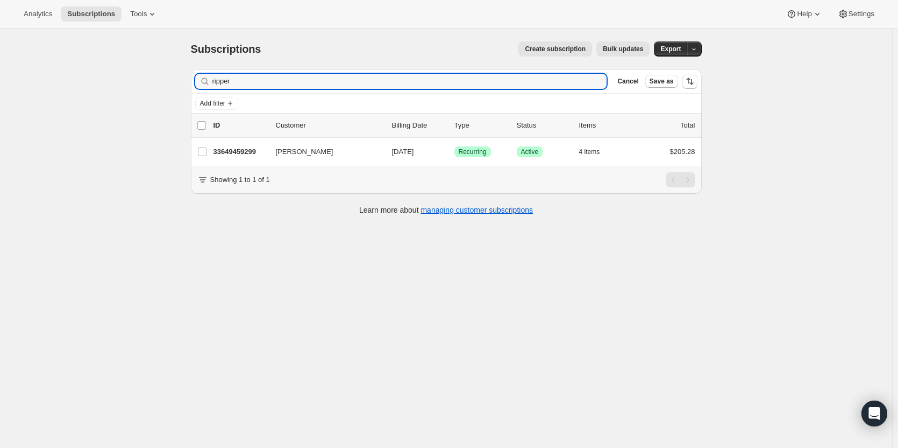
drag, startPoint x: 222, startPoint y: 102, endPoint x: 176, endPoint y: 103, distance: 45.8
click at [178, 103] on div "Subscriptions. This page is ready Subscriptions Create subscription Bulk update…" at bounding box center [446, 253] width 893 height 448
type input "a"
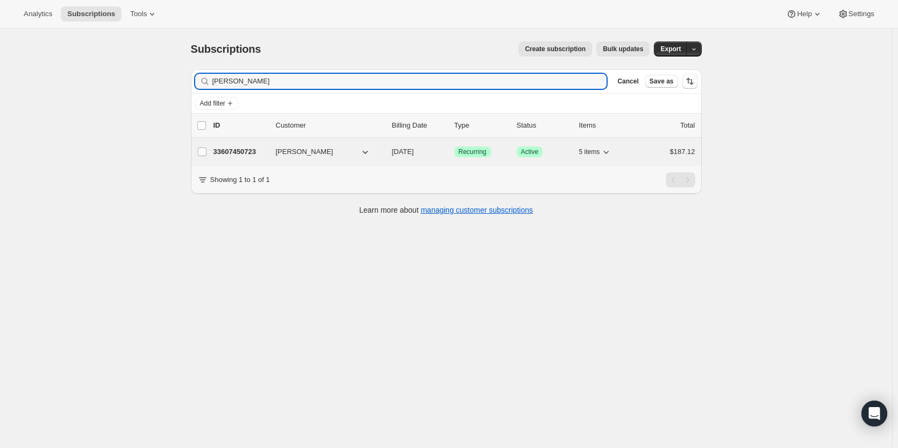
type input "[PERSON_NAME]"
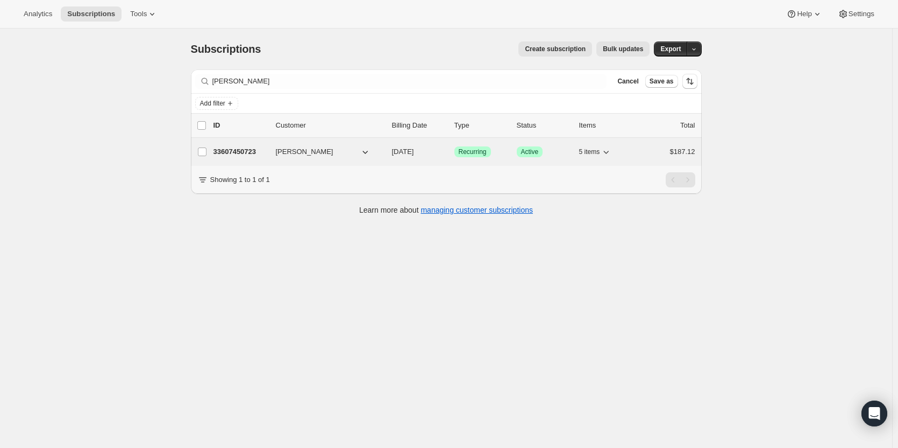
click at [242, 152] on p "33607450723" at bounding box center [241, 151] width 54 height 11
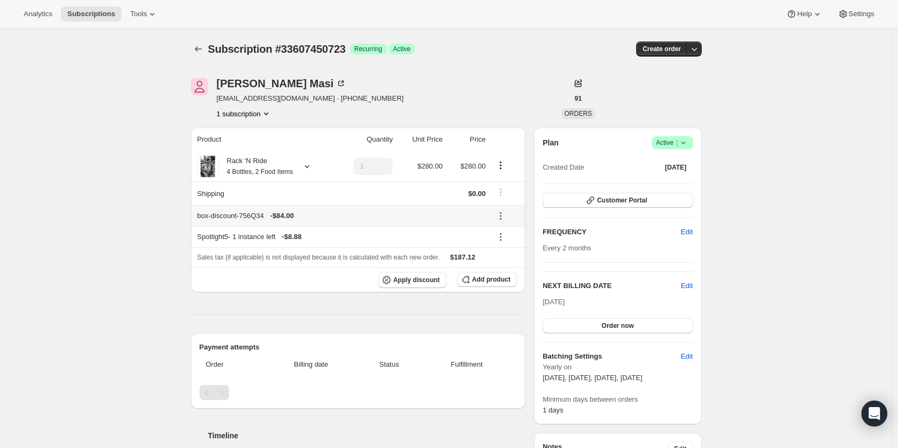
scroll to position [54, 0]
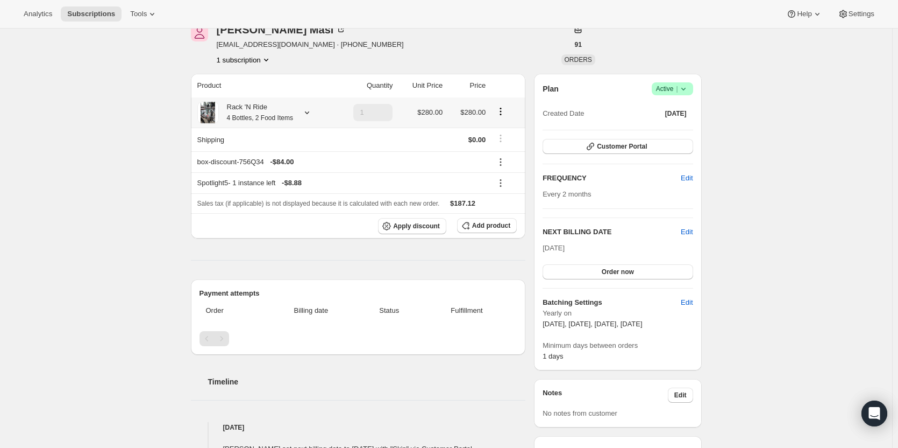
click at [305, 109] on icon at bounding box center [307, 112] width 11 height 11
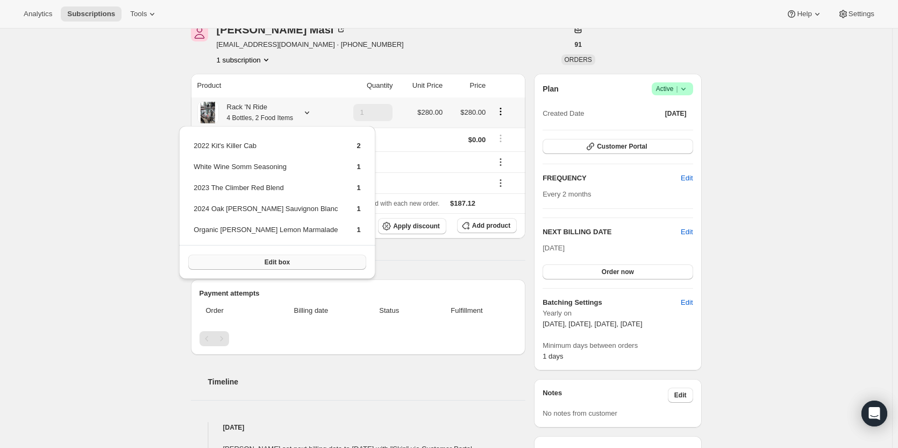
click at [293, 260] on button "Edit box" at bounding box center [277, 261] width 178 height 15
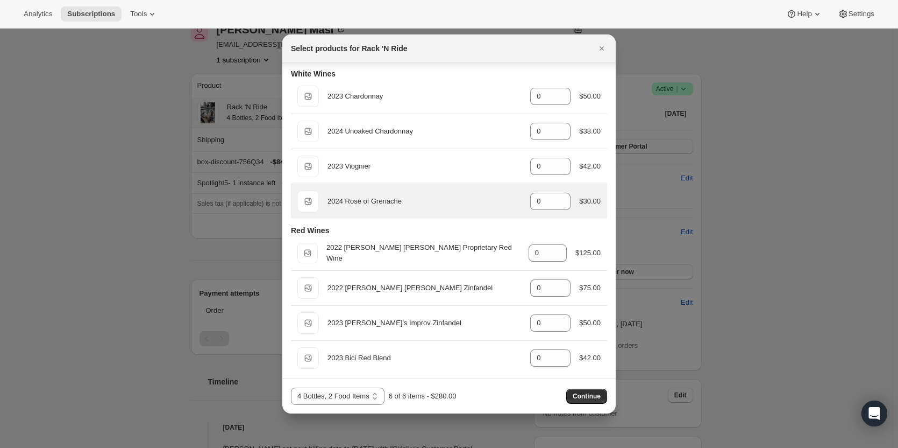
scroll to position [240, 0]
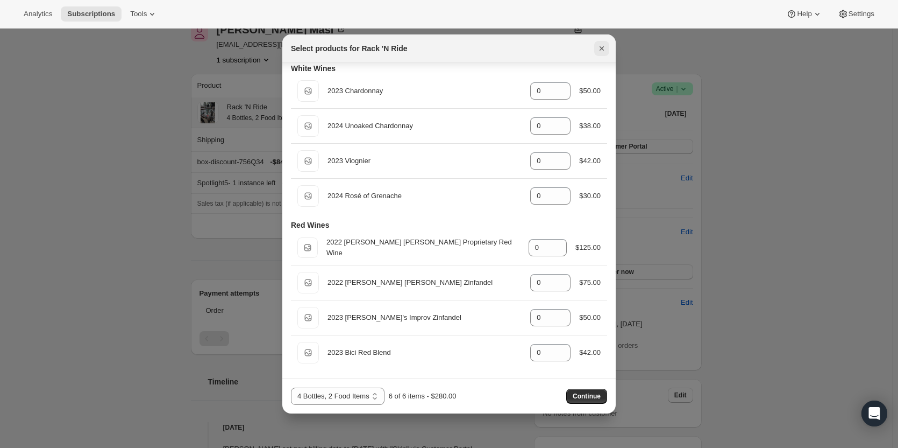
click at [604, 49] on icon "Close" at bounding box center [602, 48] width 11 height 11
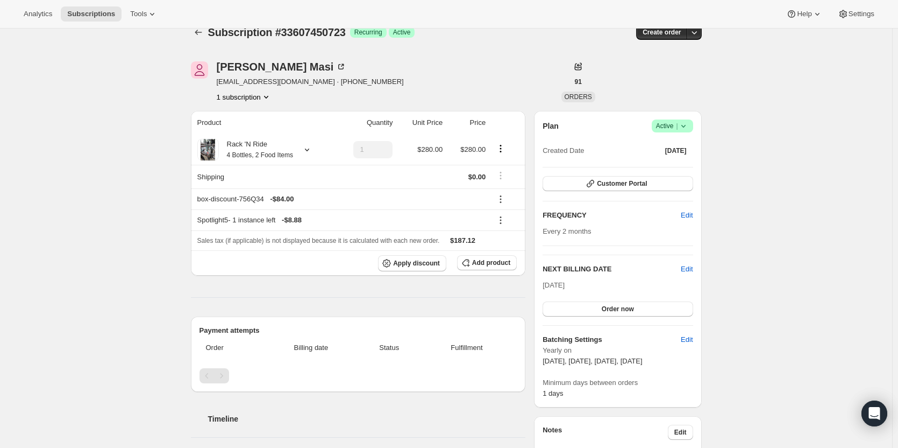
scroll to position [0, 0]
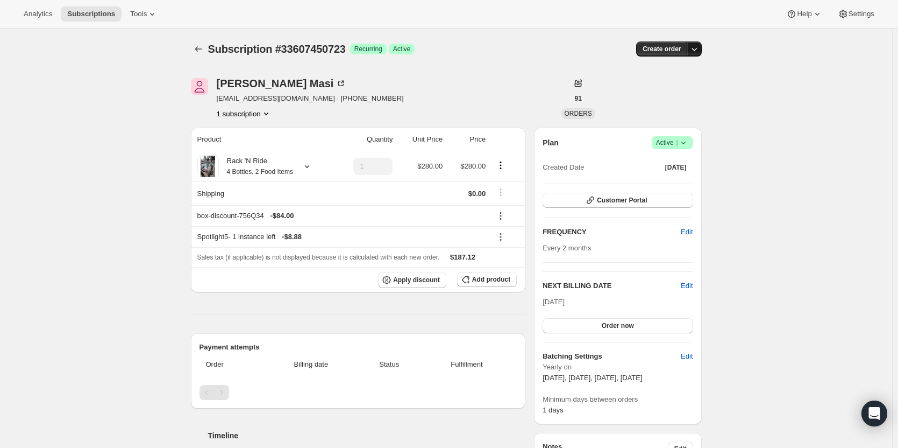
click at [700, 49] on icon "button" at bounding box center [694, 49] width 11 height 11
click at [674, 95] on button "Create custom one-time order" at bounding box center [645, 89] width 114 height 17
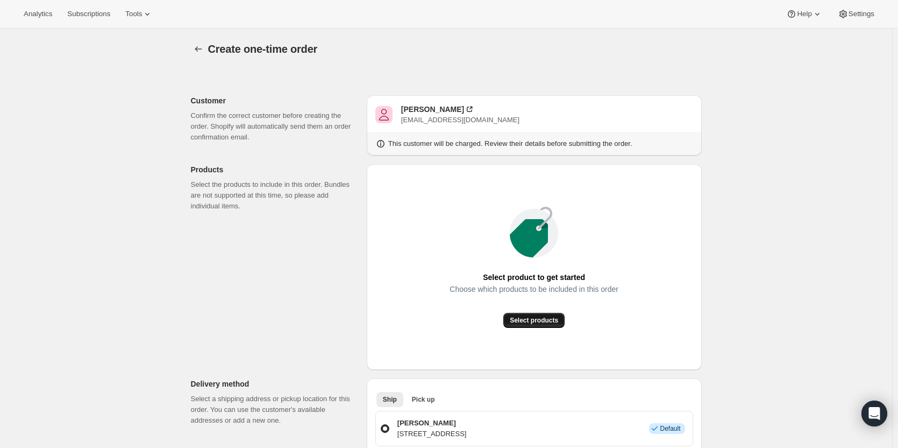
click at [543, 322] on span "Select products" at bounding box center [534, 320] width 48 height 9
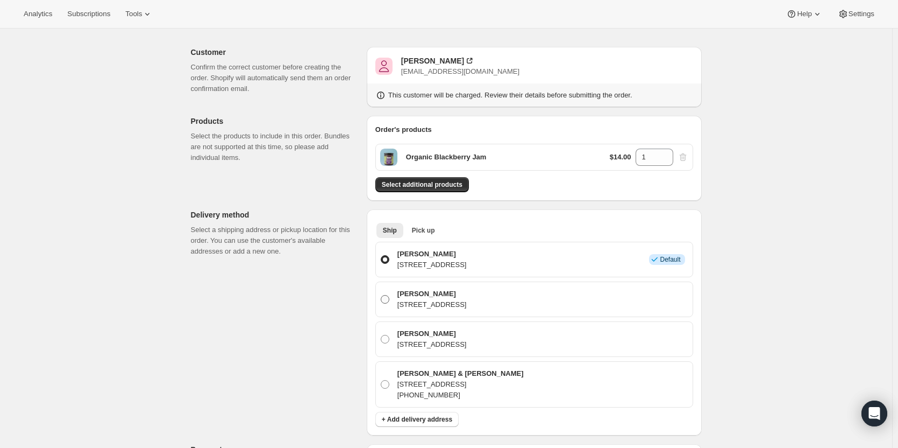
scroll to position [54, 0]
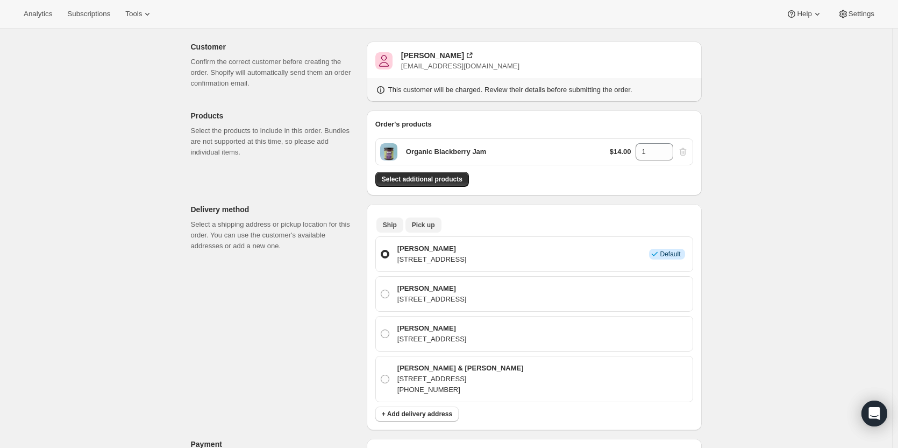
click at [426, 218] on button "Pick up" at bounding box center [424, 224] width 36 height 15
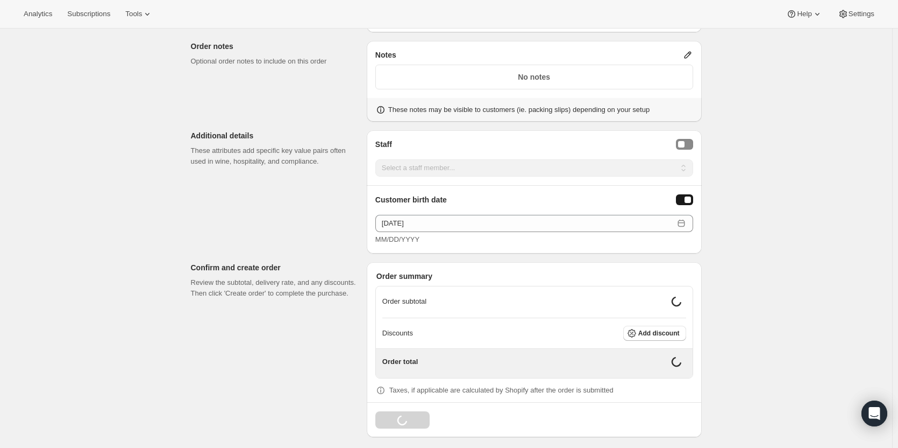
scroll to position [422, 0]
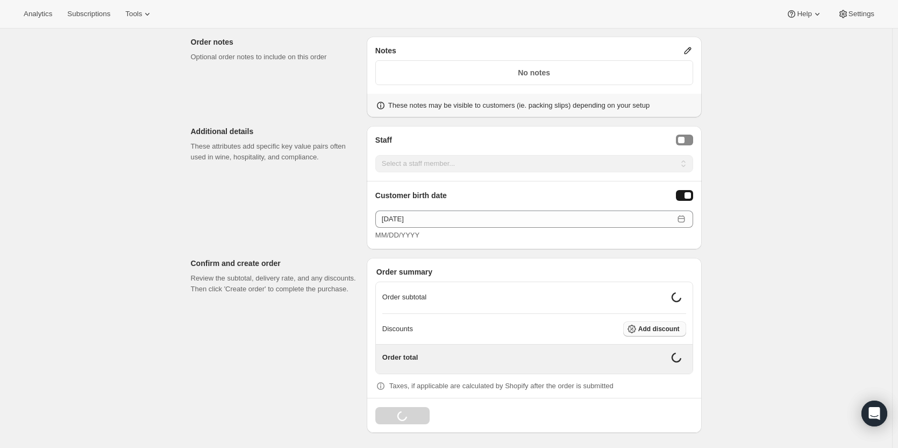
click at [647, 332] on button "Add discount" at bounding box center [655, 328] width 63 height 15
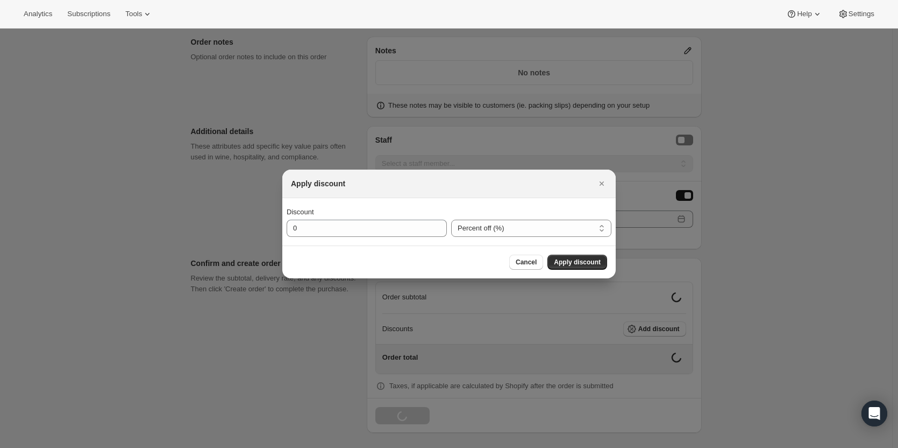
scroll to position [417, 0]
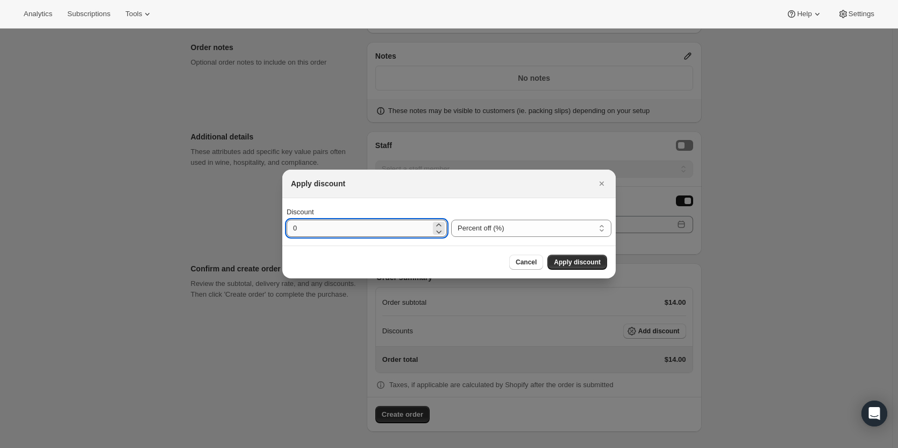
drag, startPoint x: 387, startPoint y: 229, endPoint x: 342, endPoint y: 235, distance: 45.6
click at [349, 235] on input "0" at bounding box center [359, 228] width 144 height 17
type input "100"
click at [602, 253] on div "Cancel Apply discount" at bounding box center [449, 261] width 334 height 33
click at [593, 258] on button "Apply discount" at bounding box center [578, 261] width 60 height 15
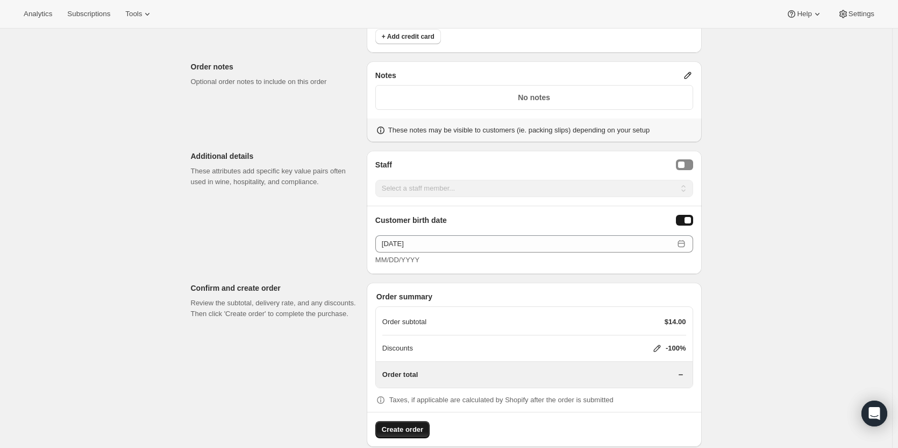
scroll to position [413, 0]
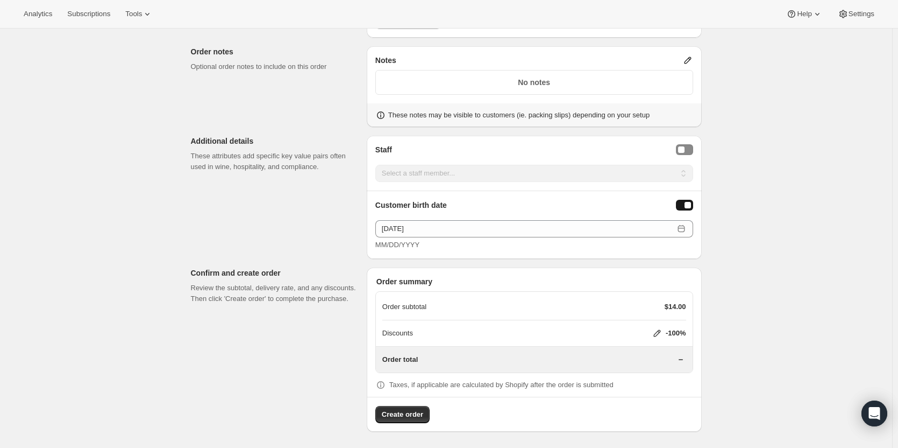
click at [412, 407] on button "Create order" at bounding box center [403, 414] width 54 height 17
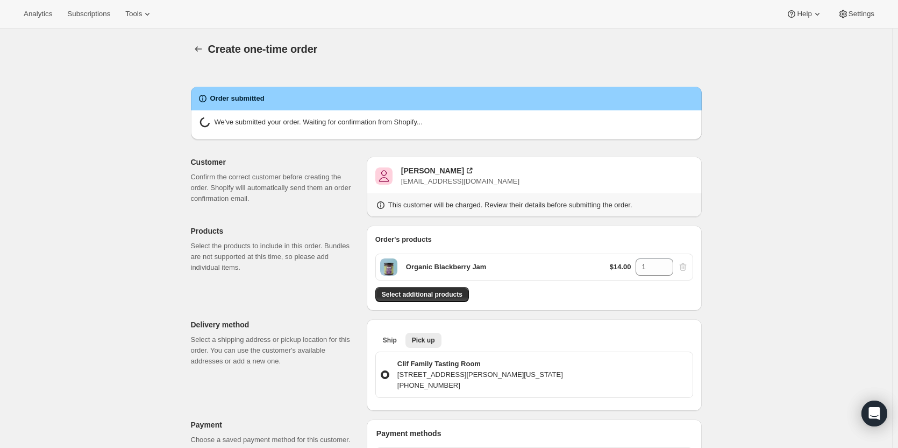
radio input "true"
